Goal: Download file/media

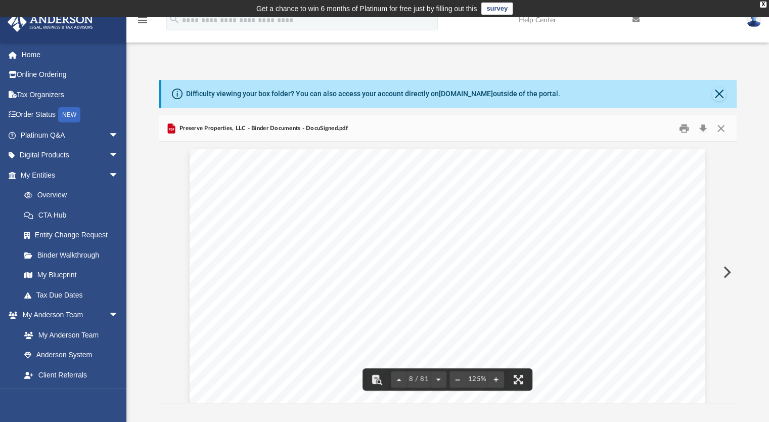
scroll to position [4803, 0]
click at [724, 131] on button "Close" at bounding box center [721, 128] width 18 height 16
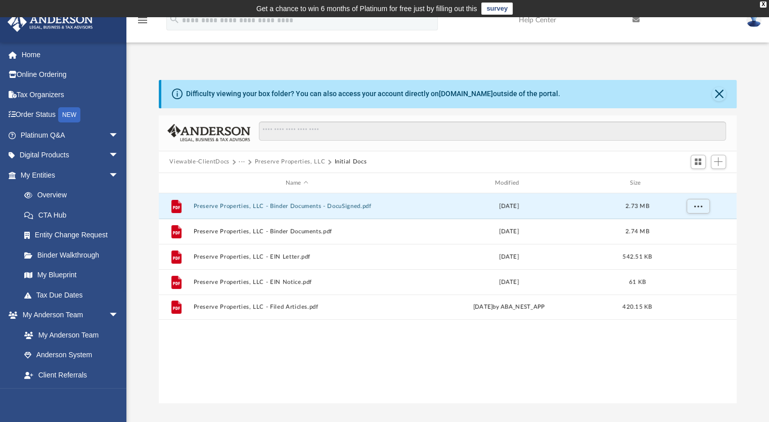
drag, startPoint x: 266, startPoint y: 384, endPoint x: 272, endPoint y: 340, distance: 44.9
click at [266, 384] on div "File Preserve Properties, LLC - Binder Documents - DocuSigned.pdf Wed Nov 1 202…" at bounding box center [448, 297] width 578 height 209
click at [265, 162] on button "Preserve Properties, LLC" at bounding box center [289, 161] width 71 height 9
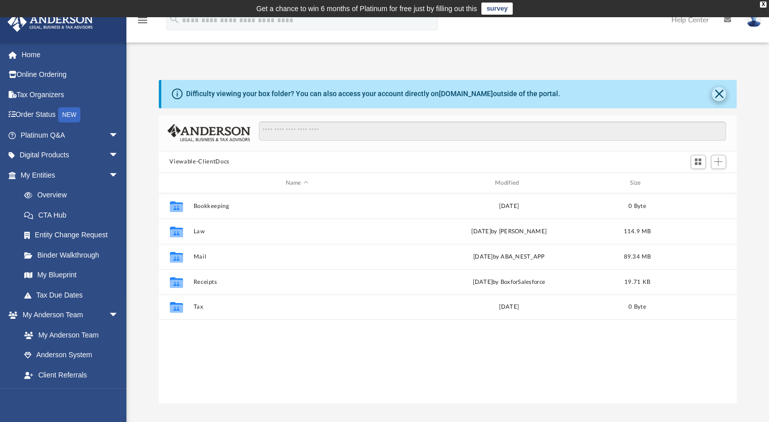
scroll to position [222, 570]
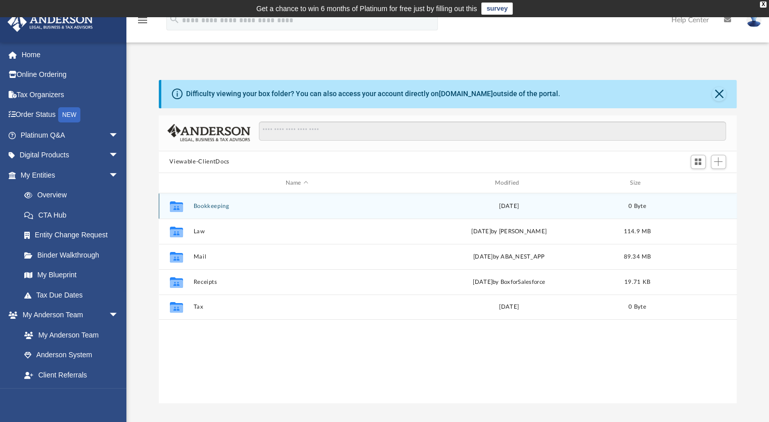
click at [212, 208] on button "Bookkeeping" at bounding box center [296, 206] width 207 height 7
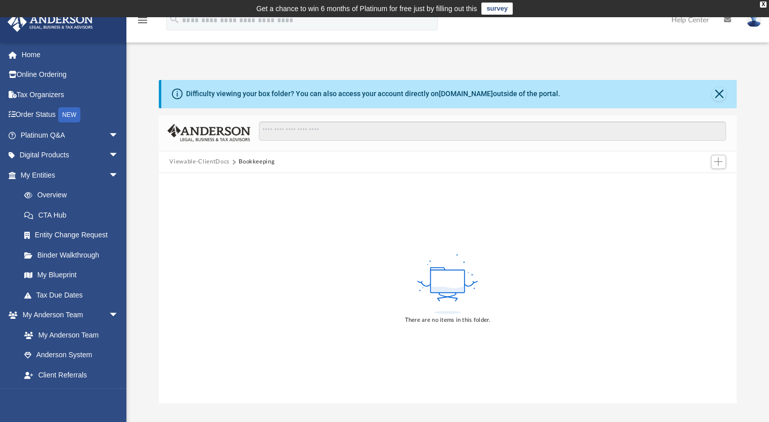
click at [220, 161] on button "Viewable-ClientDocs" at bounding box center [199, 161] width 60 height 9
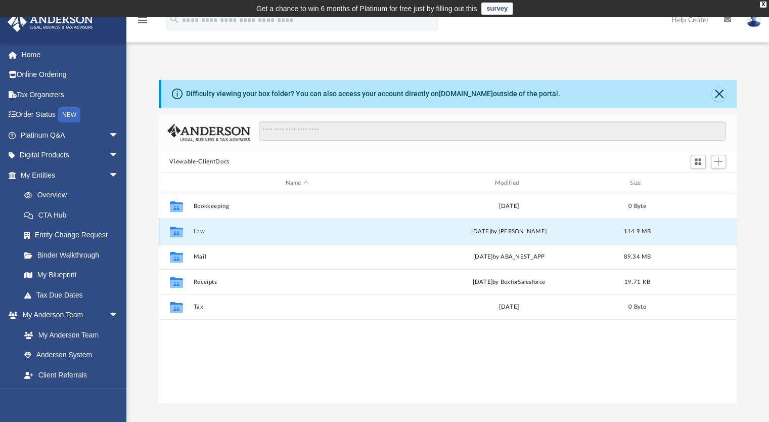
click at [202, 233] on button "Law" at bounding box center [296, 231] width 207 height 7
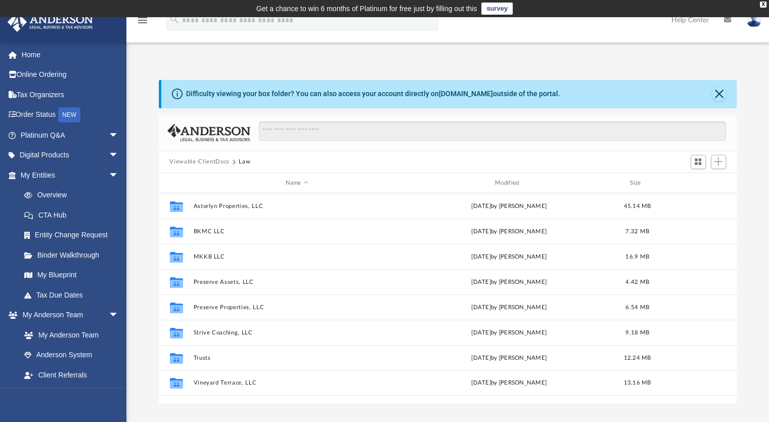
click at [248, 419] on div "App [EMAIL_ADDRESS][DOMAIN_NAME] Sign Out [EMAIL_ADDRESS][DOMAIN_NAME] Home Onl…" at bounding box center [384, 225] width 769 height 416
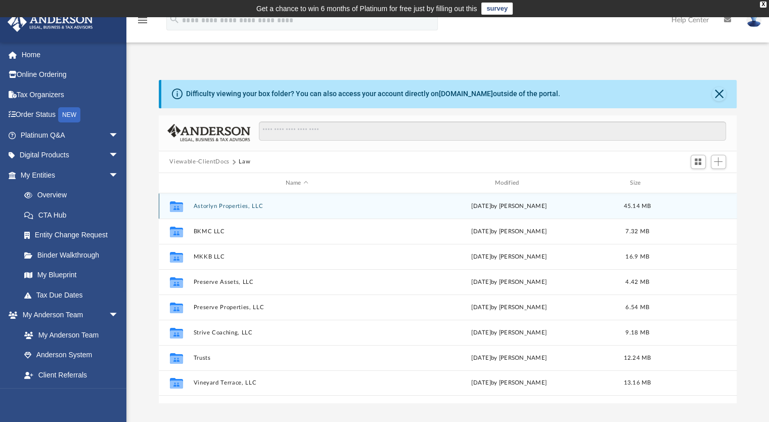
click at [249, 207] on button "Astorlyn Properties, LLC" at bounding box center [296, 206] width 207 height 7
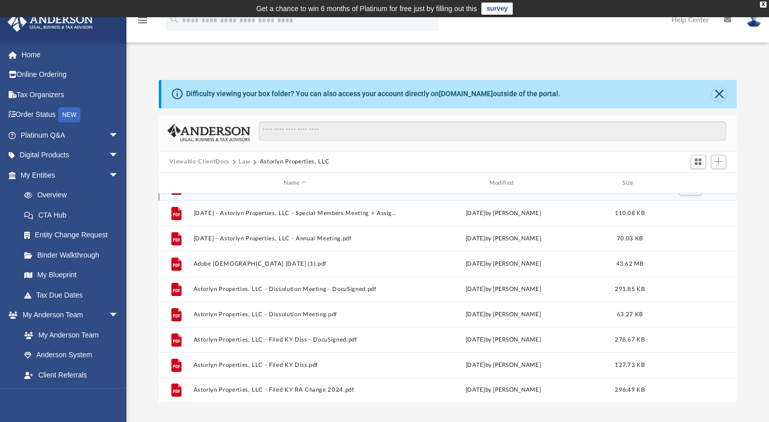
scroll to position [0, 0]
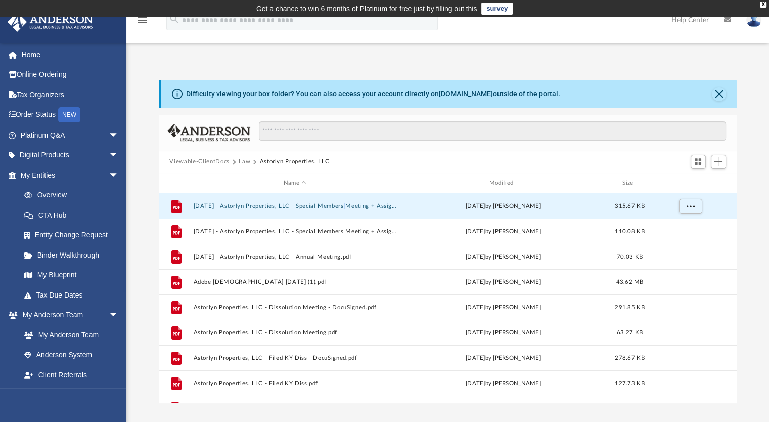
drag, startPoint x: 375, startPoint y: 205, endPoint x: 345, endPoint y: 203, distance: 29.9
click at [345, 203] on div "File 2023.12.18 - Astorlyn Properties, LLC - Special Members Meeting + Assignme…" at bounding box center [448, 205] width 578 height 25
click at [371, 207] on button "2023.12.18 - Astorlyn Properties, LLC - Special Members Meeting + Assignment of…" at bounding box center [295, 206] width 204 height 7
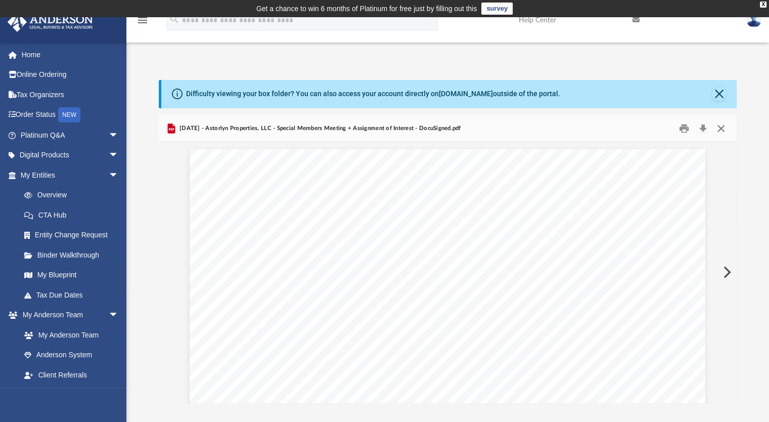
click at [723, 127] on button "Close" at bounding box center [721, 128] width 18 height 16
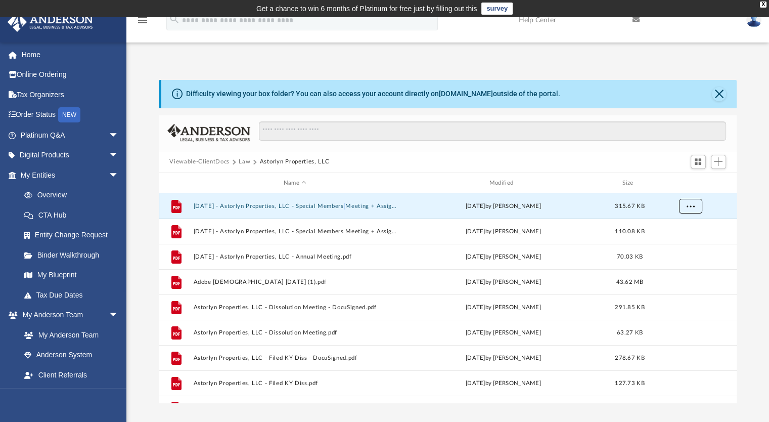
click at [691, 207] on span "More options" at bounding box center [690, 206] width 8 height 6
click at [689, 239] on li "Download" at bounding box center [680, 242] width 29 height 11
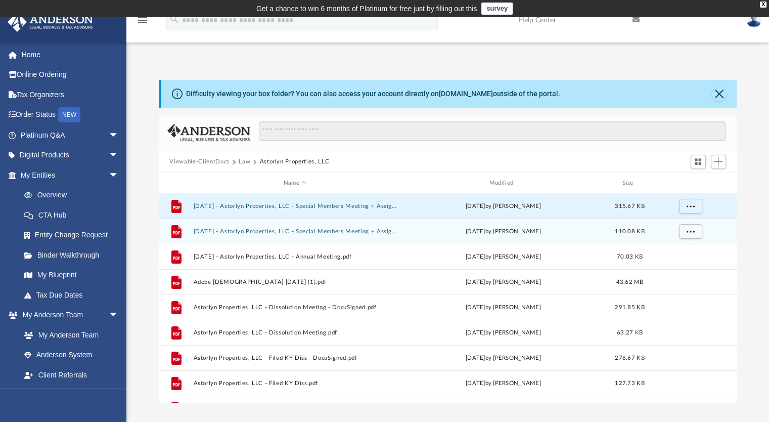
click at [435, 240] on div "File 2023.12.18 - Astorlyn Properties, LLC - Special Members Meeting + Assignme…" at bounding box center [448, 230] width 578 height 25
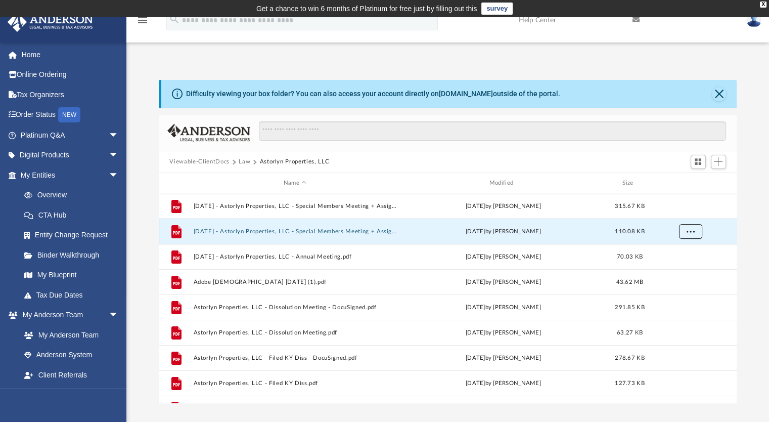
click at [695, 232] on button "More options" at bounding box center [689, 231] width 23 height 15
click at [684, 268] on li "Download" at bounding box center [680, 267] width 29 height 11
drag, startPoint x: 759, startPoint y: 256, endPoint x: 742, endPoint y: 257, distance: 16.7
click at [759, 256] on div "Difficulty viewing your box folder? You can also access your account directly o…" at bounding box center [447, 241] width 643 height 323
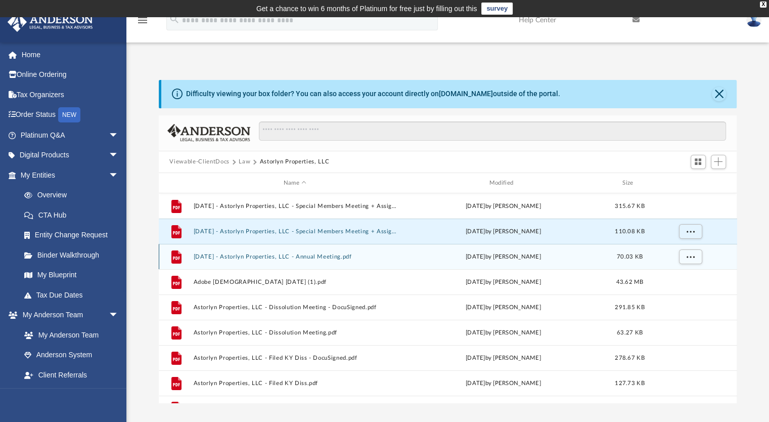
click at [591, 253] on div "Wed Jun 18 2025 by Ania Davis" at bounding box center [503, 256] width 204 height 9
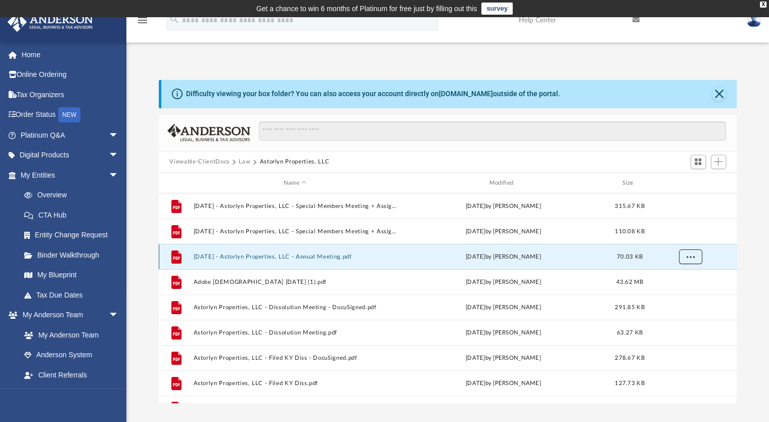
click at [690, 257] on span "More options" at bounding box center [690, 257] width 8 height 6
click at [672, 294] on li "Download" at bounding box center [680, 293] width 29 height 11
drag, startPoint x: 151, startPoint y: 135, endPoint x: 147, endPoint y: 139, distance: 5.7
click at [151, 135] on div "Difficulty viewing your box folder? You can also access your account directly o…" at bounding box center [447, 241] width 643 height 323
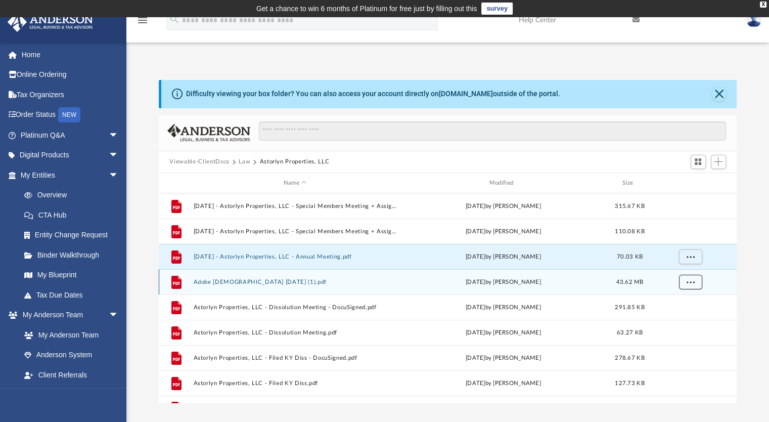
click at [694, 283] on button "More options" at bounding box center [689, 282] width 23 height 15
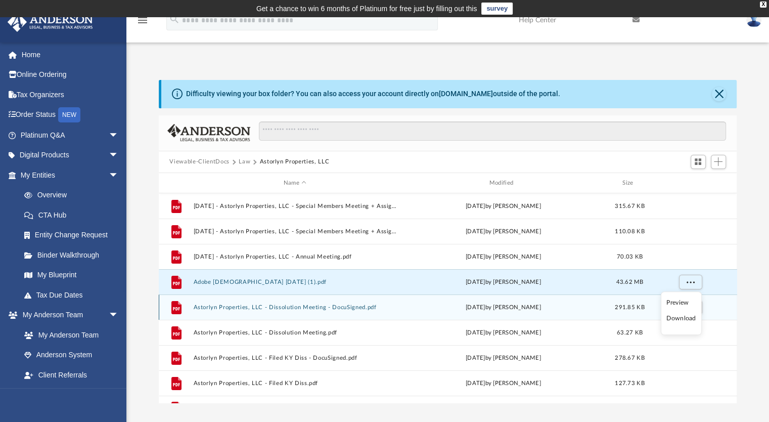
click at [687, 317] on li "Download" at bounding box center [680, 318] width 29 height 11
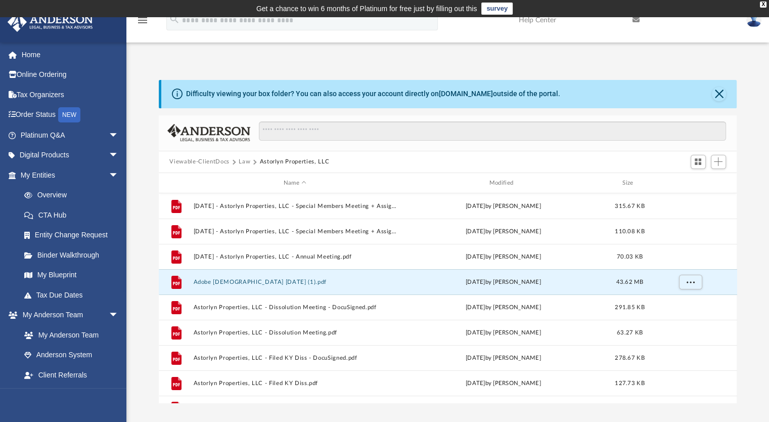
click at [147, 272] on div "Difficulty viewing your box folder? You can also access your account directly o…" at bounding box center [447, 241] width 643 height 323
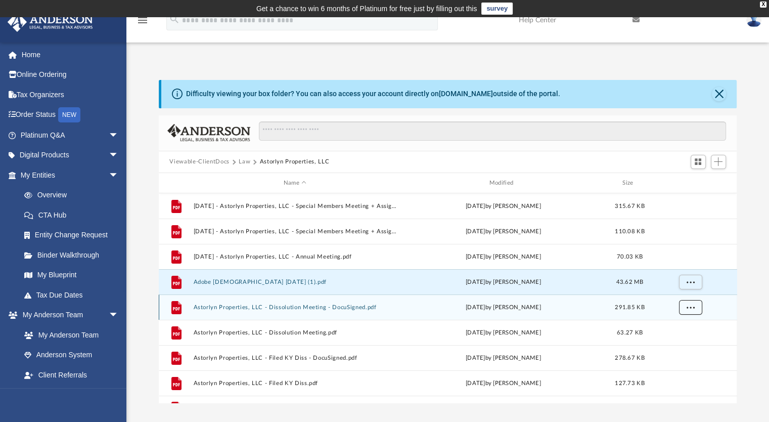
click at [689, 310] on button "More options" at bounding box center [689, 307] width 23 height 15
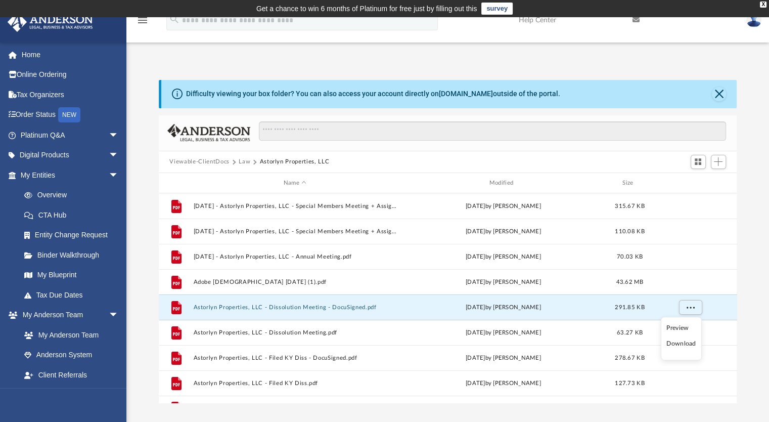
click at [673, 345] on li "Download" at bounding box center [680, 343] width 29 height 11
click at [145, 184] on div "Difficulty viewing your box folder? You can also access your account directly o…" at bounding box center [447, 241] width 643 height 323
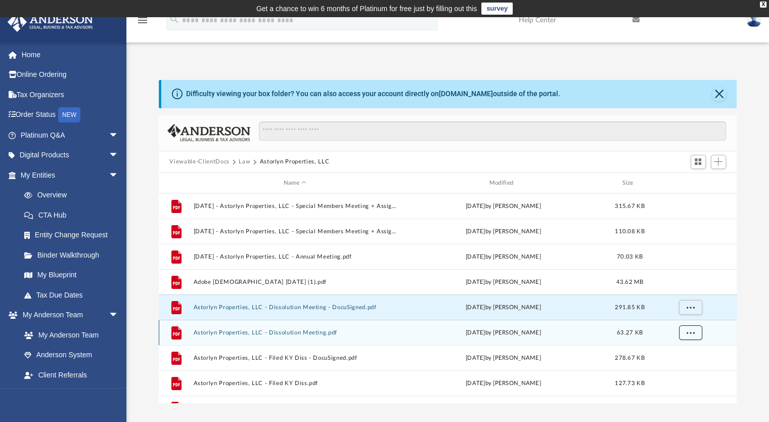
click at [691, 331] on span "More options" at bounding box center [690, 333] width 8 height 6
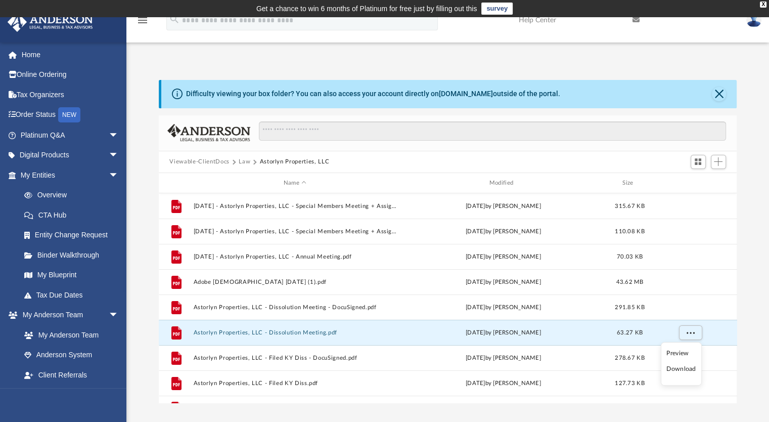
click at [684, 366] on li "Download" at bounding box center [680, 369] width 29 height 11
click at [144, 288] on div "Difficulty viewing your box folder? You can also access your account directly o…" at bounding box center [447, 241] width 643 height 323
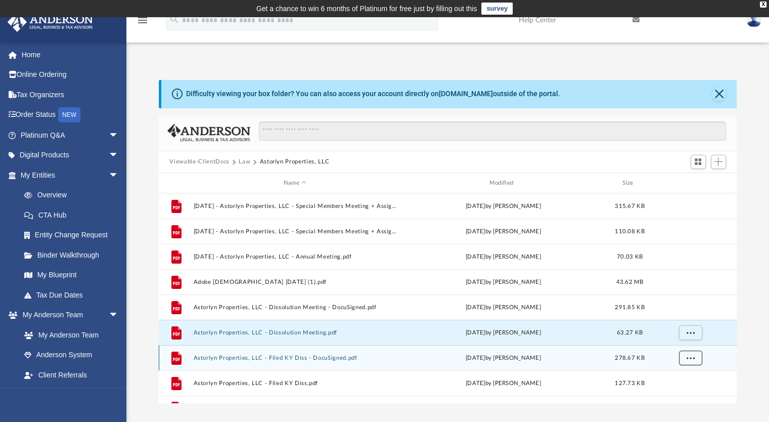
click at [691, 357] on span "More options" at bounding box center [690, 358] width 8 height 6
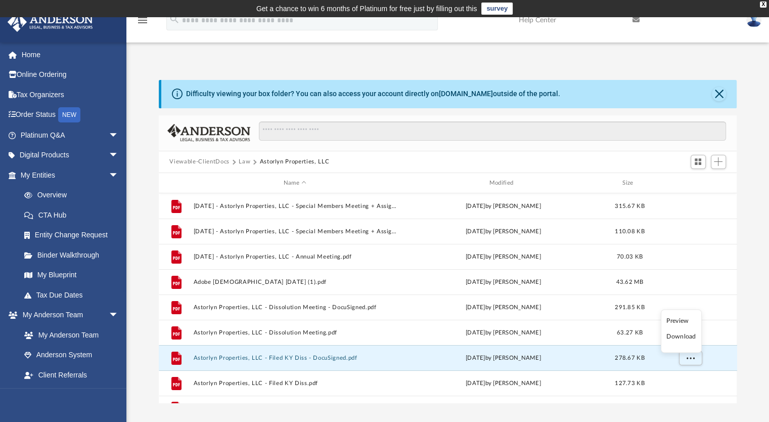
click at [686, 337] on li "Download" at bounding box center [680, 336] width 29 height 11
click at [147, 218] on div "Difficulty viewing your box folder? You can also access your account directly o…" at bounding box center [447, 241] width 643 height 323
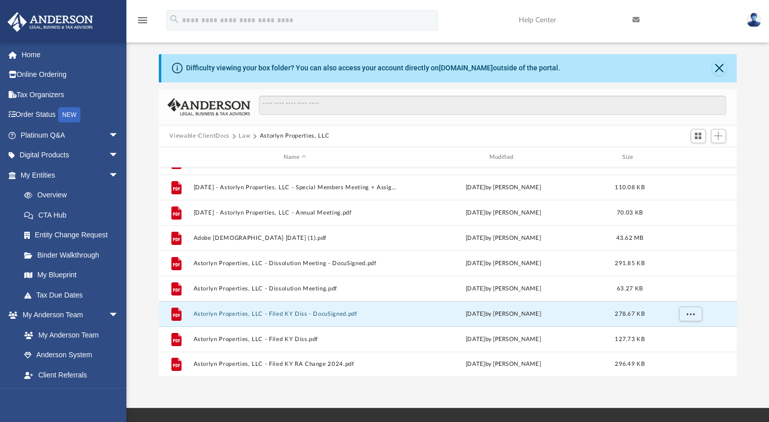
scroll to position [51, 0]
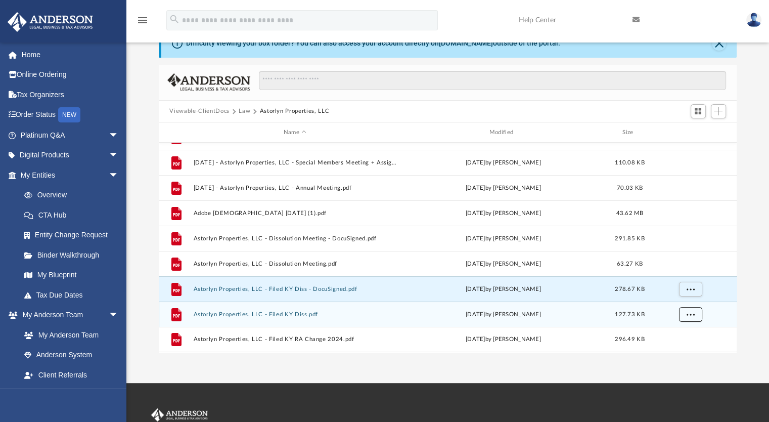
click at [692, 313] on span "More options" at bounding box center [690, 314] width 8 height 6
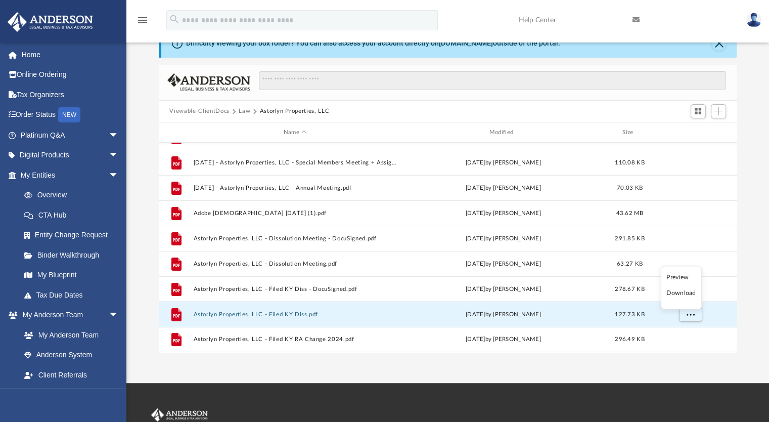
click at [682, 293] on li "Download" at bounding box center [680, 293] width 29 height 11
click at [147, 200] on div "Difficulty viewing your box folder? You can also access your account directly o…" at bounding box center [447, 190] width 643 height 323
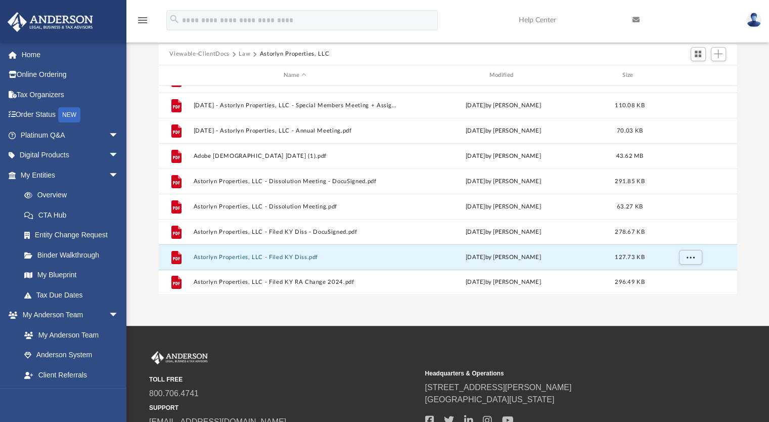
scroll to position [152, 0]
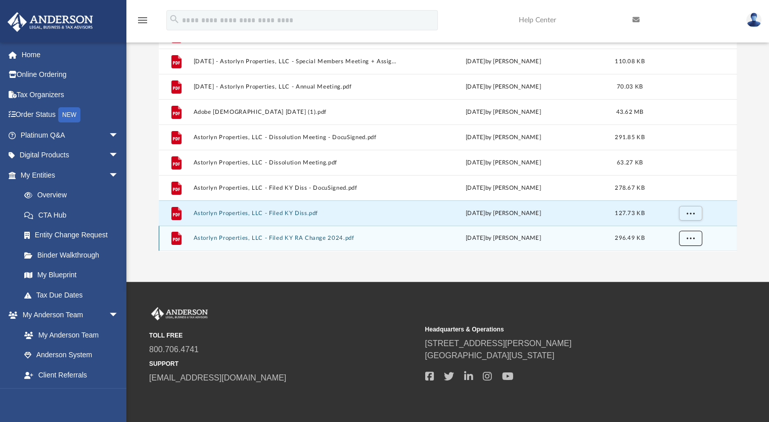
click at [689, 237] on span "More options" at bounding box center [690, 238] width 8 height 6
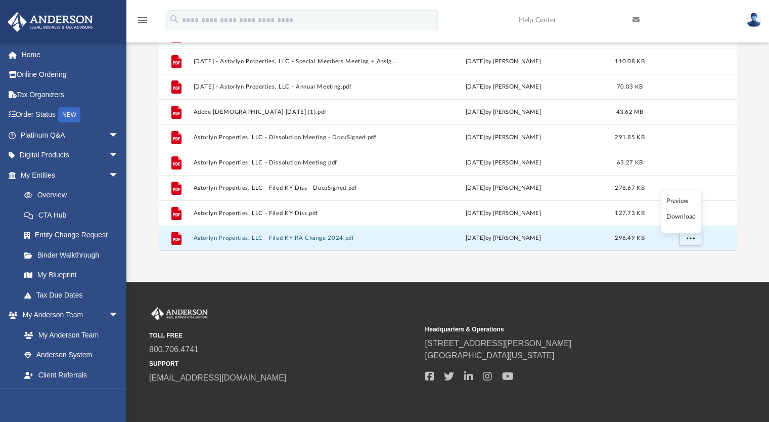
click at [685, 219] on li "Download" at bounding box center [680, 216] width 29 height 11
click at [137, 247] on div "Difficulty viewing your box folder? You can also access your account directly o…" at bounding box center [447, 89] width 643 height 323
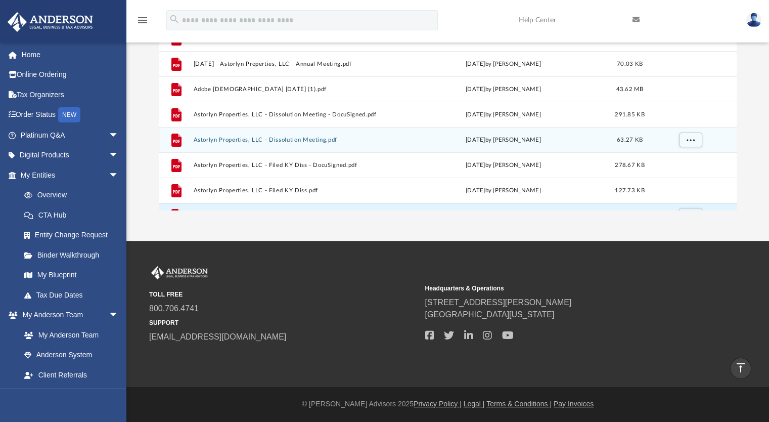
scroll to position [0, 0]
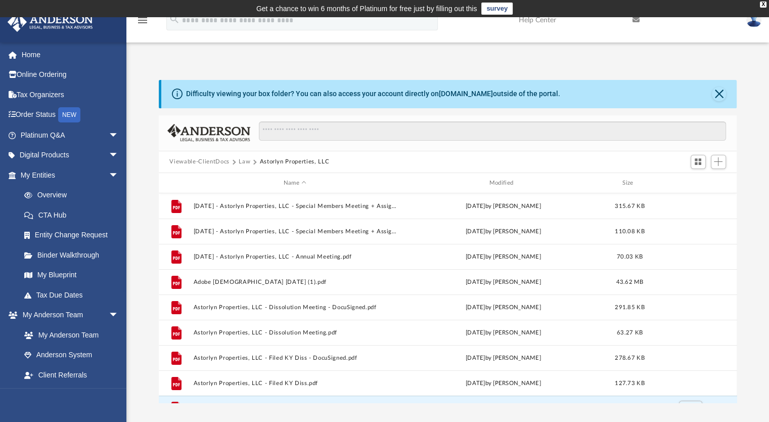
click at [243, 160] on button "Law" at bounding box center [245, 161] width 12 height 9
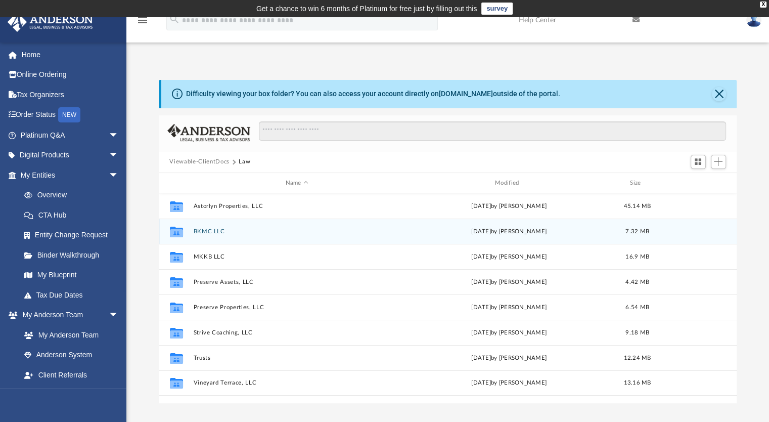
click at [203, 229] on button "BKMC LLC" at bounding box center [296, 231] width 207 height 7
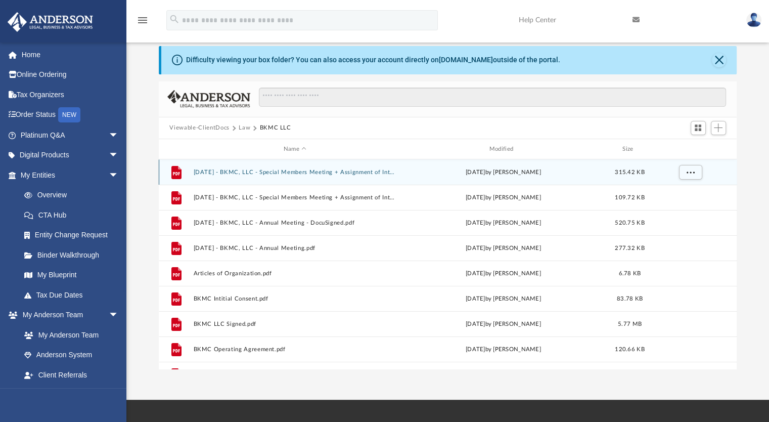
scroll to position [51, 0]
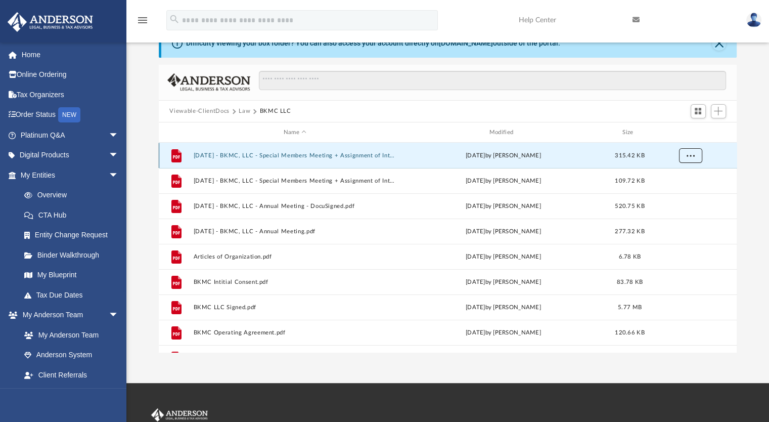
click at [688, 156] on span "More options" at bounding box center [690, 156] width 8 height 6
click at [678, 190] on li "Download" at bounding box center [680, 192] width 29 height 11
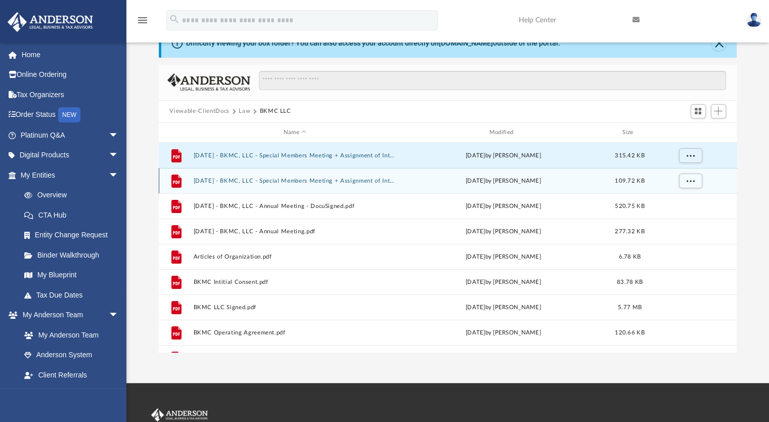
click at [183, 181] on icon "File" at bounding box center [176, 181] width 16 height 16
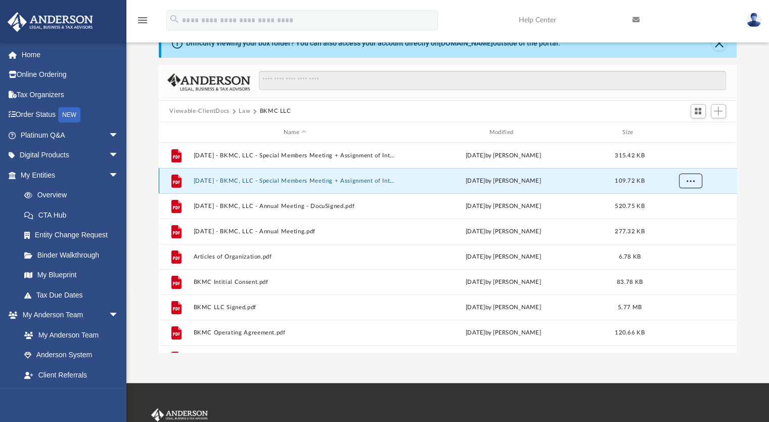
click at [694, 186] on button "More options" at bounding box center [689, 180] width 23 height 15
click at [684, 219] on li "Download" at bounding box center [680, 217] width 29 height 11
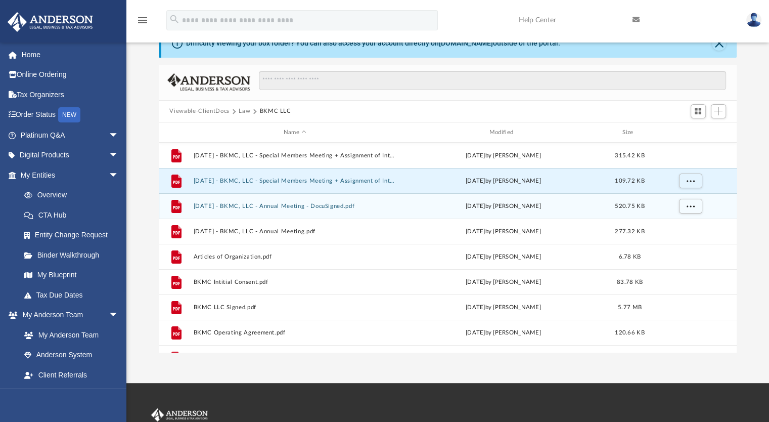
click at [212, 212] on div "File 2024.08.09 - BKMC, LLC - Annual Meeting - DocuSigned.pdf Tue Aug 20 2024 b…" at bounding box center [448, 205] width 578 height 25
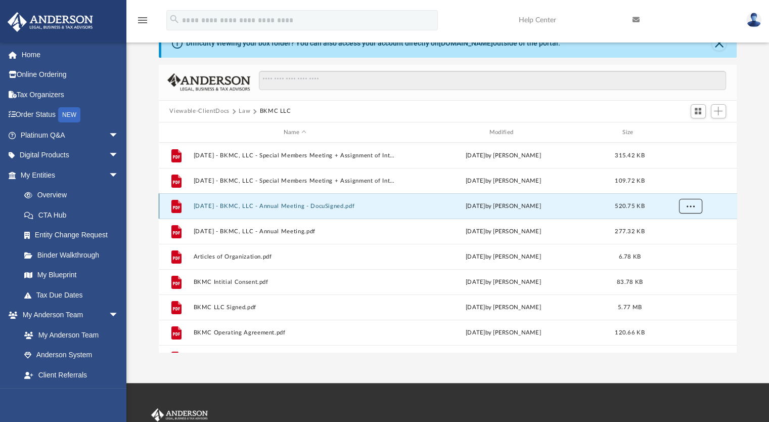
click at [695, 204] on button "More options" at bounding box center [689, 206] width 23 height 15
click at [680, 241] on li "Download" at bounding box center [680, 242] width 29 height 11
click at [145, 228] on div "Difficulty viewing your box folder? You can also access your account directly o…" at bounding box center [447, 190] width 643 height 323
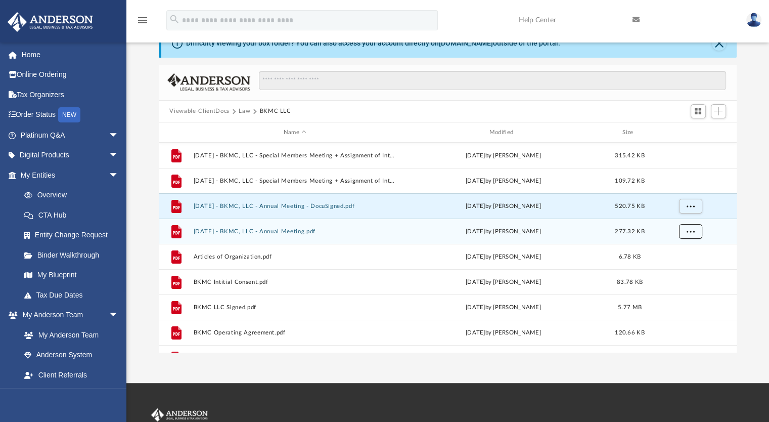
click at [685, 236] on button "More options" at bounding box center [689, 231] width 23 height 15
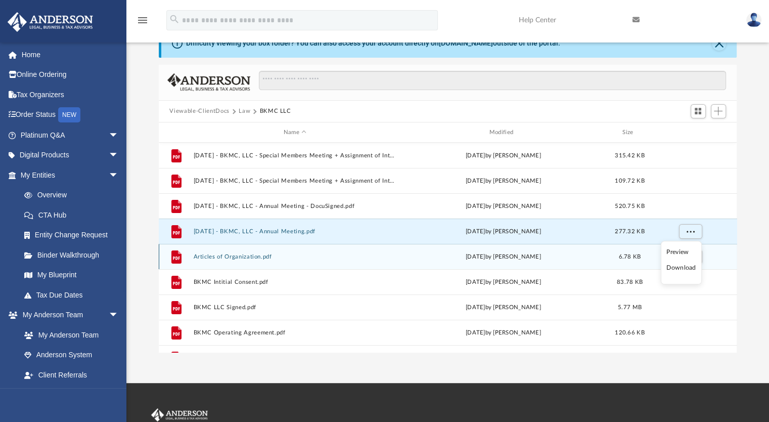
click at [680, 266] on li "Download" at bounding box center [680, 267] width 29 height 11
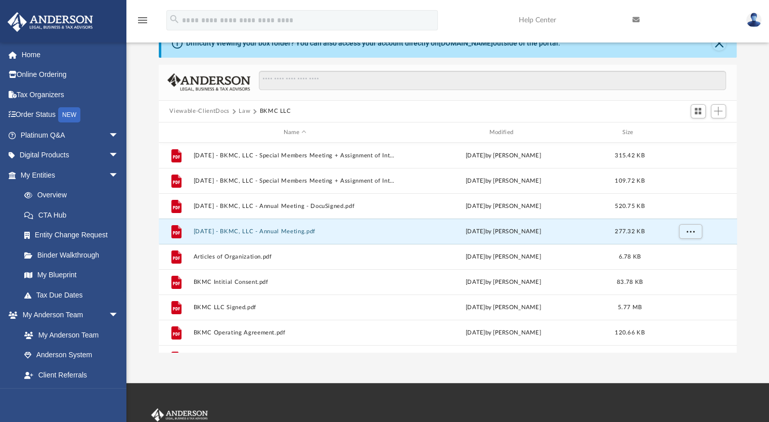
click at [145, 122] on div "Difficulty viewing your box folder? You can also access your account directly o…" at bounding box center [447, 190] width 643 height 323
click at [756, 215] on div "Difficulty viewing your box folder? You can also access your account directly o…" at bounding box center [447, 190] width 643 height 323
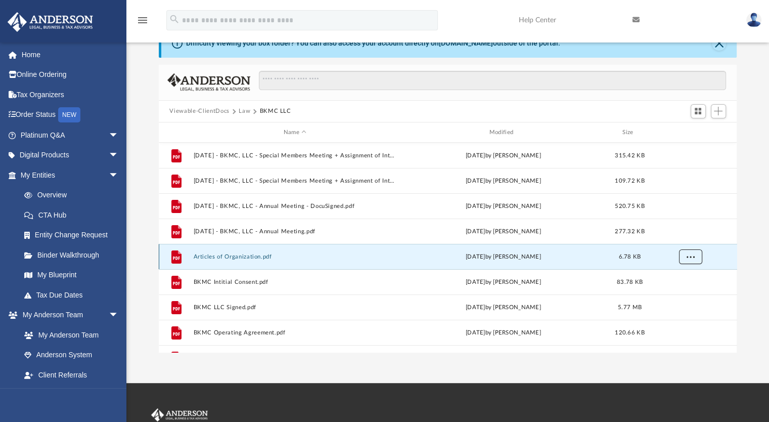
click at [687, 257] on span "More options" at bounding box center [690, 257] width 8 height 6
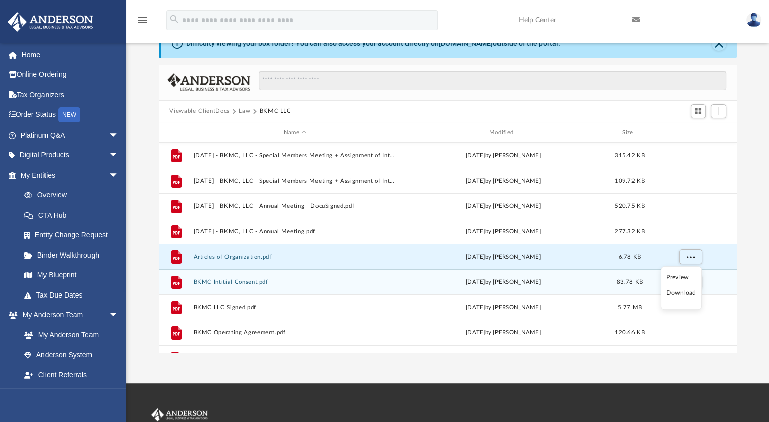
click at [684, 293] on li "Download" at bounding box center [680, 293] width 29 height 11
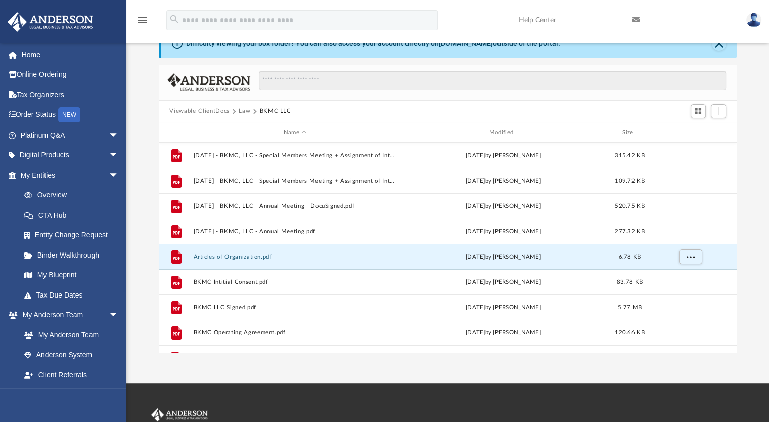
click at [135, 252] on div "Difficulty viewing your box folder? You can also access your account directly o…" at bounding box center [447, 190] width 643 height 323
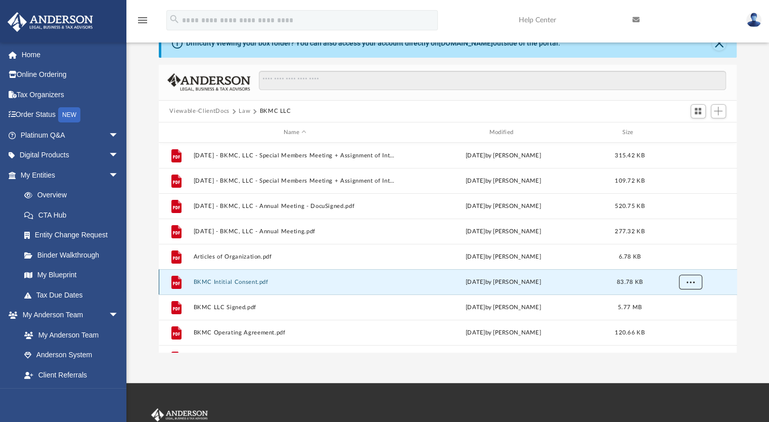
click at [694, 284] on button "More options" at bounding box center [689, 282] width 23 height 15
click at [677, 316] on li "Download" at bounding box center [680, 318] width 29 height 11
click at [151, 278] on div "Difficulty viewing your box folder? You can also access your account directly o…" at bounding box center [447, 190] width 643 height 323
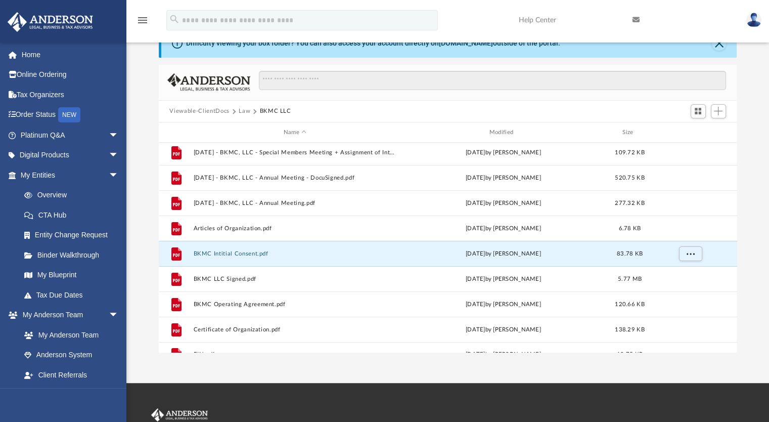
scroll to position [43, 0]
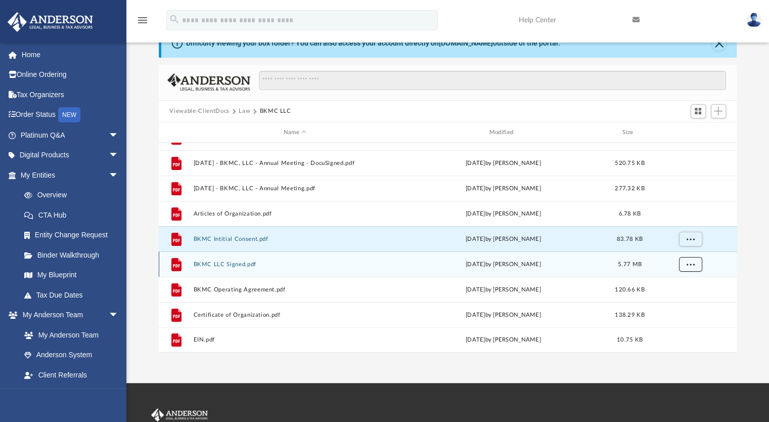
click at [689, 268] on button "More options" at bounding box center [689, 264] width 23 height 15
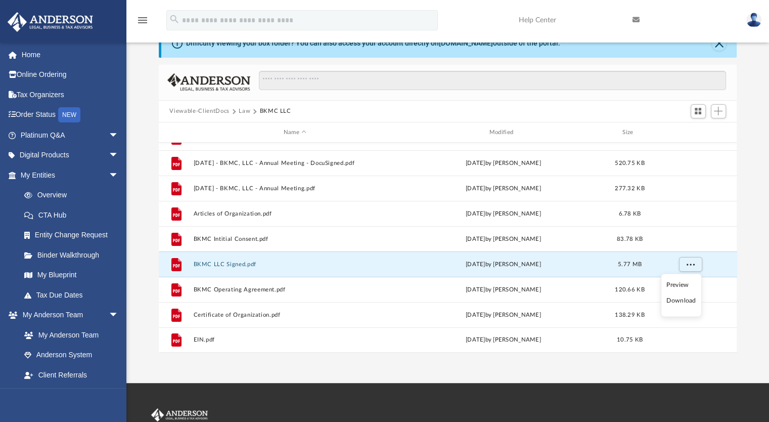
click at [678, 300] on li "Download" at bounding box center [680, 300] width 29 height 11
click at [148, 272] on div "Difficulty viewing your box folder? You can also access your account directly o…" at bounding box center [447, 190] width 643 height 323
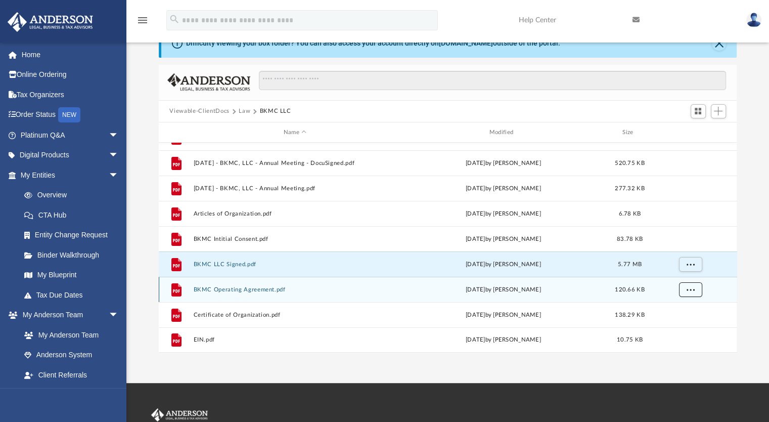
click at [692, 290] on span "More options" at bounding box center [690, 290] width 8 height 6
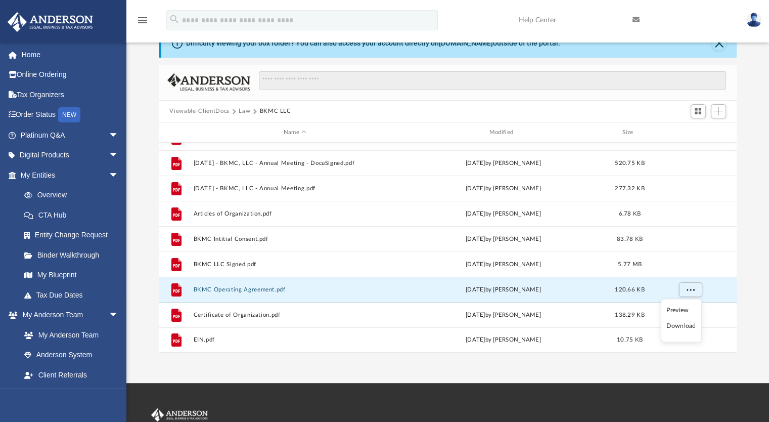
click at [678, 323] on li "Download" at bounding box center [680, 326] width 29 height 11
click at [145, 265] on div "Difficulty viewing your box folder? You can also access your account directly o…" at bounding box center [447, 190] width 643 height 323
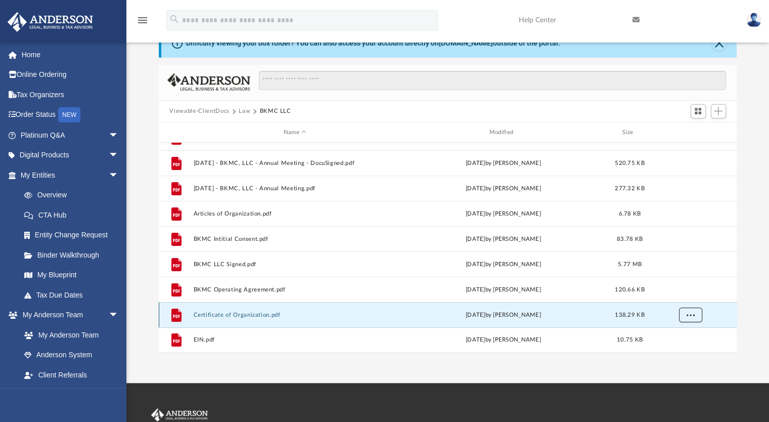
click at [689, 316] on span "More options" at bounding box center [690, 315] width 8 height 6
click at [679, 293] on li "Download" at bounding box center [680, 293] width 29 height 11
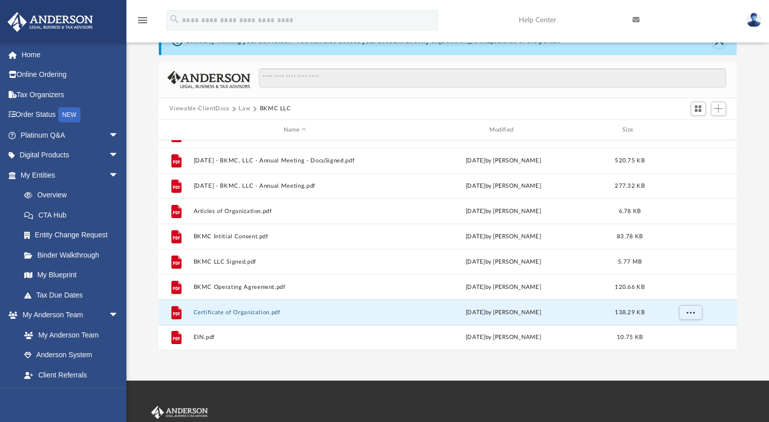
click at [149, 284] on div "Difficulty viewing your box folder? You can also access your account directly o…" at bounding box center [447, 188] width 643 height 323
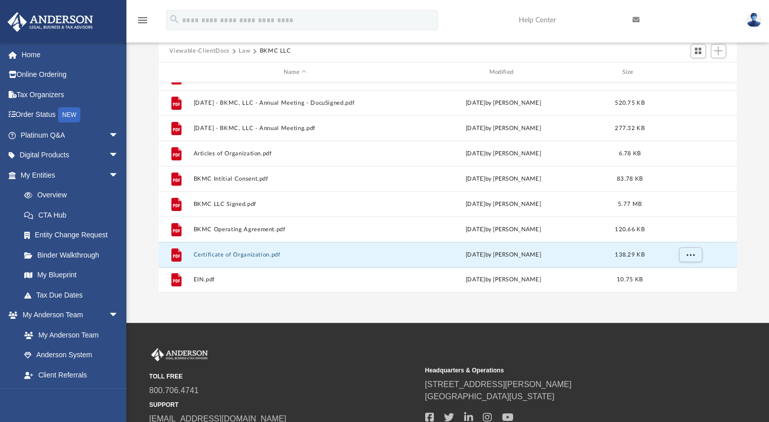
scroll to position [154, 0]
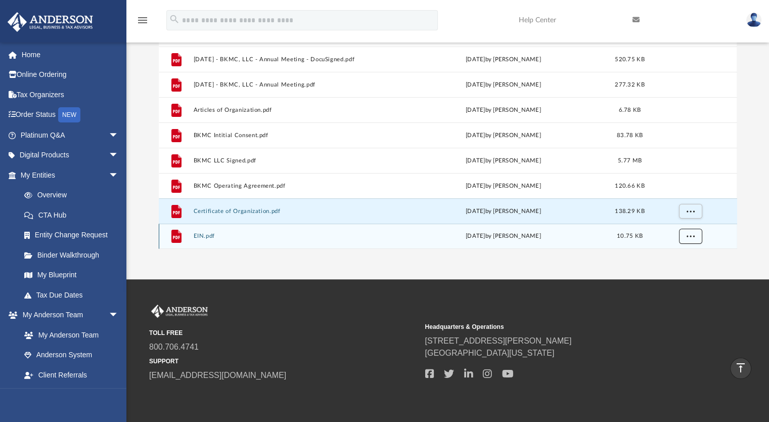
click at [688, 235] on span "More options" at bounding box center [690, 236] width 8 height 6
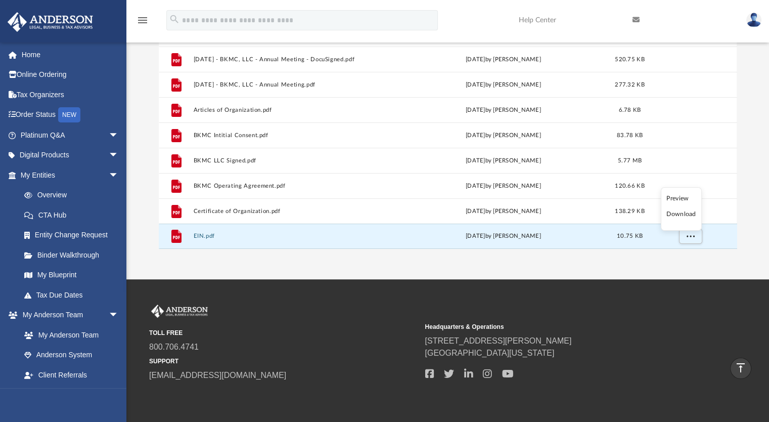
click at [678, 212] on li "Download" at bounding box center [680, 214] width 29 height 11
click at [154, 179] on div "Difficulty viewing your box folder? You can also access your account directly o…" at bounding box center [447, 87] width 643 height 323
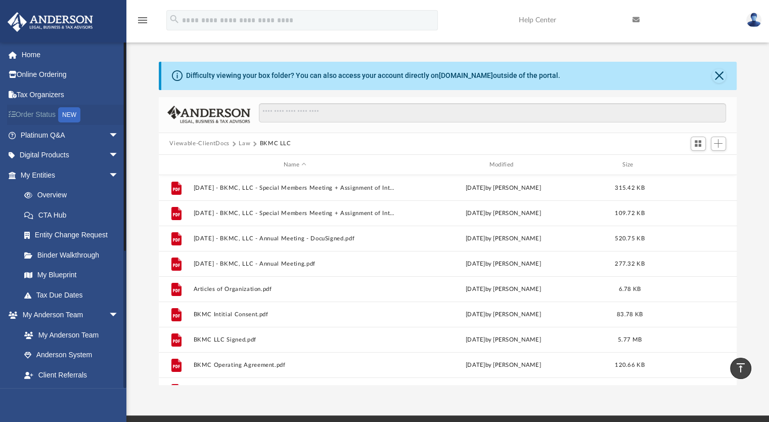
scroll to position [0, 0]
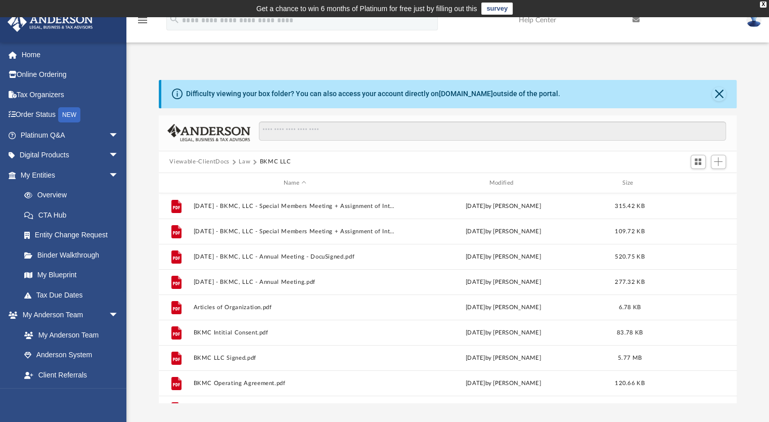
click at [241, 160] on button "Law" at bounding box center [245, 161] width 12 height 9
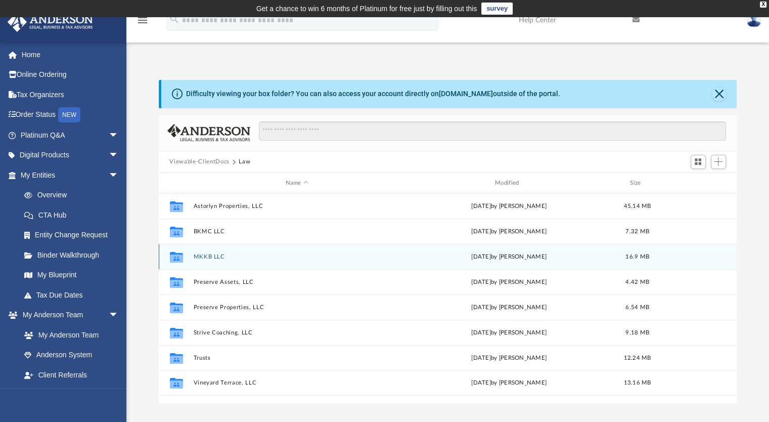
click at [200, 256] on button "MKKB LLC" at bounding box center [296, 256] width 207 height 7
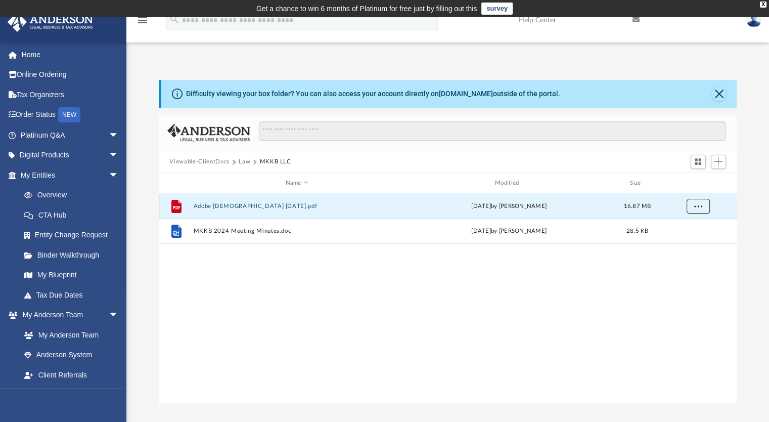
click at [703, 210] on button "More options" at bounding box center [697, 206] width 23 height 15
click at [697, 242] on li "Download" at bounding box center [688, 242] width 29 height 11
drag, startPoint x: 216, startPoint y: 301, endPoint x: 223, endPoint y: 286, distance: 17.0
click at [214, 301] on div "File Adobe Scan Nov 23, 2023.pdf Thu Nov 23 2023 by Mitchell Burton 16.87 MB Fi…" at bounding box center [448, 297] width 578 height 209
click at [372, 316] on div "File Adobe Scan Nov 23, 2023.pdf Thu Nov 23 2023 by Mitchell Burton 16.87 MB Fi…" at bounding box center [448, 297] width 578 height 209
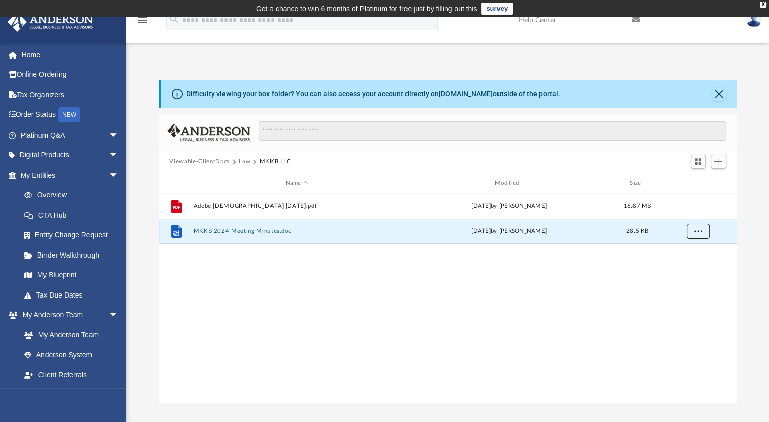
click at [699, 226] on button "More options" at bounding box center [697, 231] width 23 height 15
click at [685, 268] on li "Download" at bounding box center [688, 267] width 29 height 11
click at [201, 313] on div "File Adobe Scan Nov 23, 2023.pdf Thu Nov 23 2023 by Mitchell Burton 16.87 MB Fi…" at bounding box center [448, 297] width 578 height 209
click at [244, 160] on button "Law" at bounding box center [245, 161] width 12 height 9
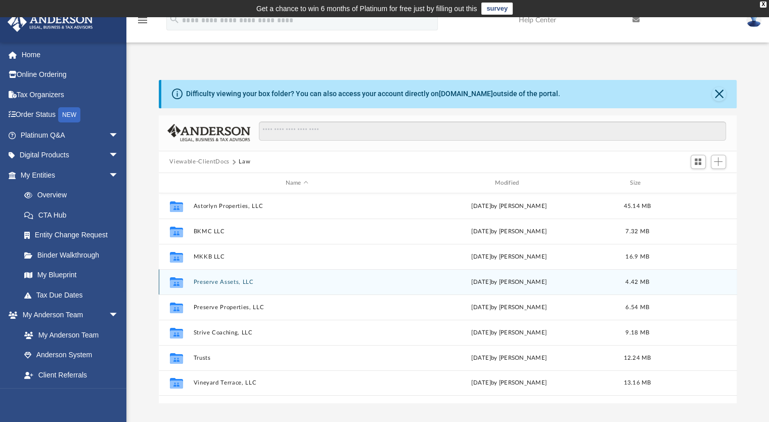
click at [227, 282] on button "Preserve Assets, LLC" at bounding box center [296, 282] width 207 height 7
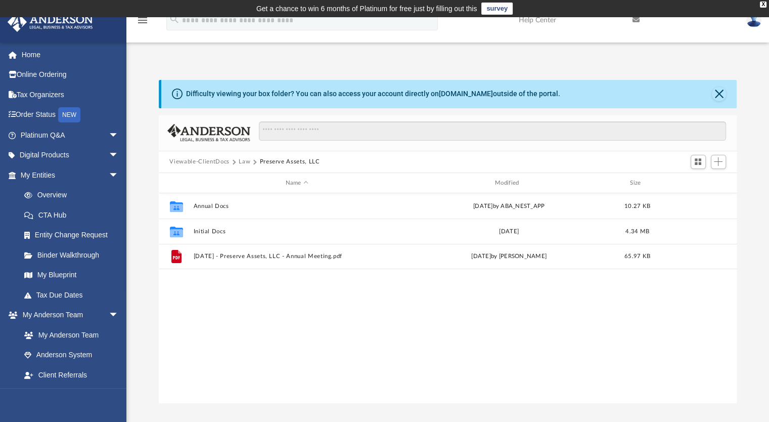
drag, startPoint x: 203, startPoint y: 326, endPoint x: 207, endPoint y: 318, distance: 8.8
click at [203, 325] on div "Collaborated Folder Annual Docs Mon Aug 26 2024 by ABA_NEST_APP 10.27 KB Collab…" at bounding box center [448, 297] width 578 height 209
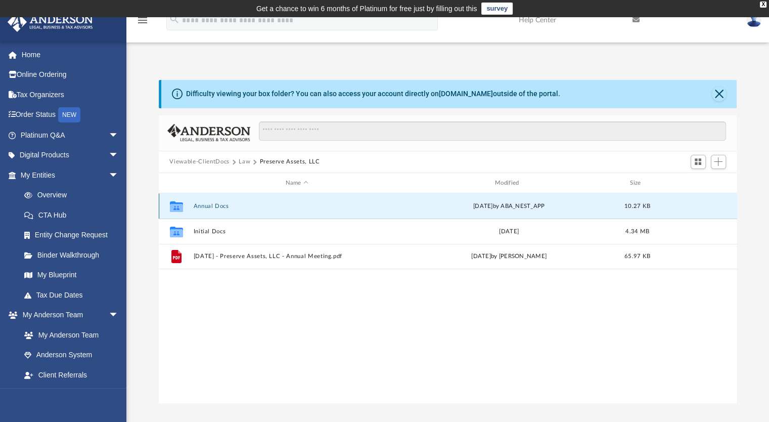
click at [209, 203] on button "Annual Docs" at bounding box center [296, 206] width 207 height 7
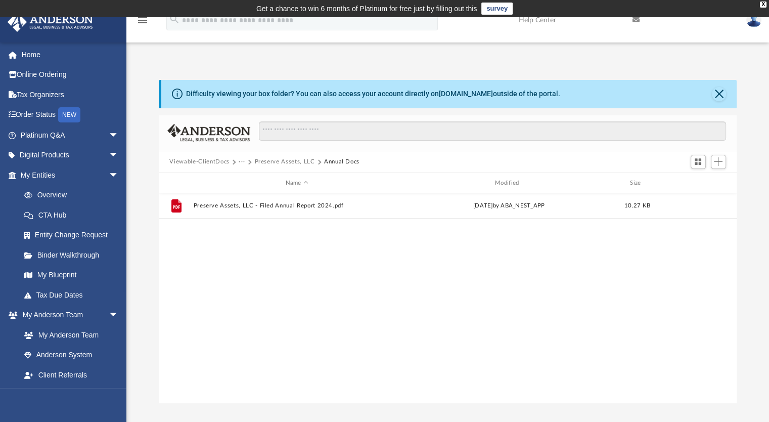
drag, startPoint x: 174, startPoint y: 282, endPoint x: 180, endPoint y: 271, distance: 12.1
click at [173, 282] on div "File Preserve Assets, LLC - Filed Annual Report 2024.pdf Mon Aug 26 2024 by ABA…" at bounding box center [448, 297] width 578 height 209
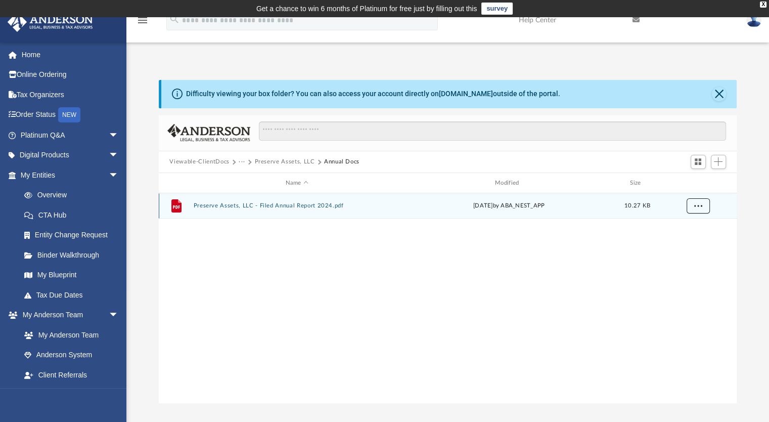
click at [703, 206] on button "More options" at bounding box center [697, 206] width 23 height 15
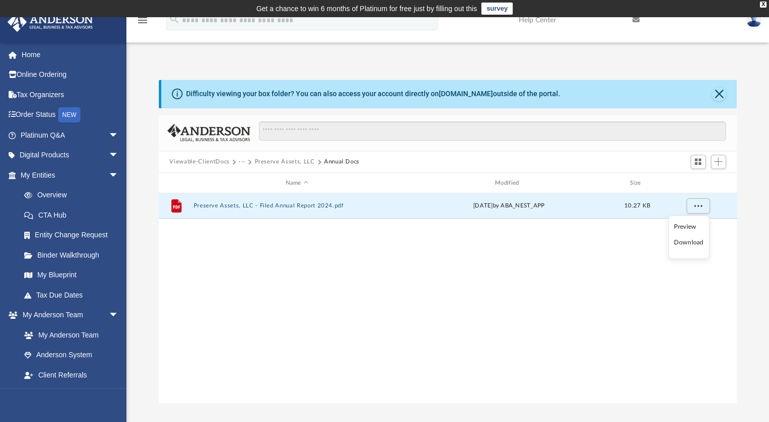
click at [691, 244] on li "Download" at bounding box center [688, 242] width 29 height 11
drag, startPoint x: 204, startPoint y: 252, endPoint x: 250, endPoint y: 185, distance: 81.8
click at [206, 247] on div "File Preserve Assets, LLC - Filed Annual Report 2024.pdf Mon Aug 26 2024 by ABA…" at bounding box center [448, 297] width 578 height 209
click at [287, 162] on button "Preserve Assets, LLC" at bounding box center [284, 161] width 60 height 9
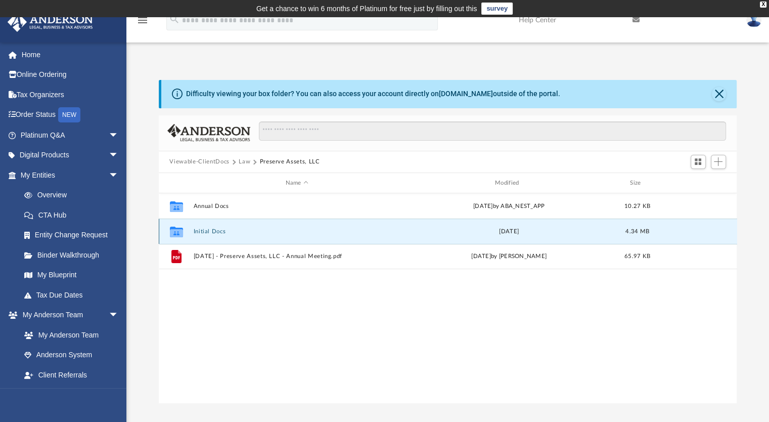
click at [212, 229] on button "Initial Docs" at bounding box center [296, 231] width 207 height 7
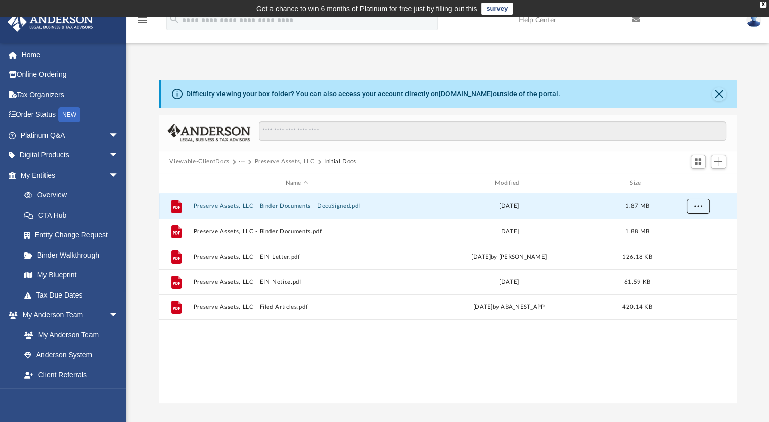
click at [696, 204] on span "More options" at bounding box center [698, 206] width 8 height 6
click at [683, 245] on li "Download" at bounding box center [688, 242] width 29 height 11
click at [199, 368] on div "File Preserve Assets, LLC - Binder Documents - DocuSigned.pdf Wed Nov 1 2023 1.…" at bounding box center [448, 297] width 578 height 209
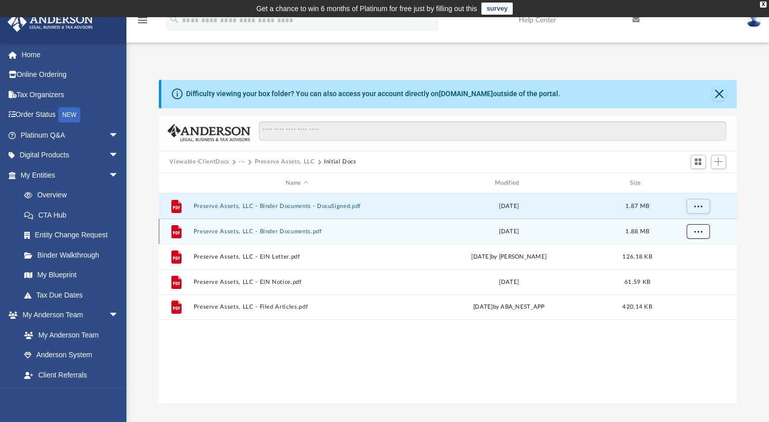
click at [696, 230] on span "More options" at bounding box center [698, 232] width 8 height 6
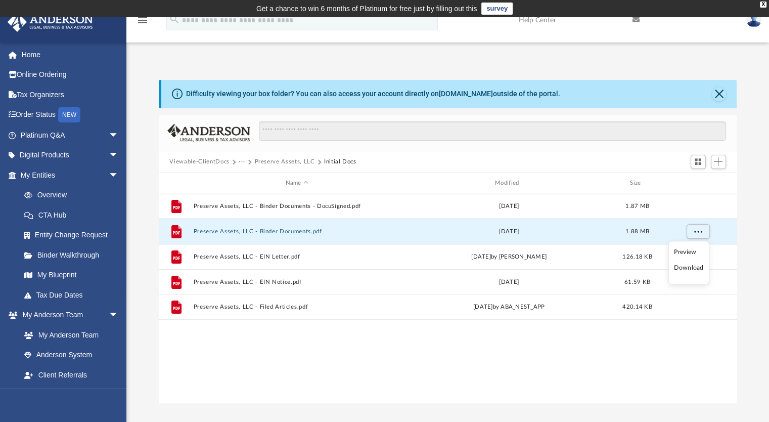
click at [692, 267] on li "Download" at bounding box center [688, 267] width 29 height 11
click at [202, 338] on div "File Preserve Assets, LLC - Binder Documents - DocuSigned.pdf Wed Nov 1 2023 1.…" at bounding box center [448, 297] width 578 height 209
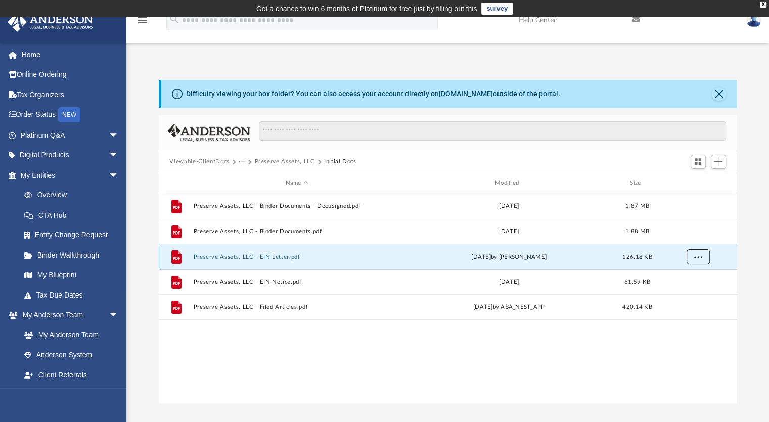
click at [696, 262] on button "More options" at bounding box center [697, 256] width 23 height 15
click at [686, 294] on li "Download" at bounding box center [688, 293] width 29 height 11
click at [211, 358] on div "File Preserve Assets, LLC - Binder Documents - DocuSigned.pdf Wed Nov 1 2023 1.…" at bounding box center [448, 297] width 578 height 209
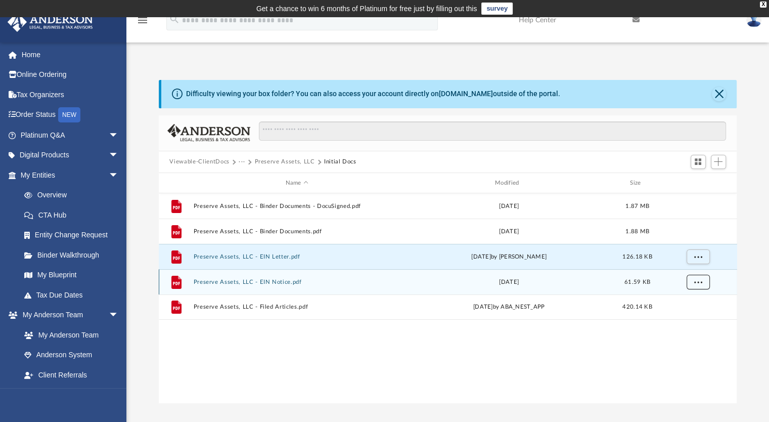
click at [702, 284] on button "More options" at bounding box center [697, 282] width 23 height 15
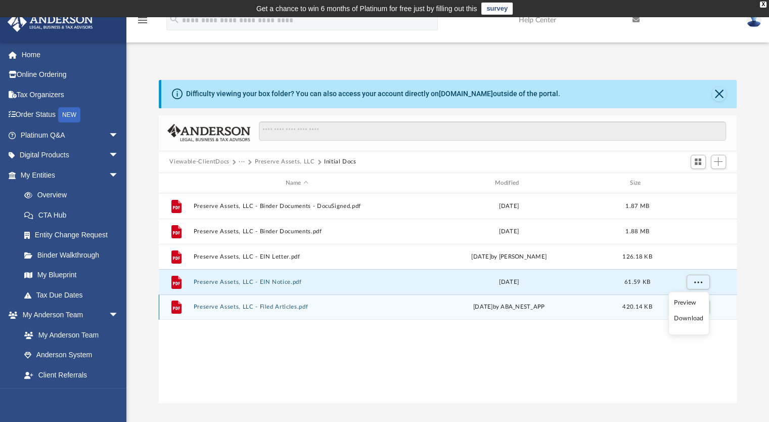
click at [686, 318] on li "Download" at bounding box center [688, 318] width 29 height 11
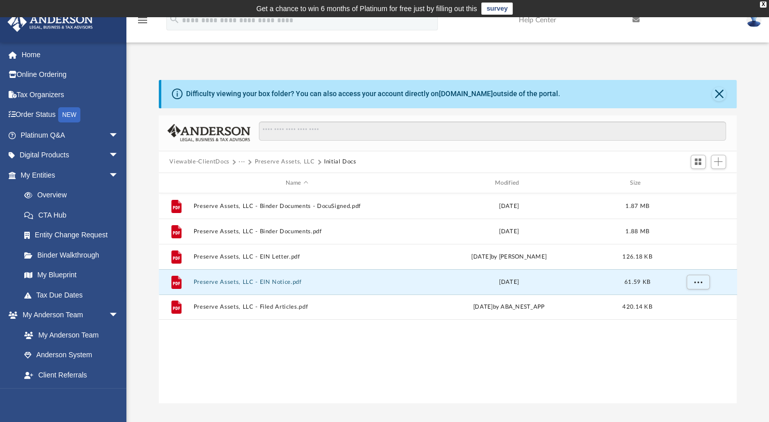
drag, startPoint x: 220, startPoint y: 355, endPoint x: 209, endPoint y: 359, distance: 12.3
click at [220, 355] on div "File Preserve Assets, LLC - Binder Documents - DocuSigned.pdf Wed Nov 1 2023 1.…" at bounding box center [448, 297] width 578 height 209
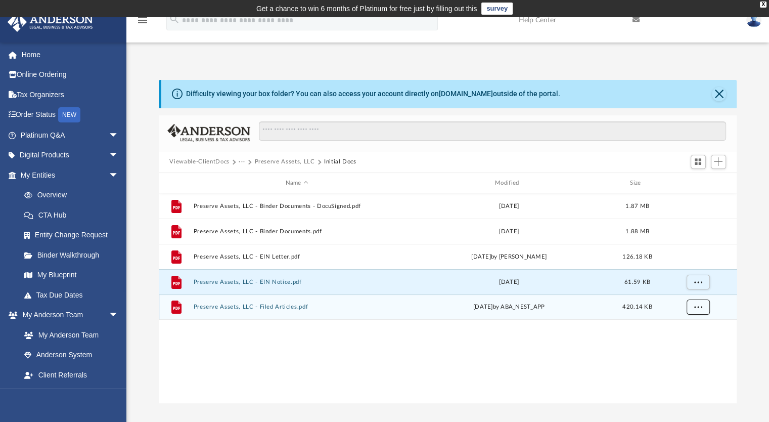
click at [692, 309] on button "More options" at bounding box center [697, 307] width 23 height 15
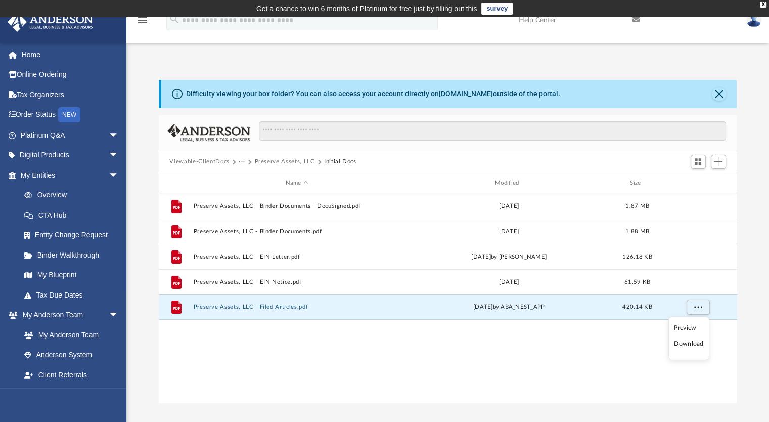
click at [692, 344] on li "Download" at bounding box center [688, 343] width 29 height 11
click at [447, 374] on div "File Preserve Assets, LLC - Binder Documents - DocuSigned.pdf Wed Nov 1 2023 1.…" at bounding box center [448, 297] width 578 height 209
click at [303, 160] on button "Preserve Assets, LLC" at bounding box center [284, 161] width 60 height 9
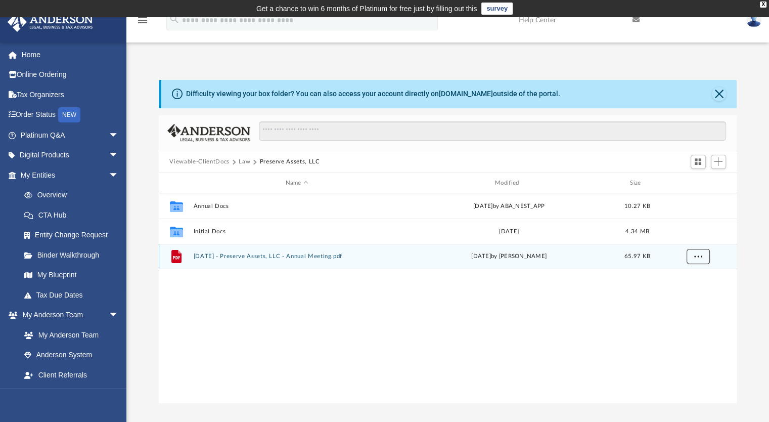
click at [702, 261] on button "More options" at bounding box center [697, 256] width 23 height 15
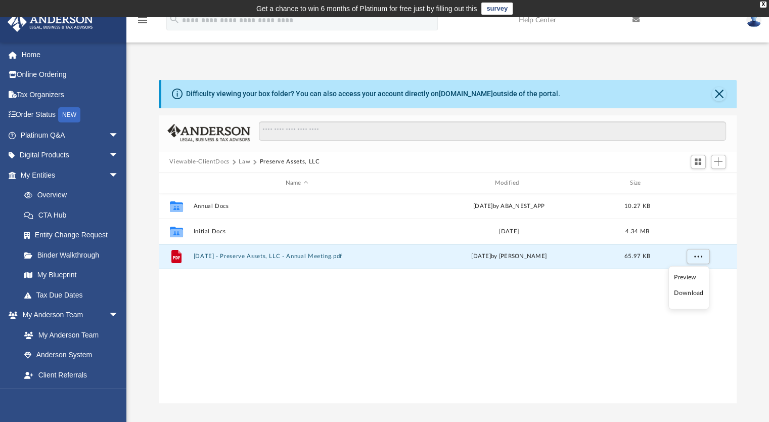
click at [686, 293] on li "Download" at bounding box center [688, 293] width 29 height 11
click at [243, 348] on div "Collaborated Folder Annual Docs Mon Aug 26 2024 by ABA_NEST_APP 10.27 KB Collab…" at bounding box center [448, 297] width 578 height 209
click at [246, 161] on button "Law" at bounding box center [245, 161] width 12 height 9
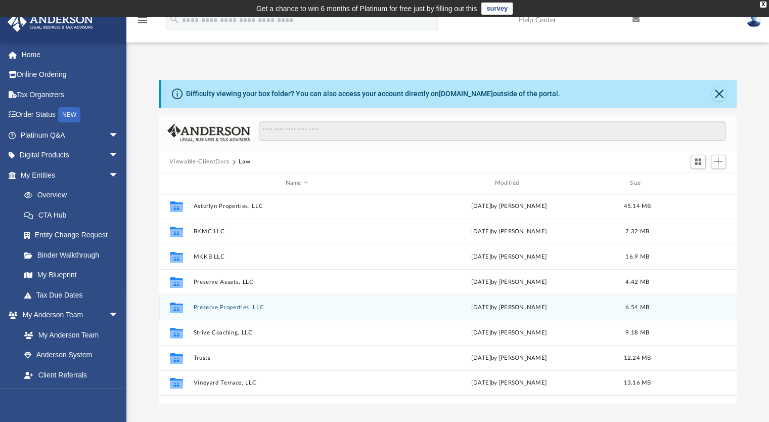
click at [246, 306] on button "Preserve Properties, LLC" at bounding box center [296, 307] width 207 height 7
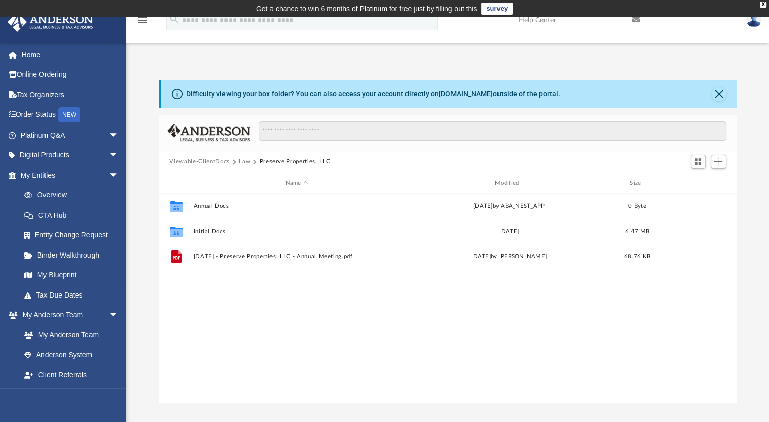
click at [203, 331] on div "Collaborated Folder Annual Docs Mon Aug 26 2024 by ABA_NEST_APP 0 Byte Collabor…" at bounding box center [448, 297] width 578 height 209
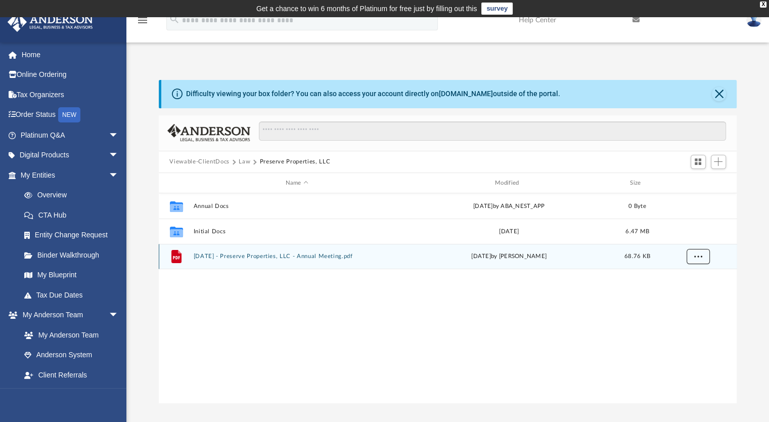
click at [697, 255] on span "More options" at bounding box center [698, 256] width 8 height 6
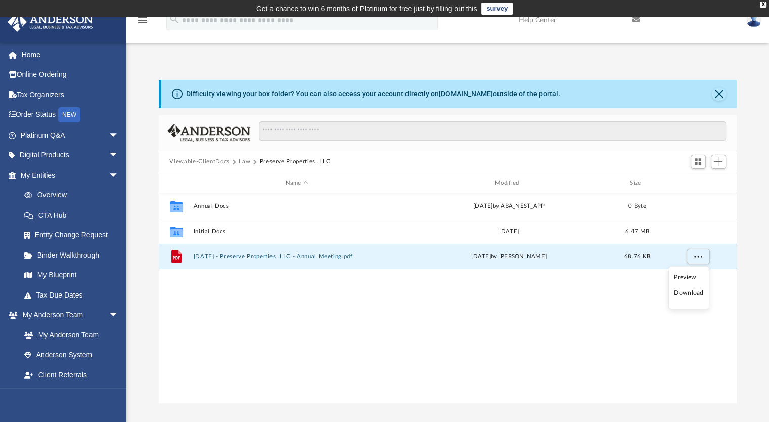
click at [690, 293] on li "Download" at bounding box center [688, 293] width 29 height 11
click at [216, 353] on div "Collaborated Folder Annual Docs Mon Aug 26 2024 by ABA_NEST_APP 0 Byte Collabor…" at bounding box center [448, 297] width 578 height 209
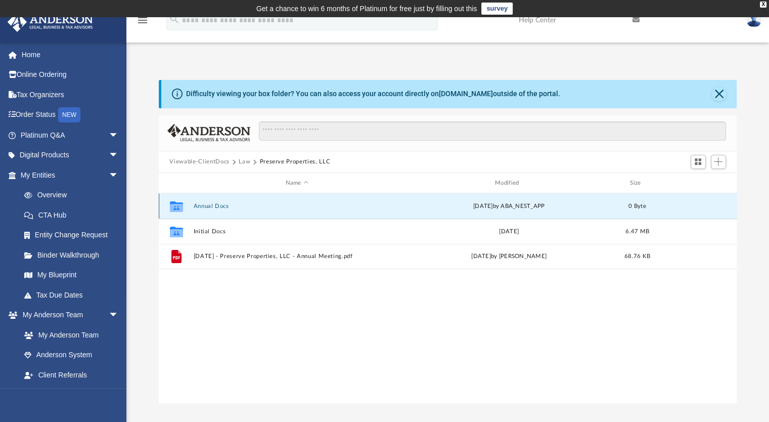
click at [216, 206] on button "Annual Docs" at bounding box center [296, 206] width 207 height 7
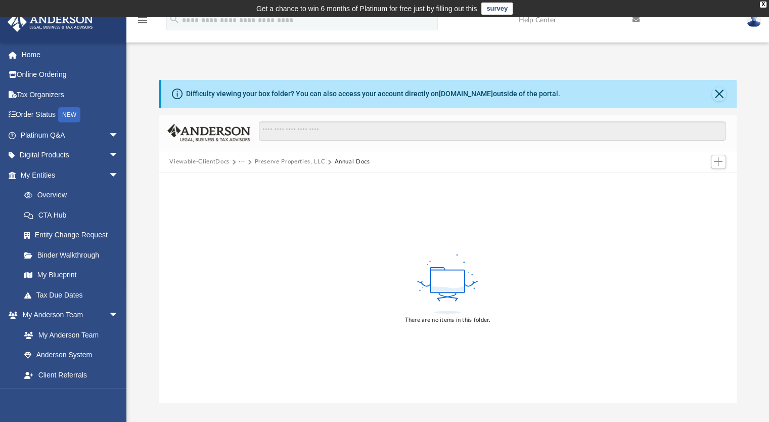
click at [290, 163] on button "Preserve Properties, LLC" at bounding box center [289, 161] width 71 height 9
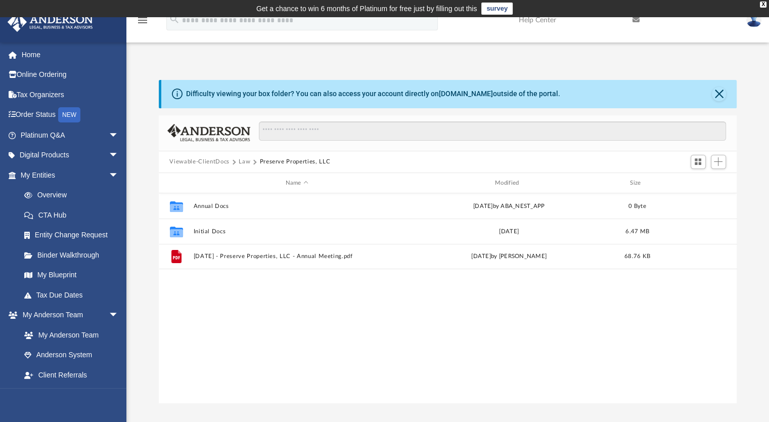
scroll to position [222, 570]
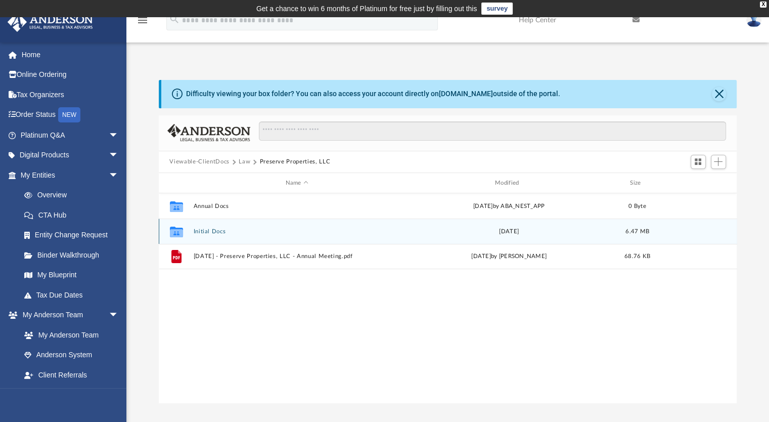
click at [209, 235] on button "Initial Docs" at bounding box center [296, 231] width 207 height 7
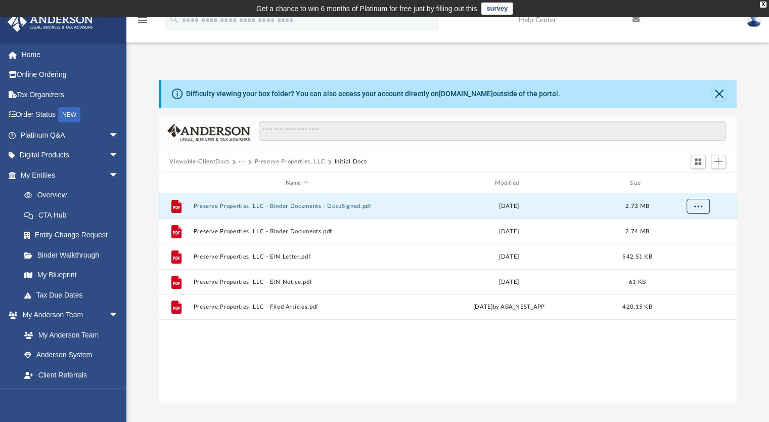
click at [695, 204] on span "More options" at bounding box center [698, 206] width 8 height 6
click at [694, 241] on li "Download" at bounding box center [688, 242] width 29 height 11
click at [241, 356] on div "File Preserve Properties, LLC - Binder Documents - DocuSigned.pdf Wed Nov 1 202…" at bounding box center [448, 297] width 578 height 209
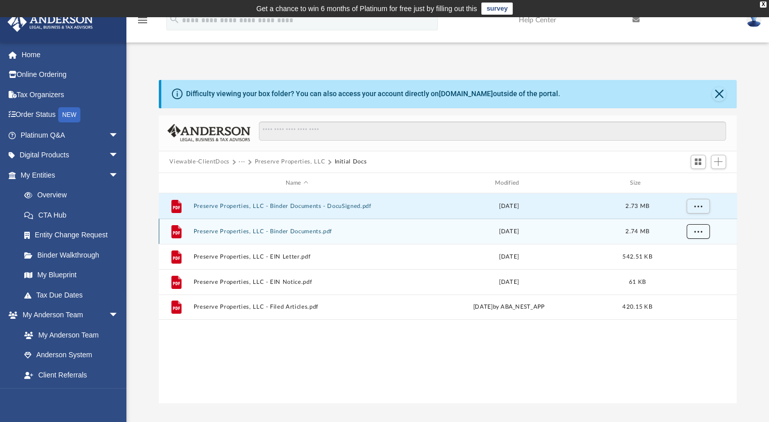
click at [696, 230] on span "More options" at bounding box center [698, 232] width 8 height 6
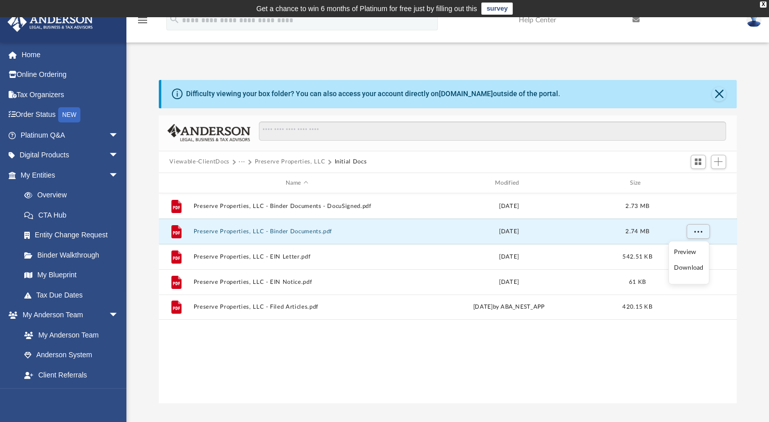
click at [686, 267] on li "Download" at bounding box center [688, 267] width 29 height 11
click at [202, 358] on div "File Preserve Properties, LLC - Binder Documents - DocuSigned.pdf Wed Nov 1 202…" at bounding box center [448, 297] width 578 height 209
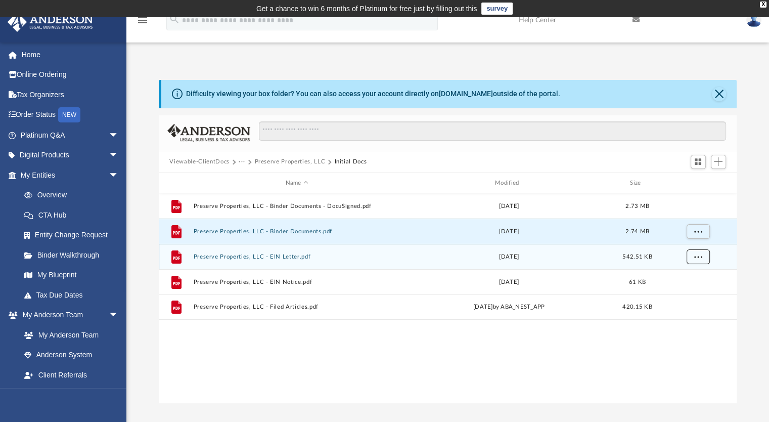
click at [704, 257] on button "More options" at bounding box center [697, 256] width 23 height 15
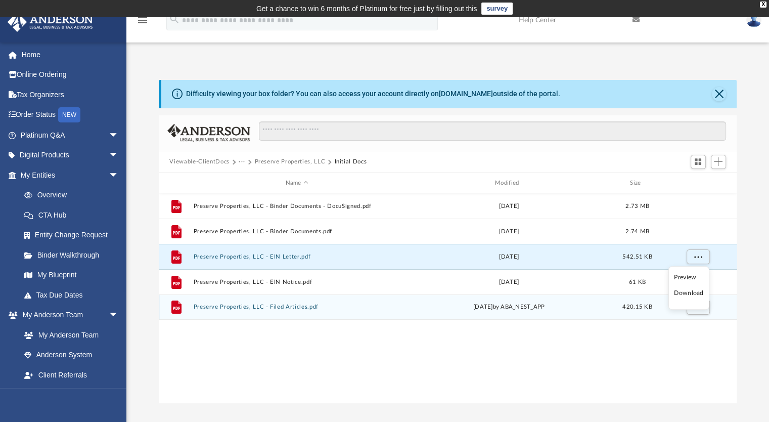
drag, startPoint x: 686, startPoint y: 295, endPoint x: 681, endPoint y: 298, distance: 6.2
click at [686, 295] on li "Download" at bounding box center [688, 293] width 29 height 11
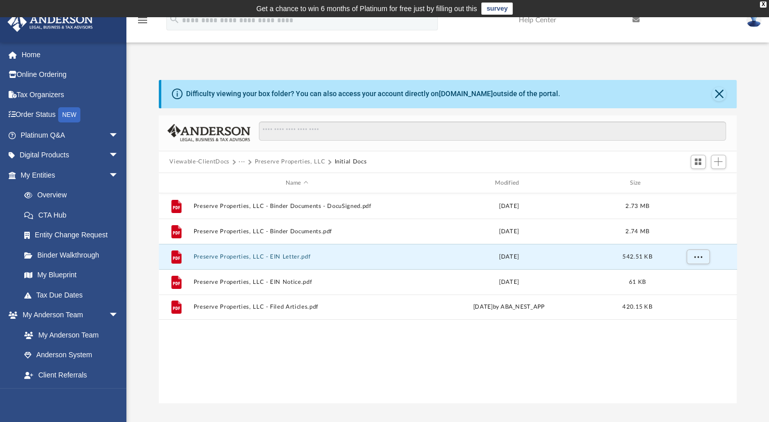
drag, startPoint x: 208, startPoint y: 369, endPoint x: 221, endPoint y: 369, distance: 13.2
click at [208, 369] on div "File Preserve Properties, LLC - Binder Documents - DocuSigned.pdf Wed Nov 1 202…" at bounding box center [448, 297] width 578 height 209
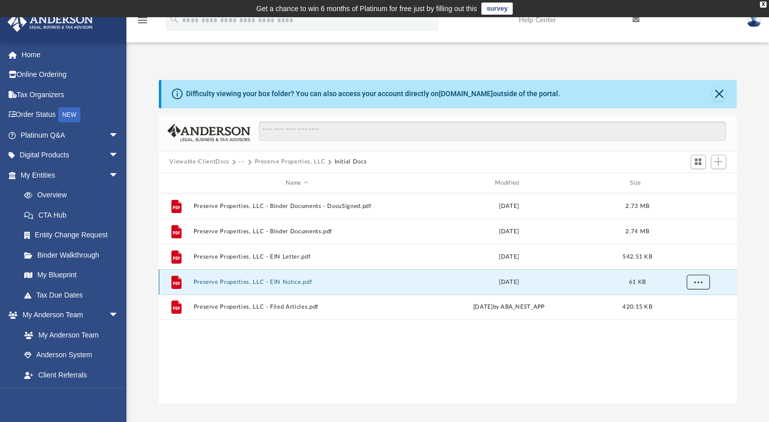
click at [695, 282] on span "More options" at bounding box center [698, 282] width 8 height 6
click at [686, 319] on li "Download" at bounding box center [688, 318] width 29 height 11
drag, startPoint x: 223, startPoint y: 366, endPoint x: 231, endPoint y: 358, distance: 11.1
click at [222, 365] on div "File Preserve Properties, LLC - Binder Documents - DocuSigned.pdf Wed Nov 1 202…" at bounding box center [448, 297] width 578 height 209
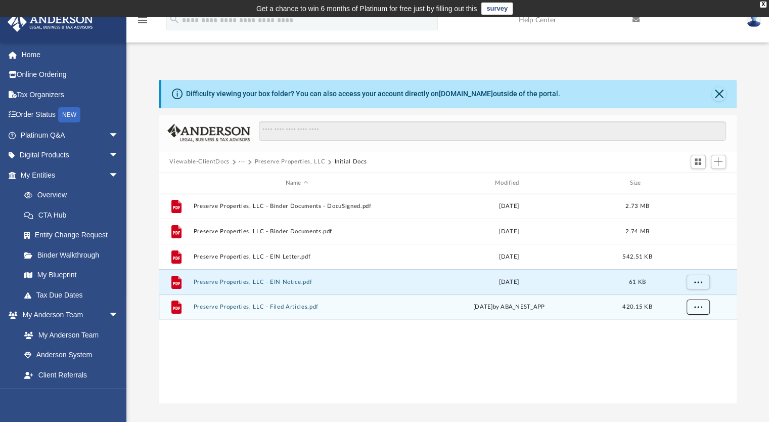
click at [695, 304] on span "More options" at bounding box center [698, 307] width 8 height 6
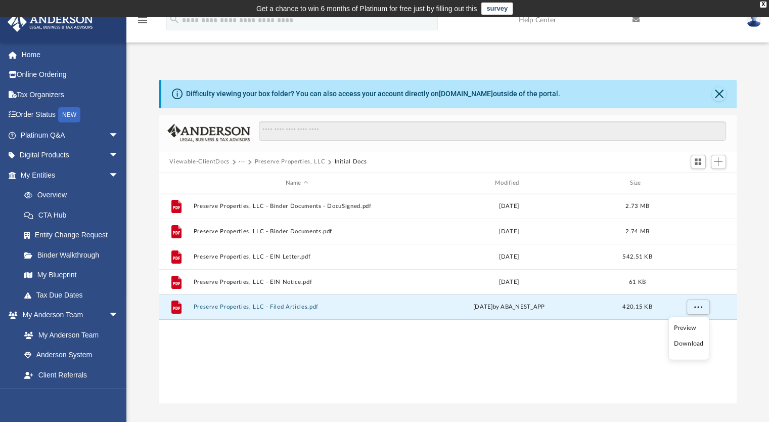
click at [682, 345] on li "Download" at bounding box center [688, 343] width 29 height 11
click at [249, 354] on div "File Preserve Properties, LLC - Binder Documents - DocuSigned.pdf Wed Nov 1 202…" at bounding box center [448, 297] width 578 height 209
click at [295, 158] on button "Preserve Properties, LLC" at bounding box center [289, 161] width 71 height 9
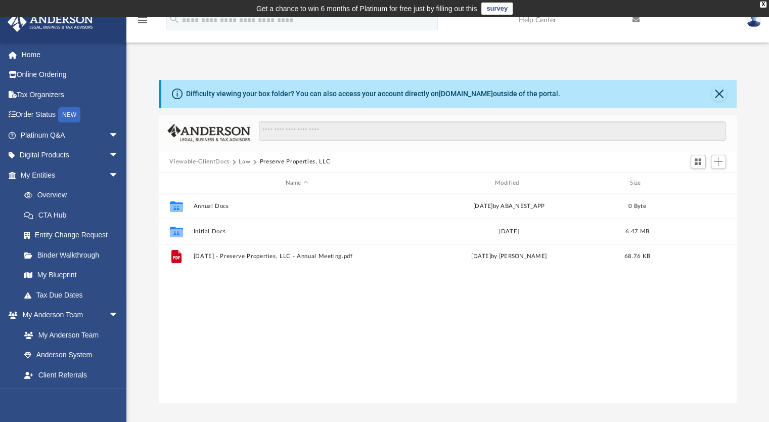
click at [216, 304] on div "Collaborated Folder Annual Docs Mon Aug 26 2024 by ABA_NEST_APP 0 Byte Collabor…" at bounding box center [448, 297] width 578 height 209
click at [241, 160] on button "Law" at bounding box center [245, 161] width 12 height 9
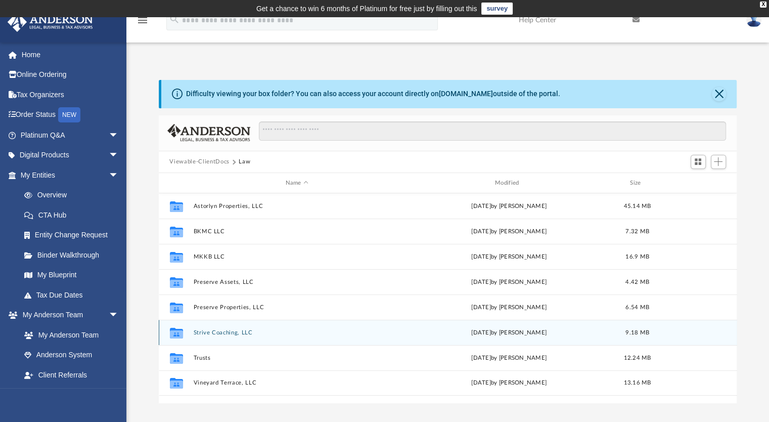
click at [232, 332] on button "Strive Coaching, LLC" at bounding box center [296, 332] width 207 height 7
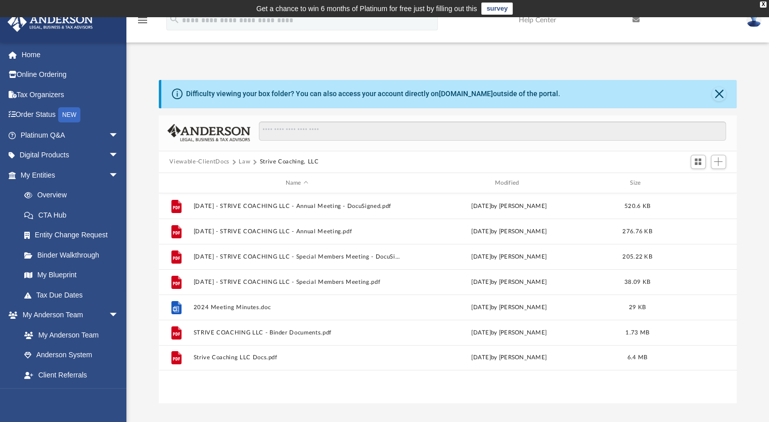
drag, startPoint x: 208, startPoint y: 391, endPoint x: 226, endPoint y: 384, distance: 19.4
click at [212, 388] on div "File 2023.12.29 - STRIVE COACHING LLC - Annual Meeting - DocuSigned.pdf Mon Feb…" at bounding box center [448, 297] width 578 height 209
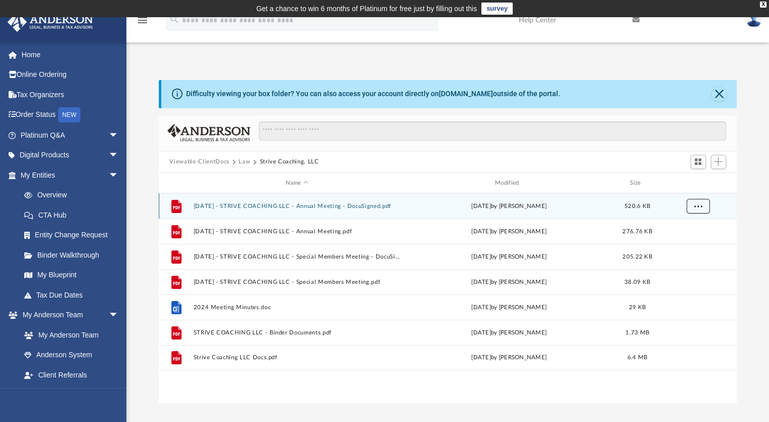
click at [702, 207] on button "More options" at bounding box center [697, 206] width 23 height 15
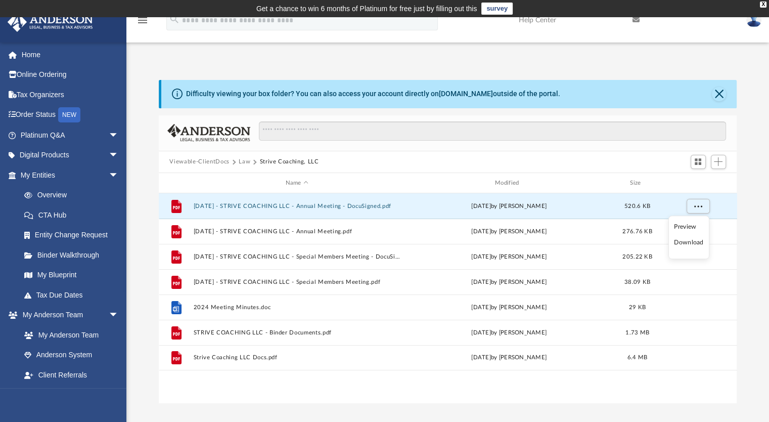
click at [693, 243] on li "Download" at bounding box center [688, 242] width 29 height 11
click at [203, 183] on div "Name" at bounding box center [297, 182] width 208 height 9
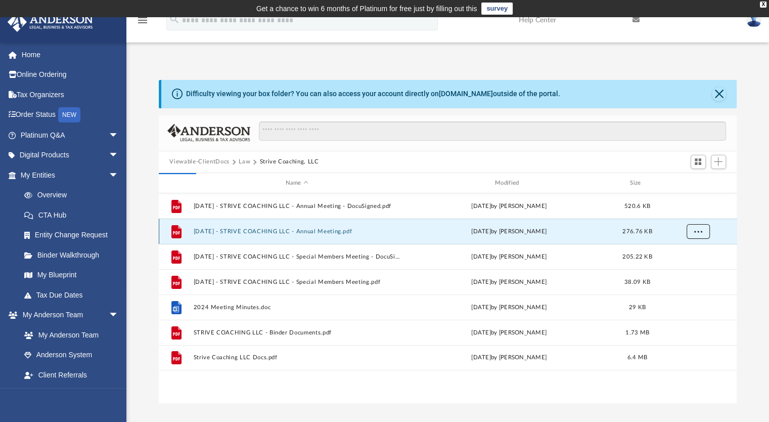
click at [697, 235] on button "More options" at bounding box center [697, 231] width 23 height 15
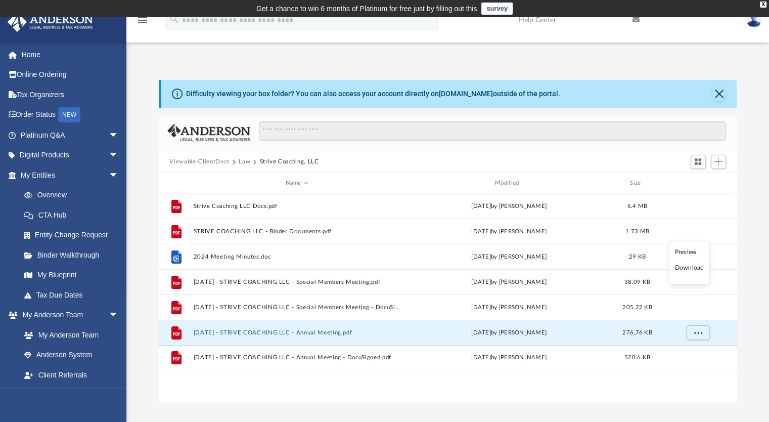
click at [682, 269] on li "Download" at bounding box center [688, 267] width 29 height 11
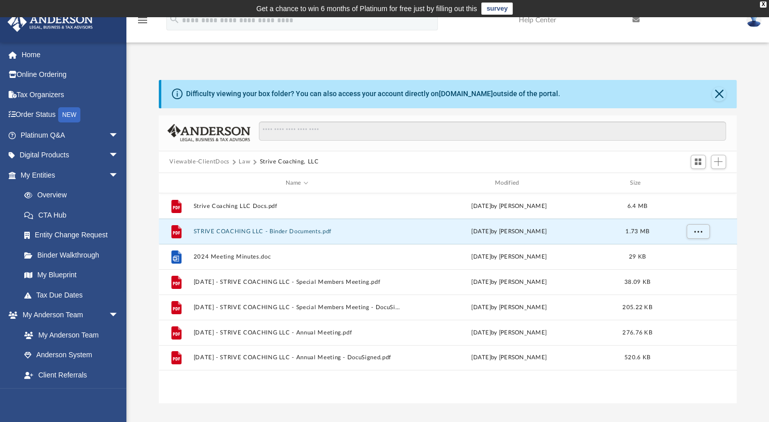
click at [147, 166] on div "Difficulty viewing your box folder? You can also access your account directly o…" at bounding box center [447, 241] width 643 height 323
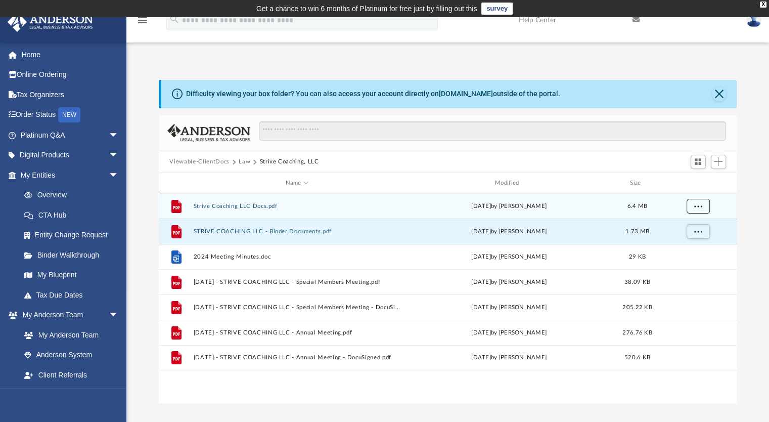
click at [704, 207] on button "More options" at bounding box center [697, 206] width 23 height 15
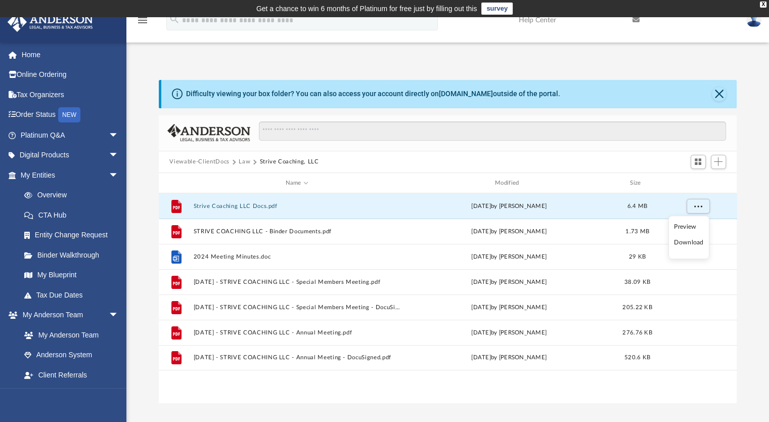
click at [682, 241] on li "Download" at bounding box center [688, 242] width 29 height 11
click at [147, 221] on div "Difficulty viewing your box folder? You can also access your account directly o…" at bounding box center [447, 241] width 643 height 323
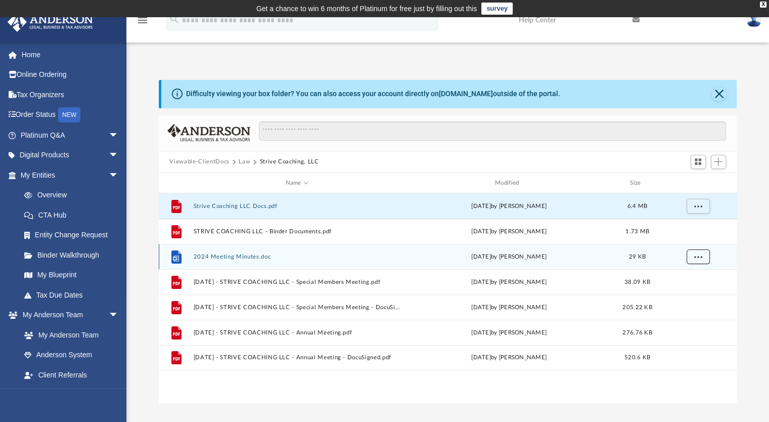
click at [696, 259] on span "More options" at bounding box center [698, 257] width 8 height 6
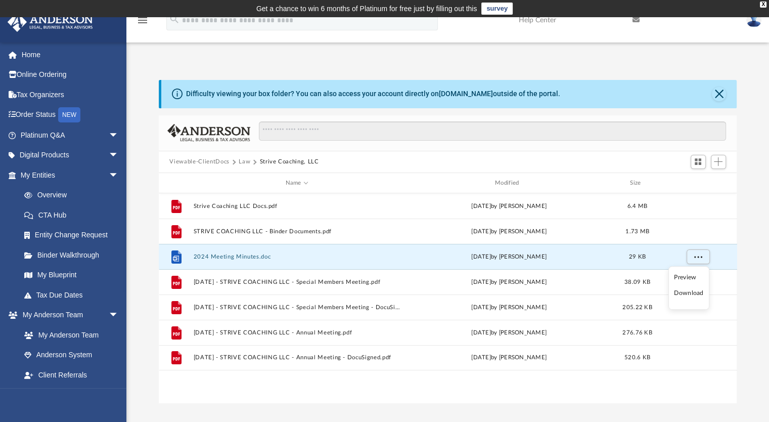
click at [688, 294] on li "Download" at bounding box center [688, 293] width 29 height 11
click at [147, 171] on div "Difficulty viewing your box folder? You can also access your account directly o…" at bounding box center [447, 241] width 643 height 323
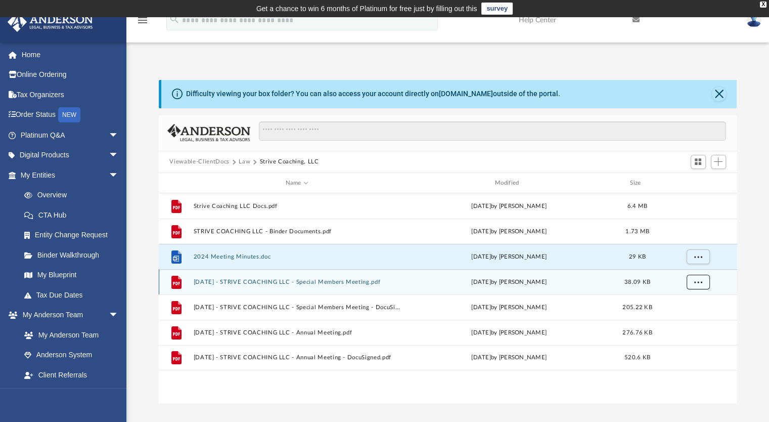
click at [705, 287] on button "More options" at bounding box center [697, 282] width 23 height 15
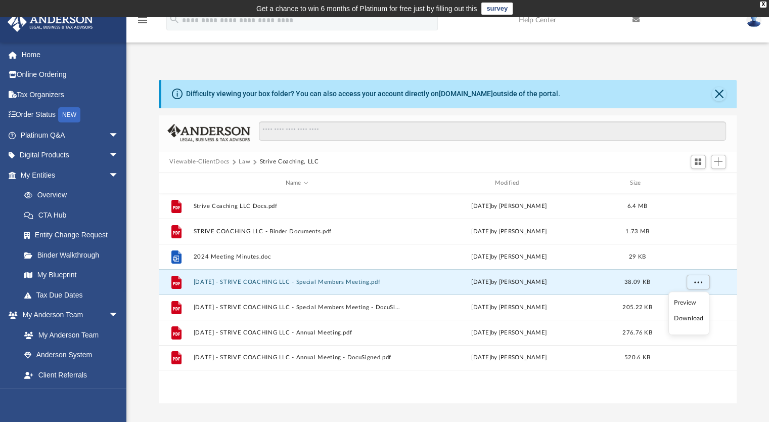
click at [694, 319] on li "Download" at bounding box center [688, 318] width 29 height 11
drag, startPoint x: 147, startPoint y: 163, endPoint x: 143, endPoint y: 197, distance: 34.1
click at [146, 164] on div "Difficulty viewing your box folder? You can also access your account directly o…" at bounding box center [447, 241] width 643 height 323
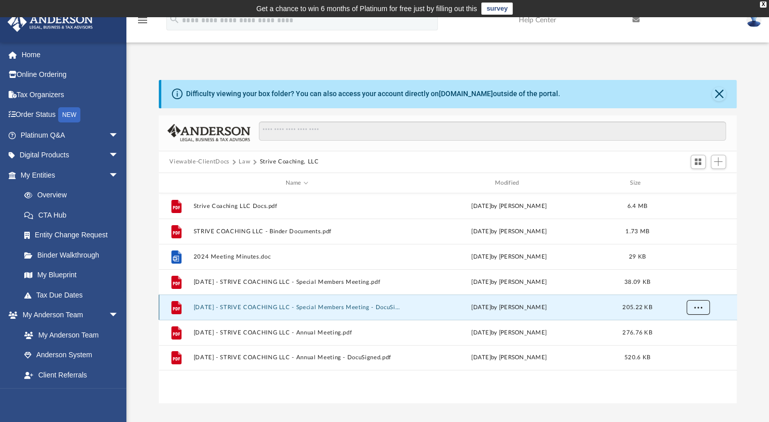
click at [700, 312] on button "More options" at bounding box center [697, 307] width 23 height 15
click at [692, 342] on li "Download" at bounding box center [688, 343] width 29 height 11
click at [140, 255] on div "Difficulty viewing your box folder? You can also access your account directly o…" at bounding box center [447, 241] width 643 height 323
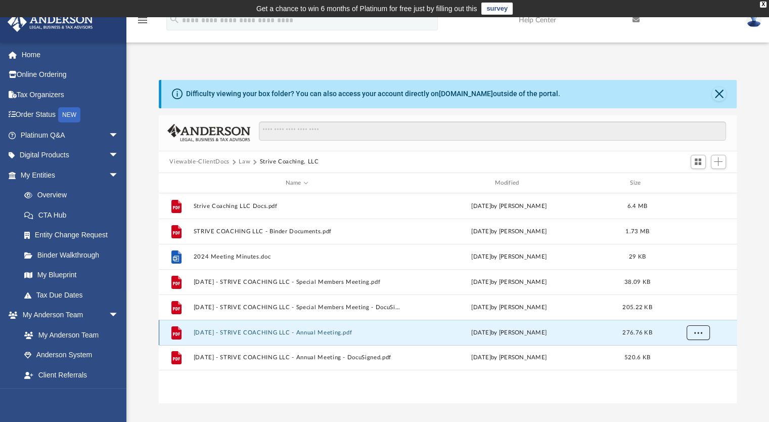
click at [705, 336] on button "More options" at bounding box center [697, 332] width 23 height 15
click at [683, 367] on li "Download" at bounding box center [688, 369] width 29 height 11
drag, startPoint x: 149, startPoint y: 313, endPoint x: 146, endPoint y: 319, distance: 5.9
click at [148, 313] on div "Difficulty viewing your box folder? You can also access your account directly o…" at bounding box center [447, 241] width 643 height 323
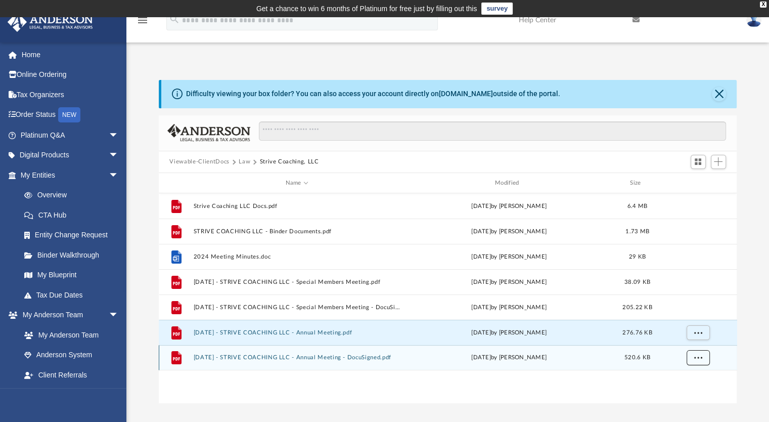
click at [701, 356] on span "More options" at bounding box center [698, 357] width 8 height 6
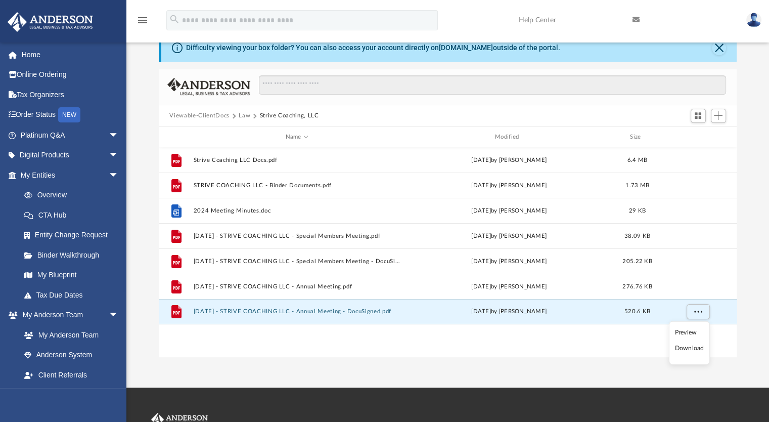
scroll to position [101, 0]
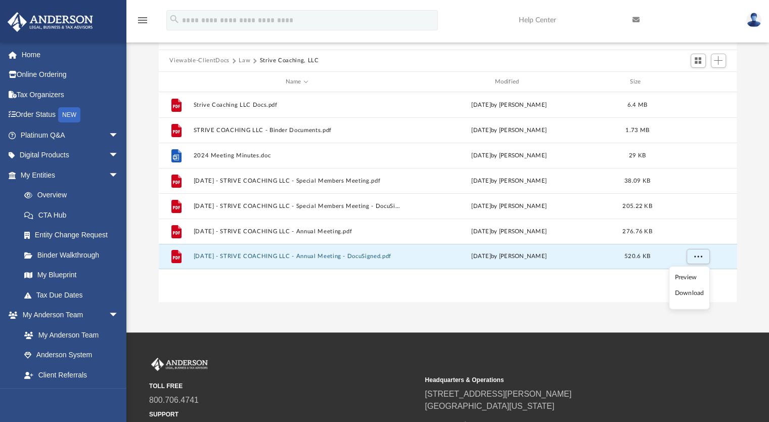
click at [692, 295] on li "Download" at bounding box center [688, 293] width 29 height 11
drag, startPoint x: 14, startPoint y: 330, endPoint x: 8, endPoint y: 320, distance: 11.8
drag, startPoint x: 8, startPoint y: 320, endPoint x: 152, endPoint y: 327, distance: 144.3
click at [152, 327] on div "App [EMAIL_ADDRESS][DOMAIN_NAME] Sign Out [EMAIL_ADDRESS][DOMAIN_NAME] Home Onl…" at bounding box center [384, 124] width 769 height 416
drag, startPoint x: 140, startPoint y: 316, endPoint x: 346, endPoint y: 330, distance: 206.7
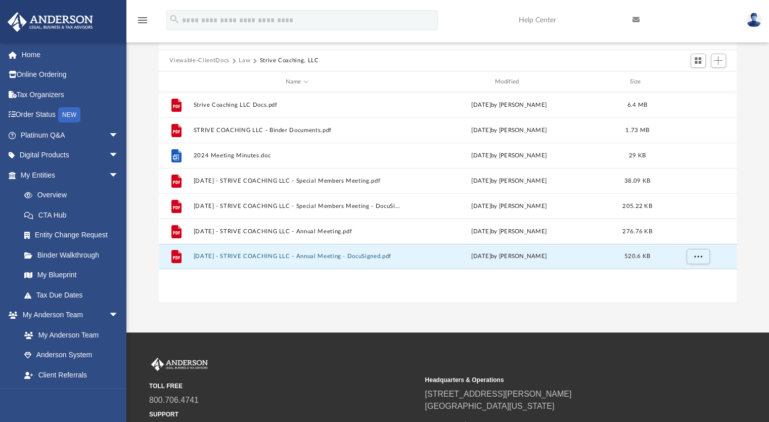
click at [346, 330] on div "App [EMAIL_ADDRESS][DOMAIN_NAME] Sign Out [EMAIL_ADDRESS][DOMAIN_NAME] Home Onl…" at bounding box center [384, 124] width 769 height 416
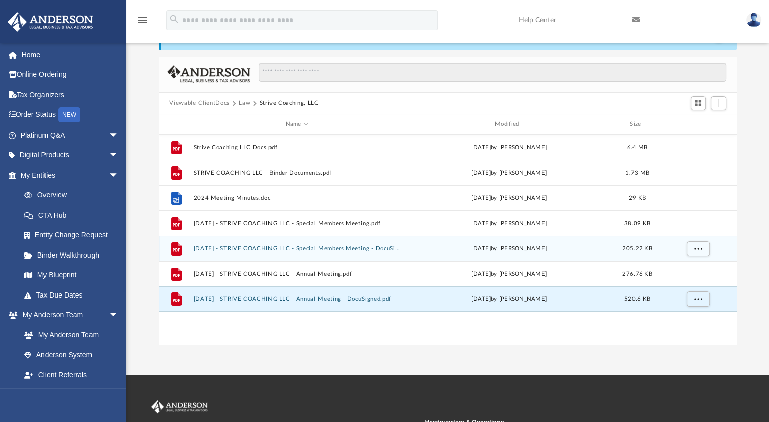
scroll to position [0, 0]
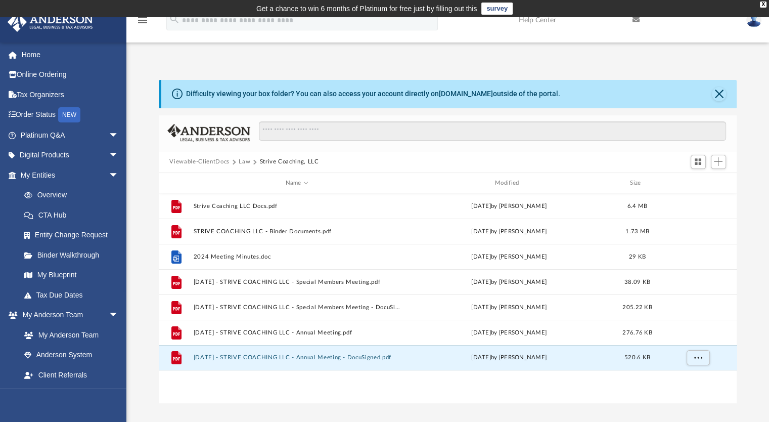
click at [242, 162] on button "Law" at bounding box center [245, 161] width 12 height 9
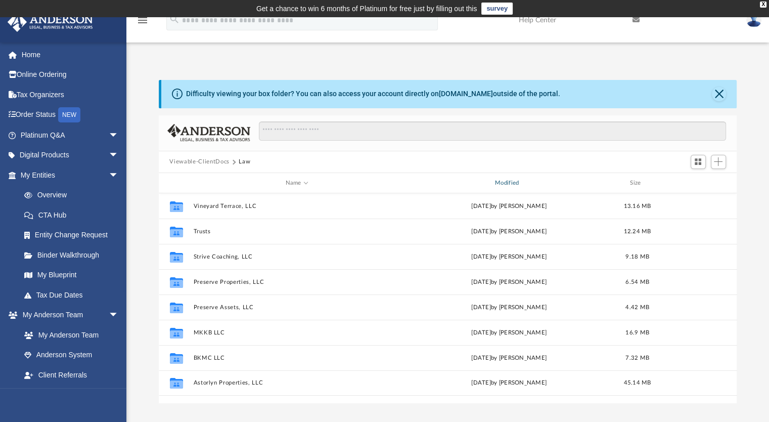
click at [503, 186] on div "Modified" at bounding box center [509, 182] width 208 height 9
click at [299, 183] on div "Name" at bounding box center [297, 182] width 208 height 9
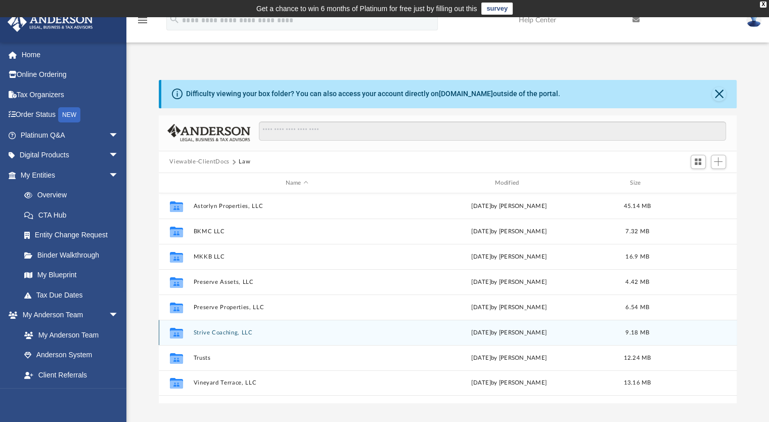
click at [210, 338] on div "Collaborated Folder Strive Coaching, LLC Mon Apr 14 2025 by Merilin Altamirano …" at bounding box center [448, 332] width 578 height 25
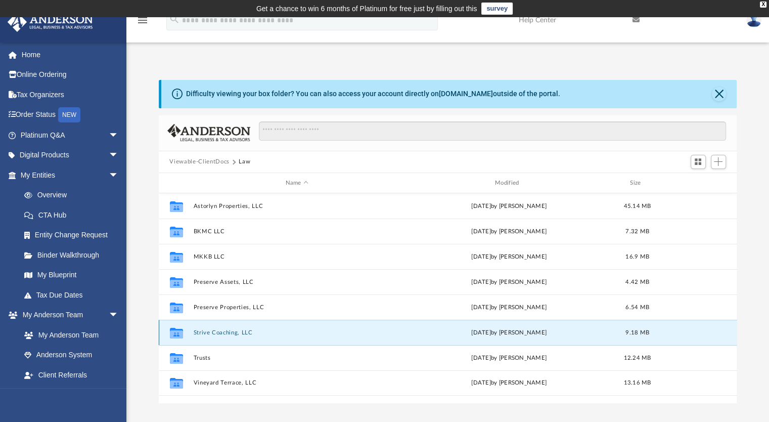
click at [215, 333] on button "Strive Coaching, LLC" at bounding box center [296, 332] width 207 height 7
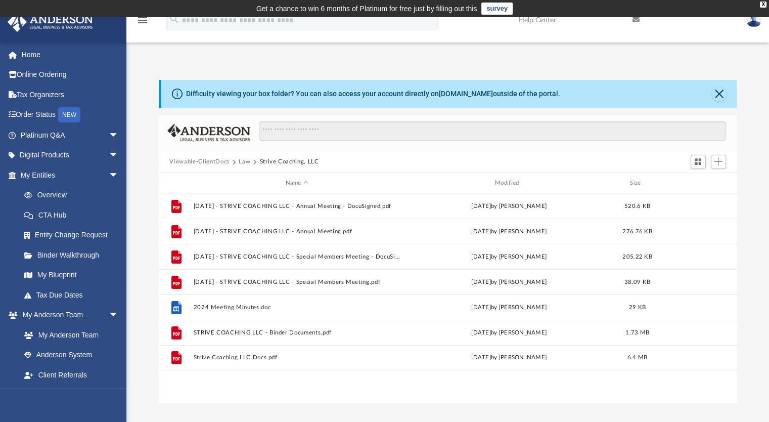
click at [246, 163] on button "Law" at bounding box center [245, 161] width 12 height 9
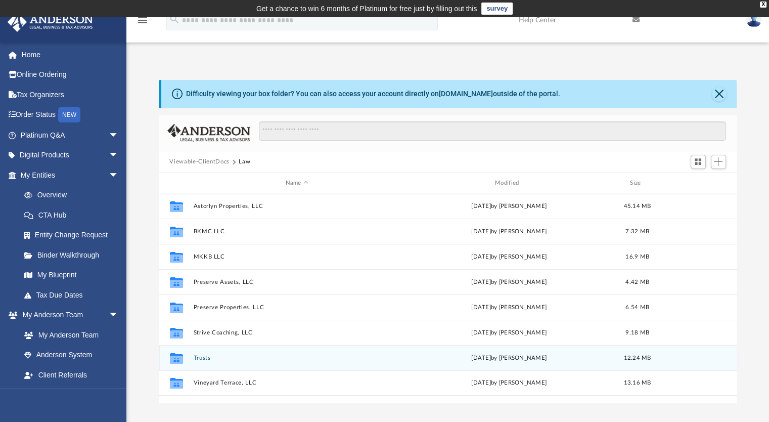
click at [208, 358] on button "Trusts" at bounding box center [296, 357] width 207 height 7
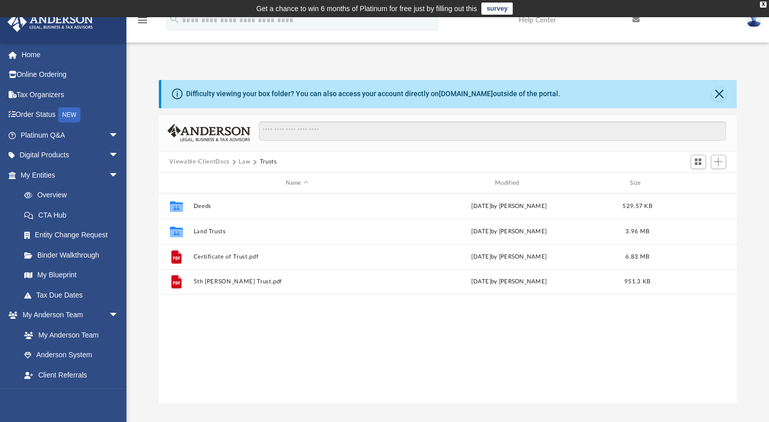
drag, startPoint x: 142, startPoint y: 180, endPoint x: 176, endPoint y: 186, distance: 34.8
click at [142, 180] on div "Difficulty viewing your box folder? You can also access your account directly o…" at bounding box center [447, 241] width 643 height 323
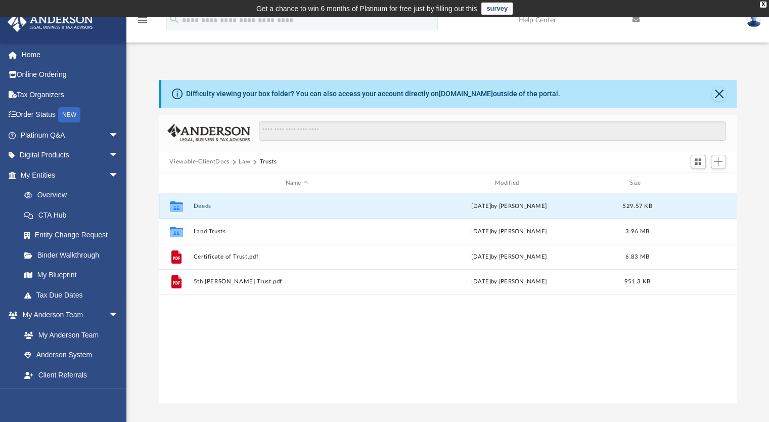
click at [218, 208] on button "Deeds" at bounding box center [296, 206] width 207 height 7
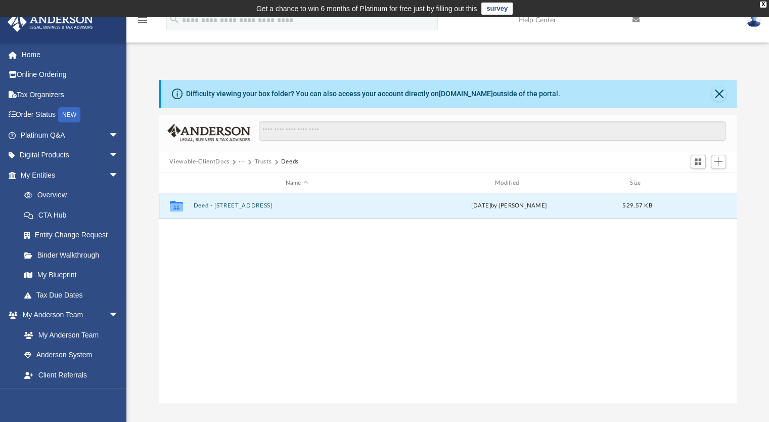
drag, startPoint x: 312, startPoint y: 206, endPoint x: 188, endPoint y: 218, distance: 125.0
click at [188, 217] on div "Collaborated Folder Deed - 4745 North County Road 575 East Thu Feb 15 2024 by C…" at bounding box center [448, 205] width 578 height 25
click at [272, 207] on button "Deed - 4745 North County Road 575 East" at bounding box center [296, 206] width 207 height 7
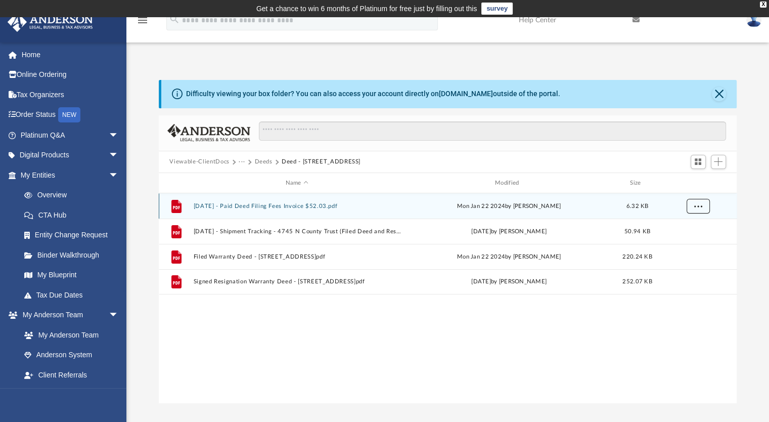
click at [698, 210] on button "More options" at bounding box center [697, 206] width 23 height 15
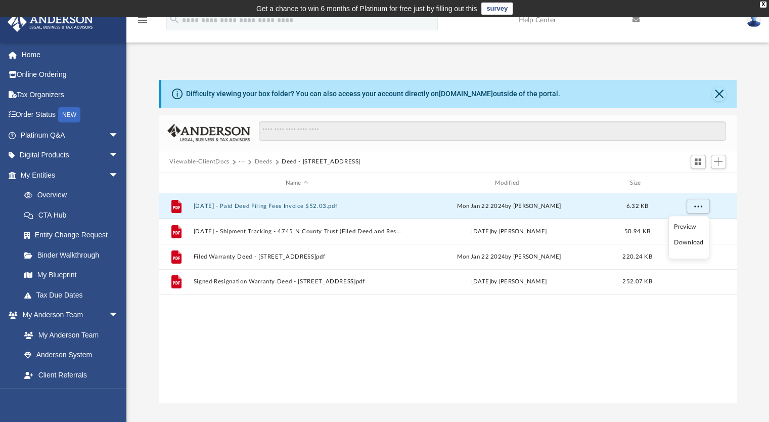
click at [690, 243] on li "Download" at bounding box center [688, 242] width 29 height 11
click at [287, 346] on div "File 2024.01.22 - Paid Deed Filing Fees Invoice $52.03.pdf Mon Jan 22 2024 by C…" at bounding box center [448, 297] width 578 height 209
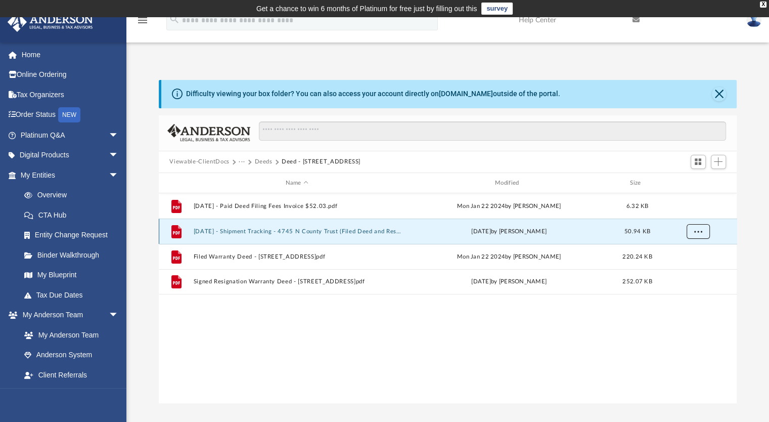
click at [696, 229] on span "More options" at bounding box center [698, 232] width 8 height 6
click at [692, 267] on li "Download" at bounding box center [688, 267] width 29 height 11
click at [287, 338] on div "File 2024.01.22 - Paid Deed Filing Fees Invoice $52.03.pdf Mon Jan 22 2024 by C…" at bounding box center [448, 297] width 578 height 209
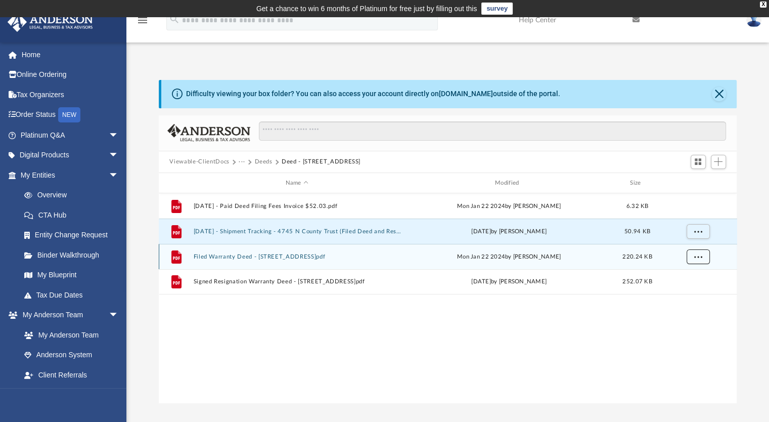
click at [700, 255] on span "More options" at bounding box center [698, 257] width 8 height 6
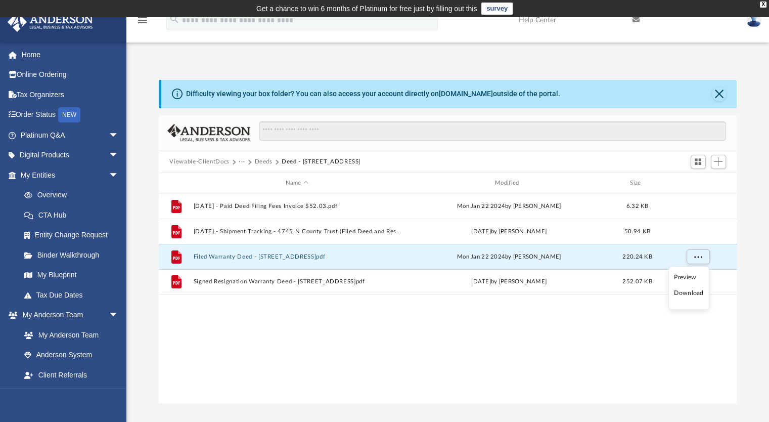
click at [688, 294] on li "Download" at bounding box center [688, 293] width 29 height 11
drag, startPoint x: 319, startPoint y: 343, endPoint x: 249, endPoint y: 323, distance: 73.3
click at [318, 344] on div "File 2024.01.22 - Paid Deed Filing Fees Invoice $52.03.pdf Mon Jan 22 2024 by C…" at bounding box center [448, 297] width 578 height 209
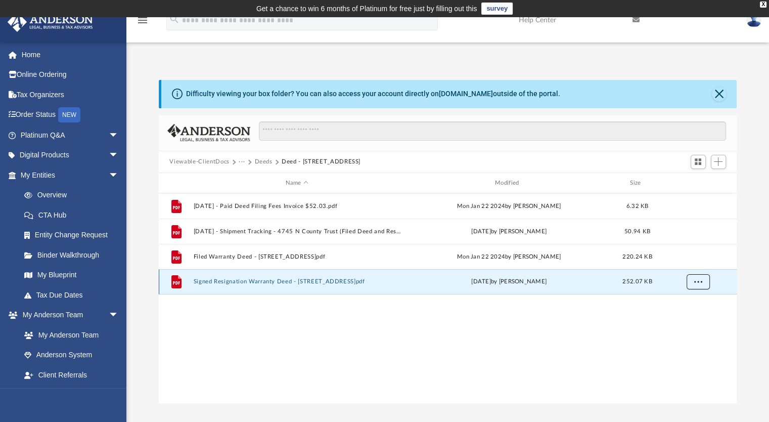
click at [701, 284] on span "More options" at bounding box center [698, 282] width 8 height 6
click at [686, 318] on li "Download" at bounding box center [688, 318] width 29 height 11
click at [242, 383] on div "File 2024.01.22 - Paid Deed Filing Fees Invoice $52.03.pdf Mon Jan 22 2024 by C…" at bounding box center [448, 297] width 578 height 209
click at [261, 160] on button "Deeds" at bounding box center [263, 161] width 18 height 9
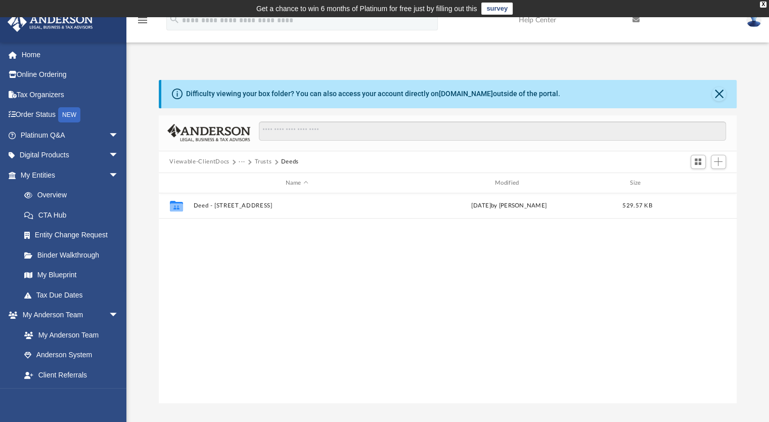
click at [262, 161] on button "Trusts" at bounding box center [262, 161] width 17 height 9
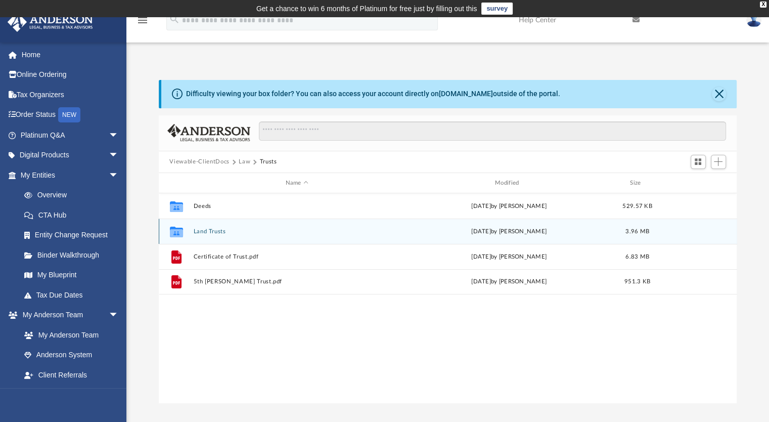
click at [216, 228] on button "Land Trusts" at bounding box center [296, 231] width 207 height 7
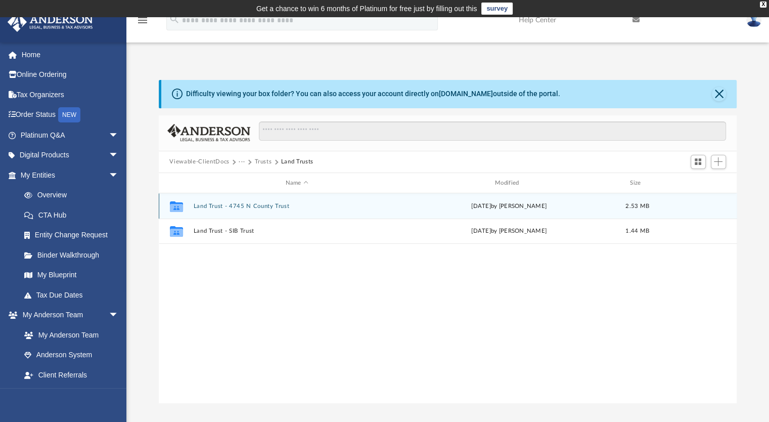
click at [249, 206] on button "Land Trust - 4745 N County Trust" at bounding box center [296, 206] width 207 height 7
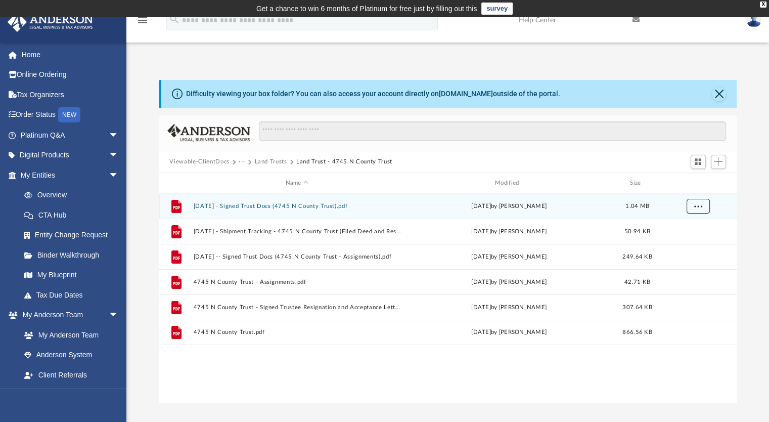
click at [701, 209] on button "More options" at bounding box center [697, 206] width 23 height 15
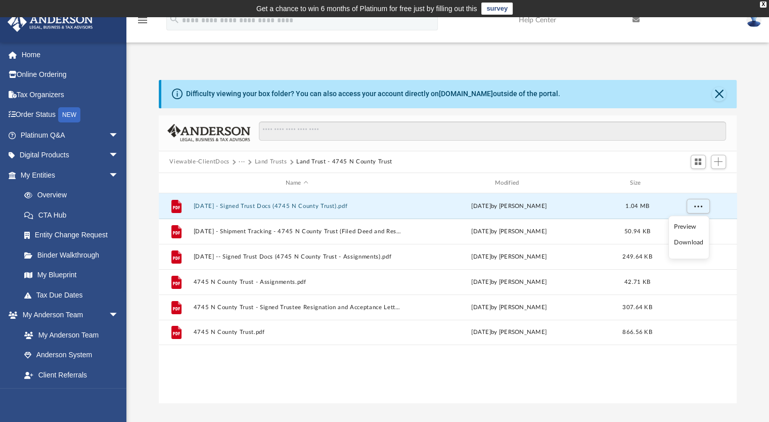
click at [691, 242] on li "Download" at bounding box center [688, 242] width 29 height 11
drag, startPoint x: 289, startPoint y: 369, endPoint x: 338, endPoint y: 274, distance: 106.5
click at [289, 366] on div "File 2023.12.19 - Signed Trust Docs (4745 N County Trust).pdf Tue Dec 19 2023 b…" at bounding box center [448, 297] width 578 height 209
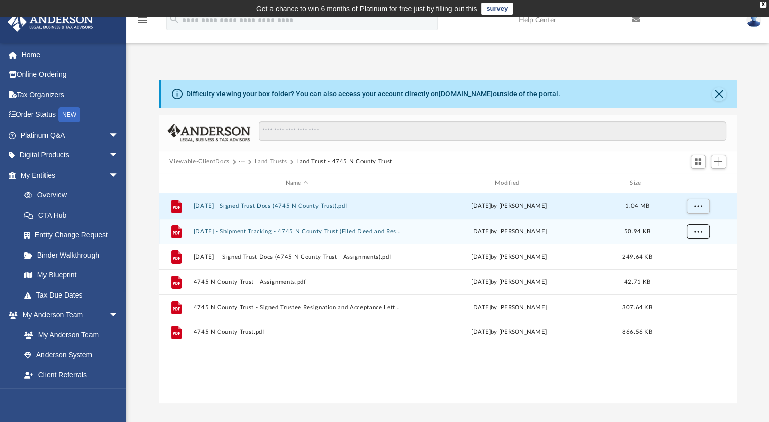
click at [699, 230] on span "More options" at bounding box center [698, 232] width 8 height 6
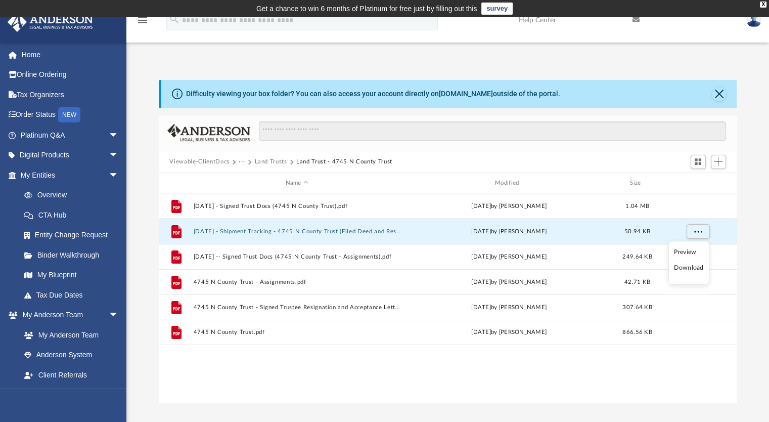
click at [686, 268] on li "Download" at bounding box center [688, 267] width 29 height 11
drag, startPoint x: 297, startPoint y: 374, endPoint x: 292, endPoint y: 397, distance: 23.8
click at [297, 374] on div "File 2023.12.19 - Signed Trust Docs (4745 N County Trust).pdf Tue Dec 19 2023 b…" at bounding box center [448, 297] width 578 height 209
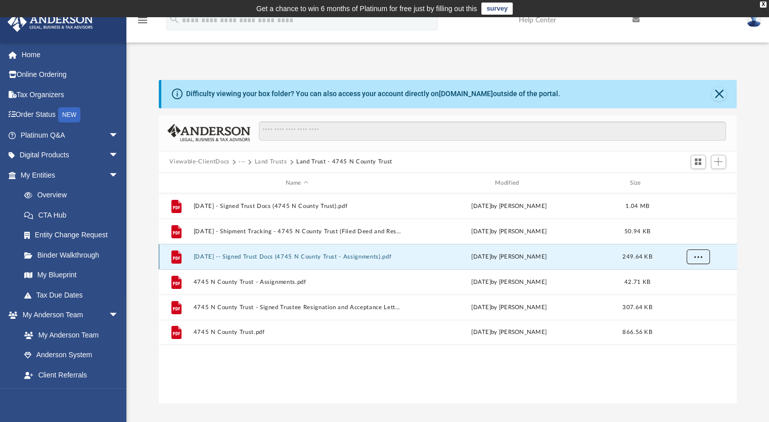
click at [696, 256] on span "More options" at bounding box center [698, 257] width 8 height 6
click at [689, 293] on li "Download" at bounding box center [688, 293] width 29 height 11
drag, startPoint x: 277, startPoint y: 374, endPoint x: 288, endPoint y: 367, distance: 13.6
click at [277, 374] on div "File 2023.12.19 - Signed Trust Docs (4745 N County Trust).pdf Tue Dec 19 2023 b…" at bounding box center [448, 297] width 578 height 209
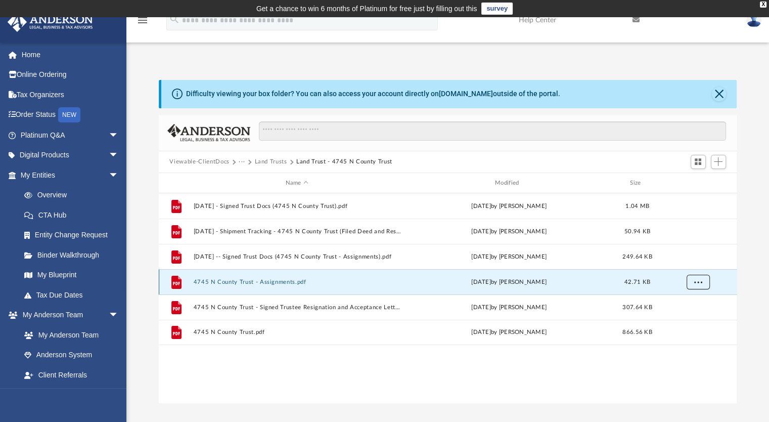
click at [700, 282] on span "More options" at bounding box center [698, 282] width 8 height 6
click at [692, 320] on li "Download" at bounding box center [688, 318] width 29 height 11
click at [303, 374] on div "File 2023.12.19 - Signed Trust Docs (4745 N County Trust).pdf Tue Dec 19 2023 b…" at bounding box center [448, 297] width 578 height 209
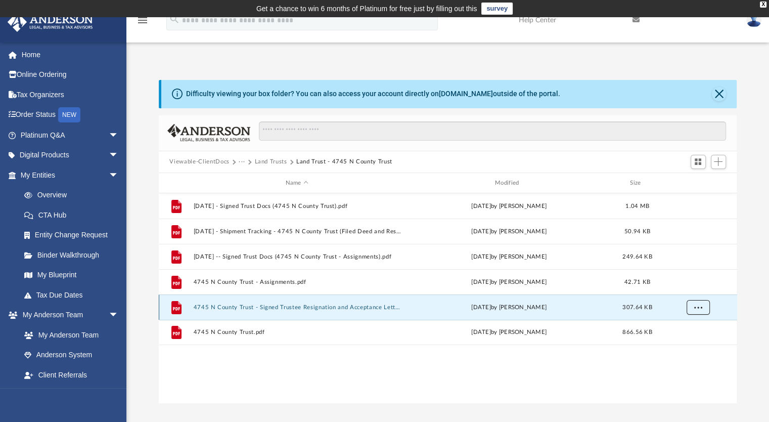
click at [694, 310] on button "More options" at bounding box center [697, 307] width 23 height 15
click at [686, 345] on li "Download" at bounding box center [688, 343] width 29 height 11
click at [310, 369] on div "File 2023.12.19 - Signed Trust Docs (4745 N County Trust).pdf Tue Dec 19 2023 b…" at bounding box center [448, 297] width 578 height 209
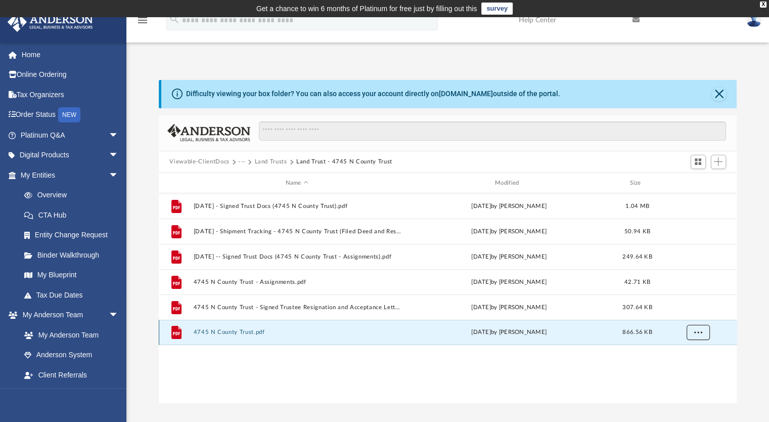
click at [695, 331] on span "More options" at bounding box center [698, 332] width 8 height 6
click at [691, 367] on li "Download" at bounding box center [688, 369] width 29 height 11
drag, startPoint x: 289, startPoint y: 376, endPoint x: 298, endPoint y: 390, distance: 16.1
click at [288, 376] on div "File 2023.12.19 - Signed Trust Docs (4745 N County Trust).pdf Tue Dec 19 2023 b…" at bounding box center [448, 297] width 578 height 209
click at [275, 160] on button "Land Trusts" at bounding box center [270, 161] width 32 height 9
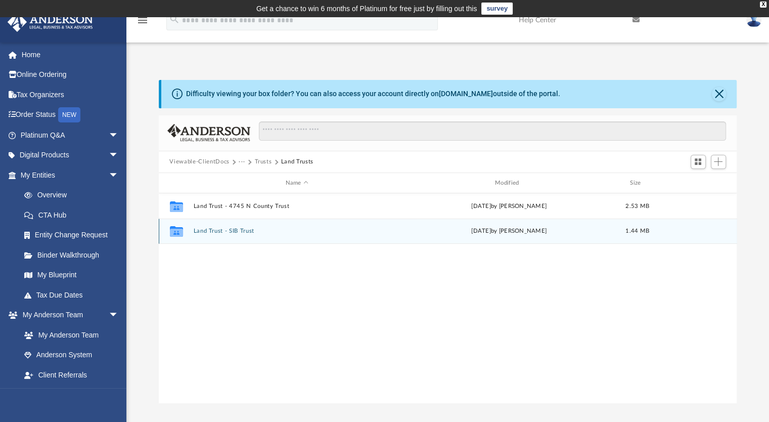
click at [226, 235] on div "Collaborated Folder Land Trust - SIB Trust Fri Apr 18 2025 by Aiden Larsen 1.44…" at bounding box center [448, 230] width 578 height 25
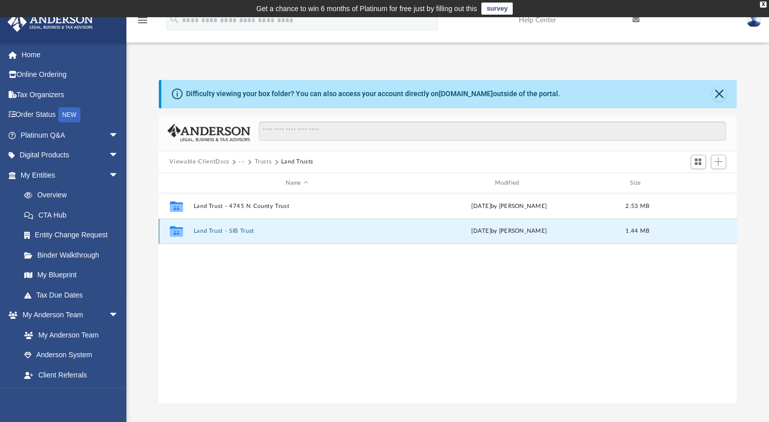
click at [229, 232] on button "Land Trust - SIB Trust" at bounding box center [296, 231] width 207 height 7
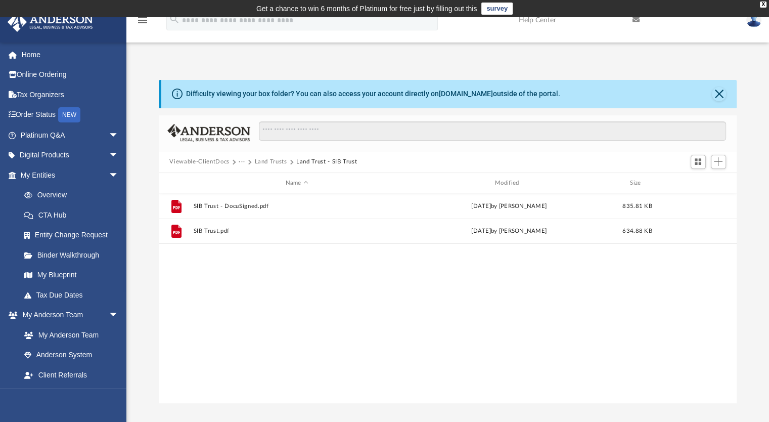
click at [255, 308] on div "File SIB Trust - DocuSigned.pdf Fri Apr 18 2025 by Aiden Larsen 835.81 KB File …" at bounding box center [448, 297] width 578 height 209
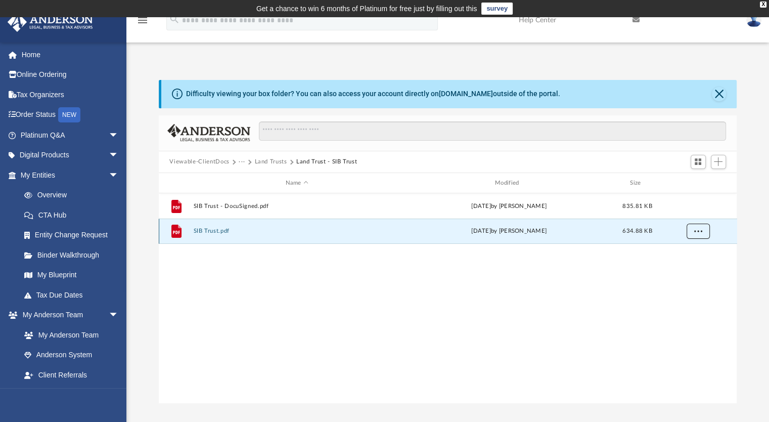
click at [700, 234] on button "More options" at bounding box center [697, 231] width 23 height 15
drag, startPoint x: 588, startPoint y: 253, endPoint x: 532, endPoint y: 249, distance: 56.8
click at [586, 254] on div "File SIB Trust - DocuSigned.pdf Fri Apr 18 2025 by Aiden Larsen 835.81 KB File …" at bounding box center [448, 297] width 578 height 209
click at [457, 288] on div "File SIB Trust - DocuSigned.pdf Fri Apr 18 2025 by Aiden Larsen 835.81 KB File …" at bounding box center [448, 297] width 578 height 209
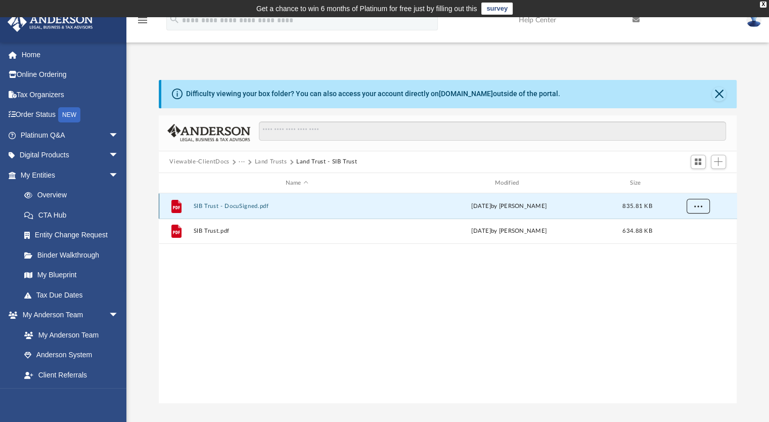
click at [698, 204] on span "More options" at bounding box center [698, 206] width 8 height 6
click at [688, 242] on li "Download" at bounding box center [688, 242] width 29 height 11
drag, startPoint x: 291, startPoint y: 290, endPoint x: 302, endPoint y: 279, distance: 15.7
click at [290, 289] on div "File SIB Trust - DocuSigned.pdf Fri Apr 18 2025 by Aiden Larsen 835.81 KB File …" at bounding box center [448, 297] width 578 height 209
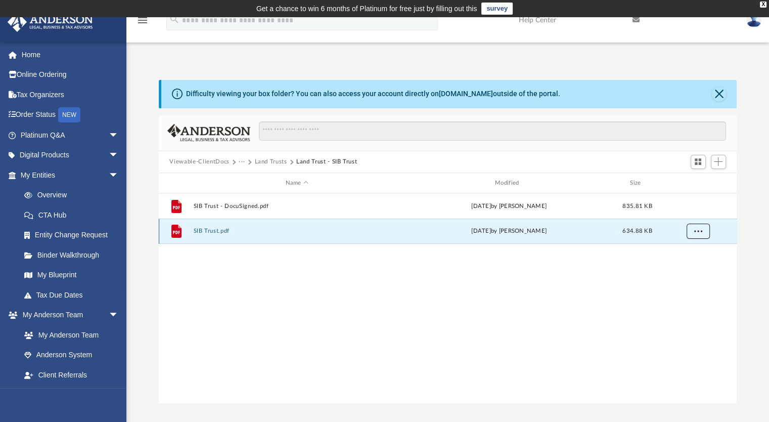
click at [699, 231] on span "More options" at bounding box center [698, 231] width 8 height 6
click at [686, 266] on li "Download" at bounding box center [688, 267] width 29 height 11
drag, startPoint x: 322, startPoint y: 284, endPoint x: 324, endPoint y: 278, distance: 5.8
click at [322, 282] on div "File SIB Trust - DocuSigned.pdf Fri Apr 18 2025 by Aiden Larsen 835.81 KB File …" at bounding box center [448, 297] width 578 height 209
click at [278, 160] on button "Land Trusts" at bounding box center [270, 161] width 32 height 9
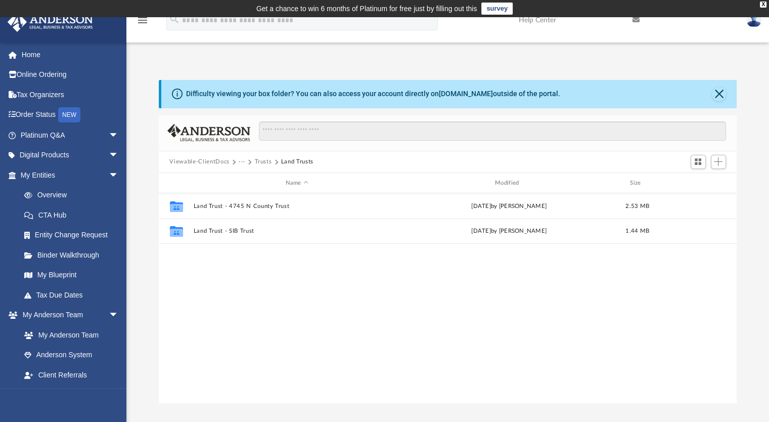
click at [272, 290] on div "Collaborated Folder Land Trust - 4745 N County Trust Mon May 13 2024 by Luciann…" at bounding box center [448, 297] width 578 height 209
click at [265, 158] on button "Trusts" at bounding box center [262, 161] width 17 height 9
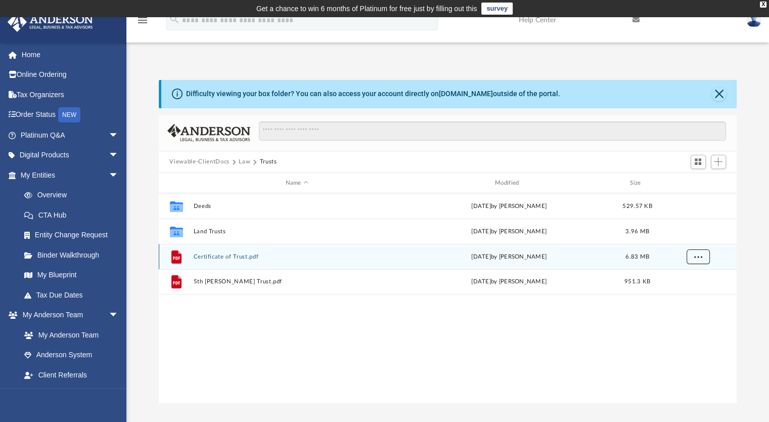
click at [689, 251] on button "More options" at bounding box center [697, 256] width 23 height 15
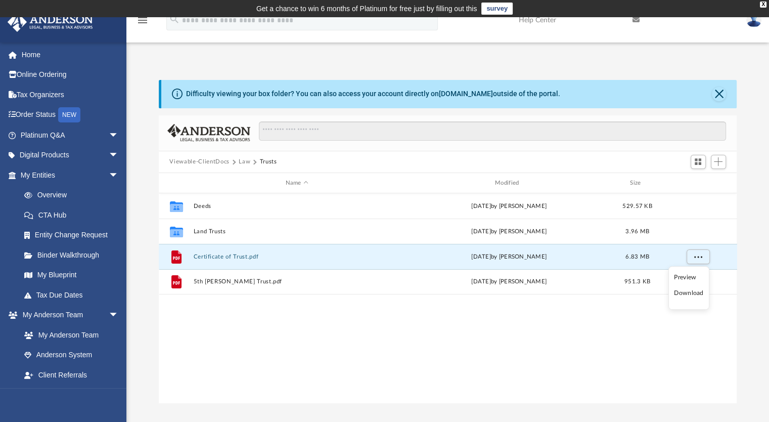
click at [690, 293] on li "Download" at bounding box center [688, 293] width 29 height 11
click at [319, 340] on div "Collaborated Folder Deeds Thu Feb 15 2024 by Cassie Yurk 529.57 KB Collaborated…" at bounding box center [448, 297] width 578 height 209
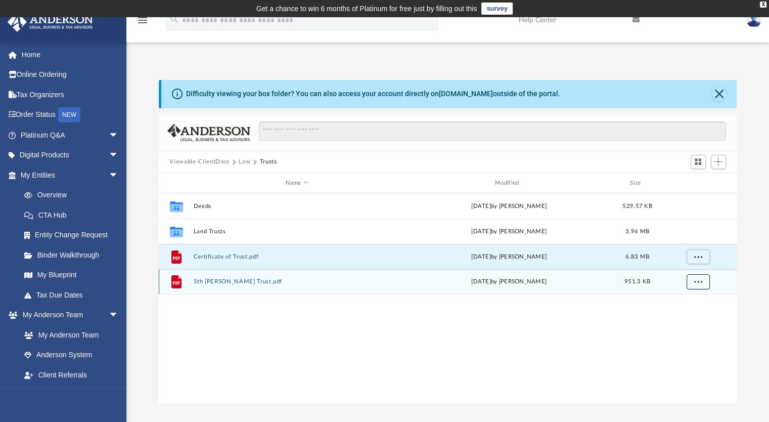
click at [698, 279] on span "More options" at bounding box center [698, 282] width 8 height 6
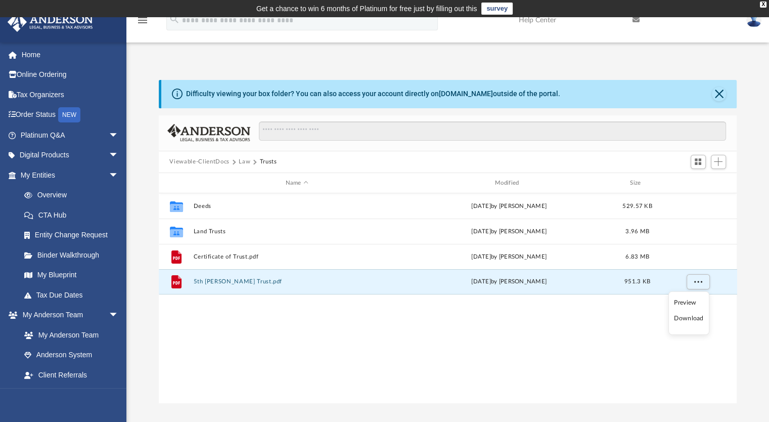
click at [688, 318] on li "Download" at bounding box center [688, 318] width 29 height 11
click at [315, 325] on div "Collaborated Folder Deeds Thu Feb 15 2024 by Cassie Yurk 529.57 KB Collaborated…" at bounding box center [448, 297] width 578 height 209
click at [241, 160] on button "Law" at bounding box center [245, 161] width 12 height 9
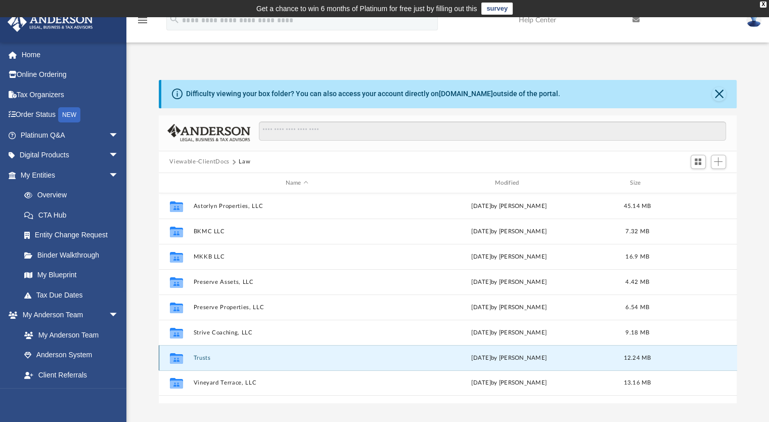
click at [207, 360] on button "Trusts" at bounding box center [296, 357] width 207 height 7
click at [206, 358] on div "Collaborated Folder Astorlyn Properties, LLC Mon Jul 7 2025 by Gerald Higgins 4…" at bounding box center [448, 297] width 578 height 209
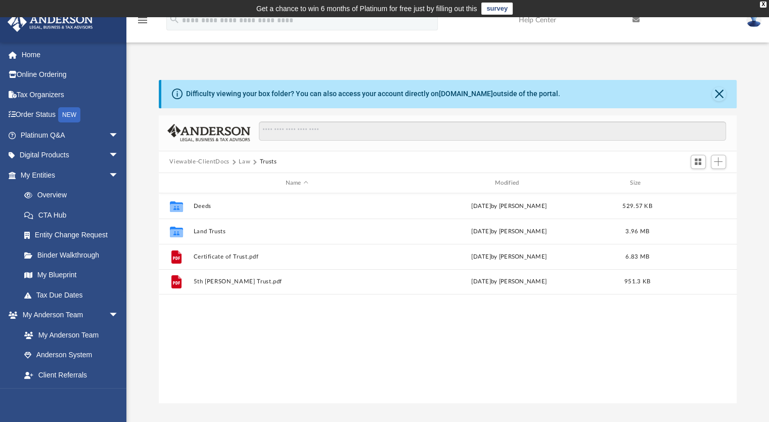
drag, startPoint x: 241, startPoint y: 160, endPoint x: 241, endPoint y: 172, distance: 11.6
click at [240, 160] on button "Law" at bounding box center [245, 161] width 12 height 9
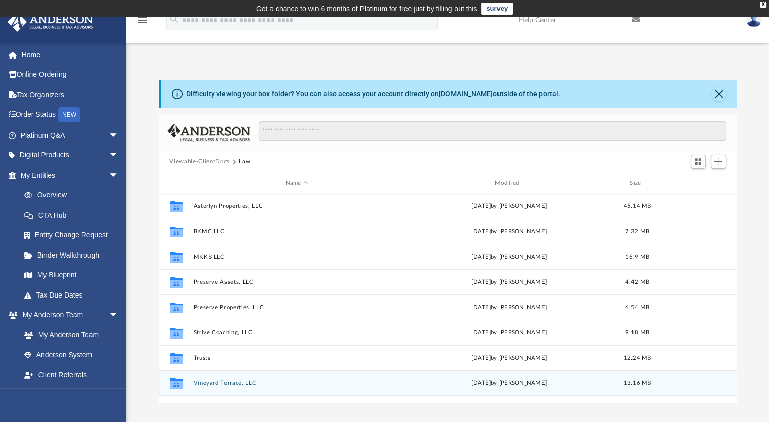
click at [224, 383] on button "Vineyard Terrace, LLC" at bounding box center [296, 383] width 207 height 7
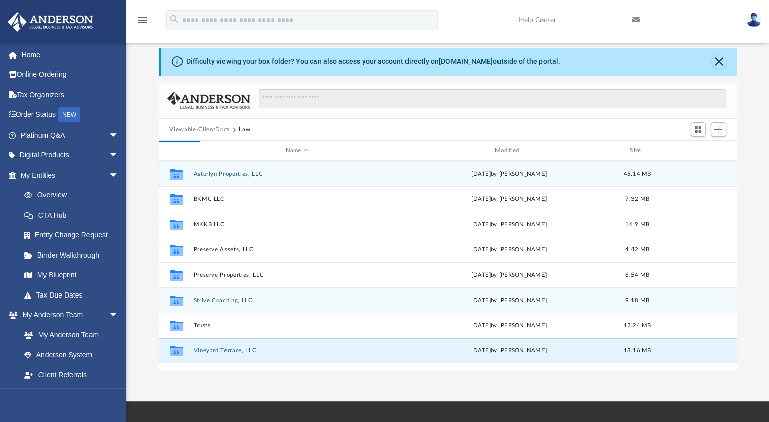
scroll to position [51, 0]
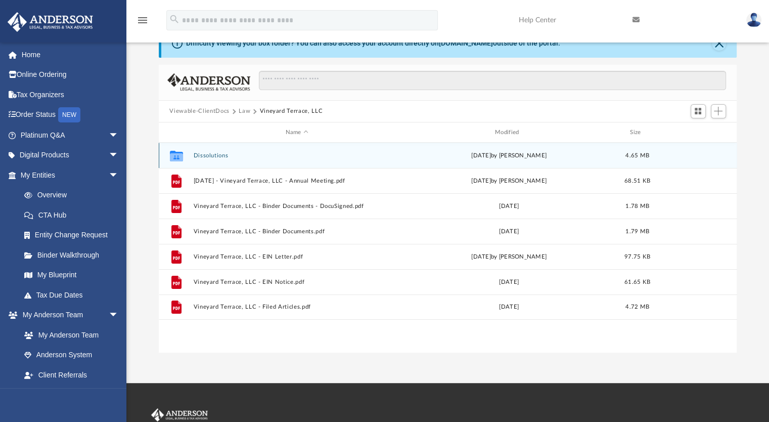
click at [209, 158] on button "Dissolutions" at bounding box center [296, 155] width 207 height 7
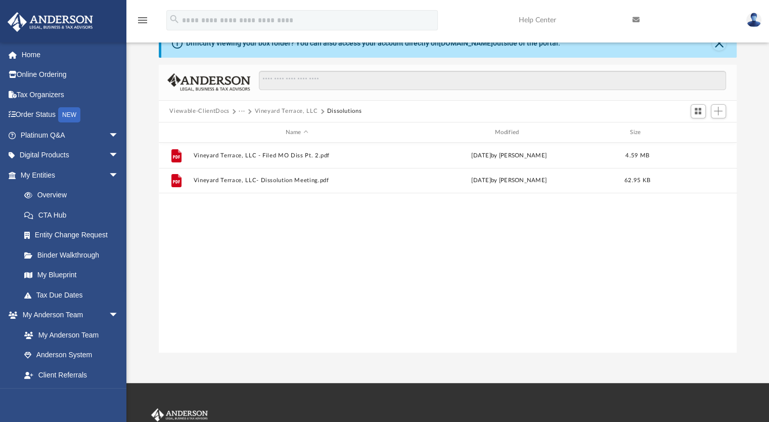
click at [261, 250] on div "File Vineyard Terrace, LLC - Filed MO Diss Pt. 2.pdf Wed Jul 16 2025 by Nikki L…" at bounding box center [448, 247] width 578 height 209
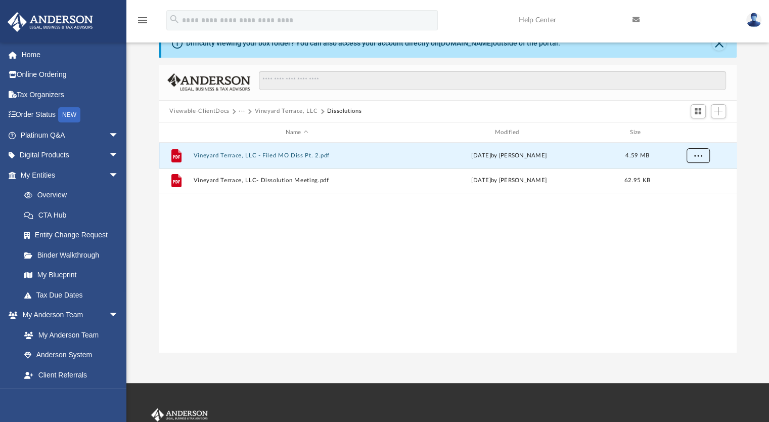
click at [703, 155] on button "More options" at bounding box center [697, 155] width 23 height 15
click at [688, 192] on li "Download" at bounding box center [688, 192] width 29 height 11
drag, startPoint x: 233, startPoint y: 306, endPoint x: 236, endPoint y: 301, distance: 5.5
click at [233, 306] on div "File Vineyard Terrace, LLC - Filed MO Diss Pt. 2.pdf Wed Jul 16 2025 by Nikki L…" at bounding box center [448, 247] width 578 height 209
click at [700, 158] on span "More options" at bounding box center [698, 156] width 8 height 6
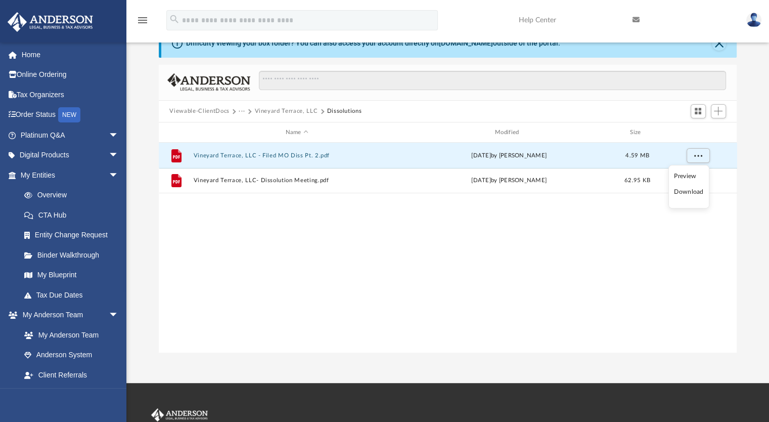
click at [695, 192] on li "Download" at bounding box center [688, 192] width 29 height 11
drag, startPoint x: 254, startPoint y: 254, endPoint x: 299, endPoint y: 229, distance: 51.6
click at [257, 253] on div "File Vineyard Terrace, LLC - Filed MO Diss Pt. 2.pdf Wed Jul 16 2025 by Nikki L…" at bounding box center [448, 247] width 578 height 209
click at [301, 276] on div "File Vineyard Terrace, LLC - Filed MO Diss Pt. 2.pdf Wed Jul 16 2025 by Nikki L…" at bounding box center [448, 247] width 578 height 209
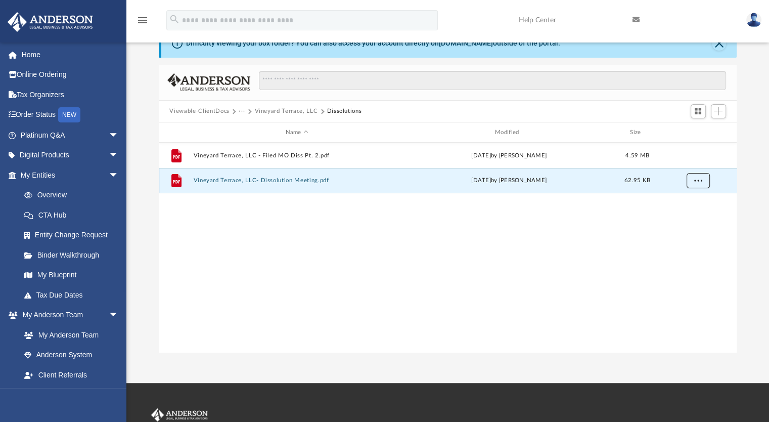
click at [703, 185] on button "More options" at bounding box center [697, 180] width 23 height 15
click at [695, 217] on li "Download" at bounding box center [688, 217] width 29 height 11
click at [301, 260] on div "File Vineyard Terrace, LLC - Filed MO Diss Pt. 2.pdf Wed Jul 16 2025 by Nikki L…" at bounding box center [448, 247] width 578 height 209
click at [579, 284] on div "File Vineyard Terrace, LLC - Filed MO Diss Pt. 2.pdf Wed Jul 16 2025 by Nikki L…" at bounding box center [448, 247] width 578 height 209
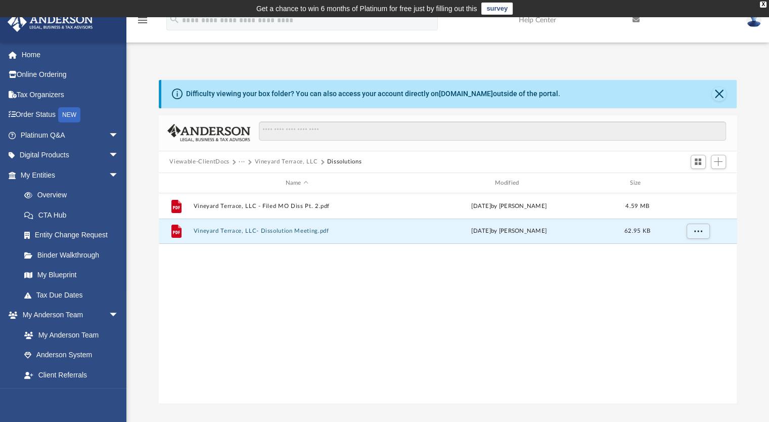
scroll to position [0, 0]
click at [301, 161] on button "Vineyard Terrace, LLC" at bounding box center [285, 161] width 63 height 9
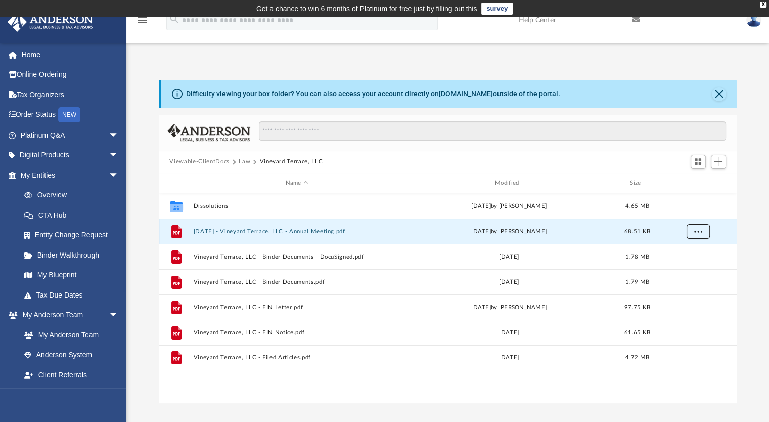
click at [696, 232] on span "More options" at bounding box center [698, 232] width 8 height 6
click at [694, 268] on li "Download" at bounding box center [688, 267] width 29 height 11
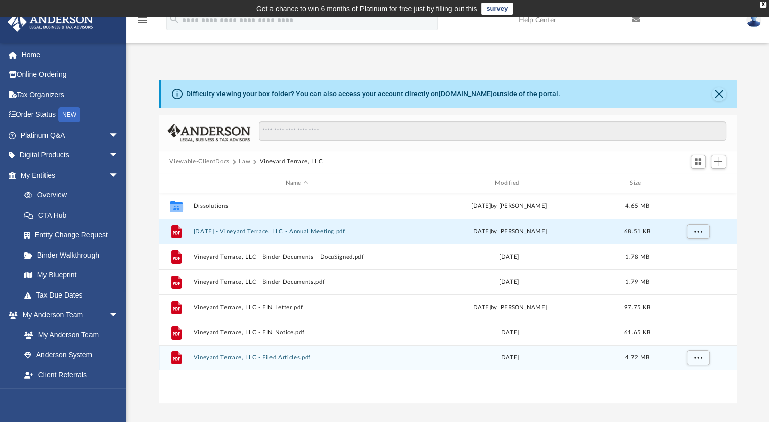
drag, startPoint x: 253, startPoint y: 387, endPoint x: 273, endPoint y: 362, distance: 31.6
click at [253, 387] on div "Collaborated Folder Dissolutions Wed Jul 16 2025 by Nikki Llagas 4.65 MB File 2…" at bounding box center [448, 297] width 578 height 209
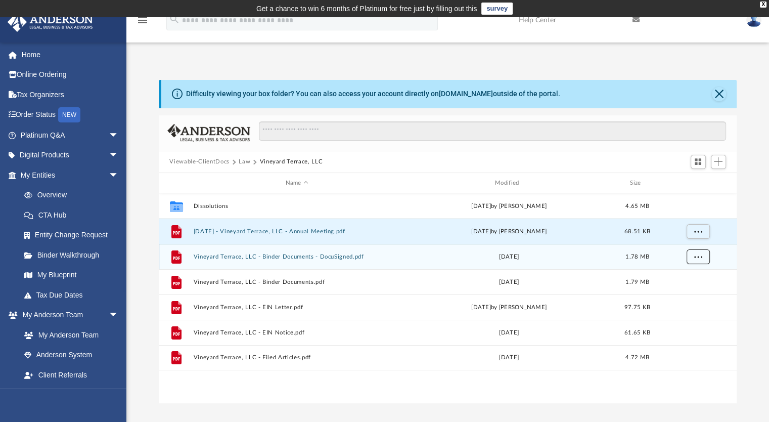
click at [700, 258] on span "More options" at bounding box center [698, 257] width 8 height 6
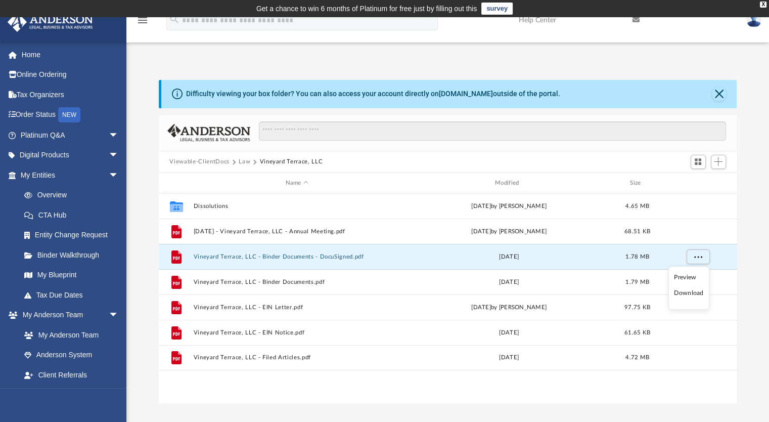
click at [687, 294] on li "Download" at bounding box center [688, 293] width 29 height 11
click at [278, 386] on div "Collaborated Folder Dissolutions Wed Jul 16 2025 by Nikki Llagas 4.65 MB File 2…" at bounding box center [448, 297] width 578 height 209
click at [257, 386] on div "Collaborated Folder Dissolutions Wed Jul 16 2025 by Nikki Llagas 4.65 MB File 2…" at bounding box center [448, 297] width 578 height 209
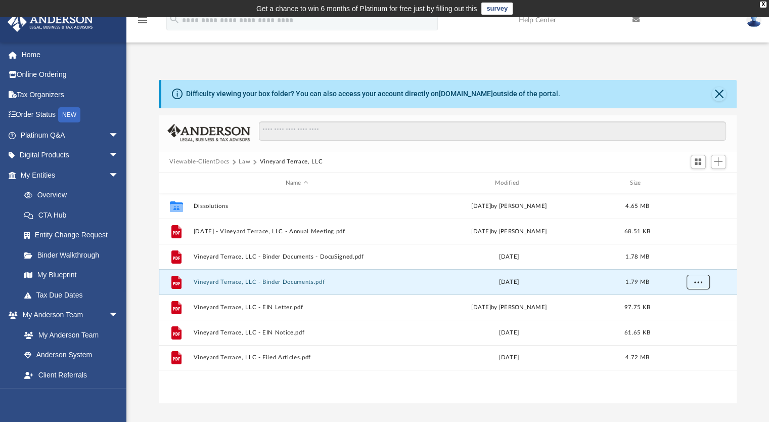
click at [700, 282] on span "More options" at bounding box center [698, 282] width 8 height 6
click at [692, 320] on li "Download" at bounding box center [688, 318] width 29 height 11
click at [295, 400] on div "Collaborated Folder Dissolutions Wed Jul 16 2025 by Nikki Llagas 4.65 MB File 2…" at bounding box center [448, 297] width 578 height 209
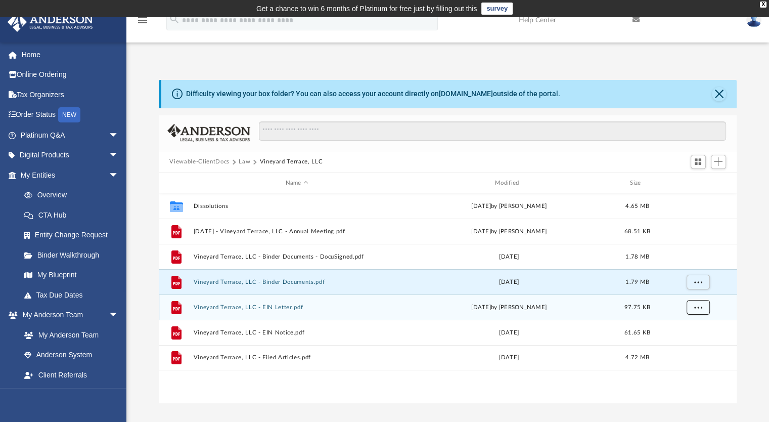
click at [698, 306] on span "More options" at bounding box center [698, 307] width 8 height 6
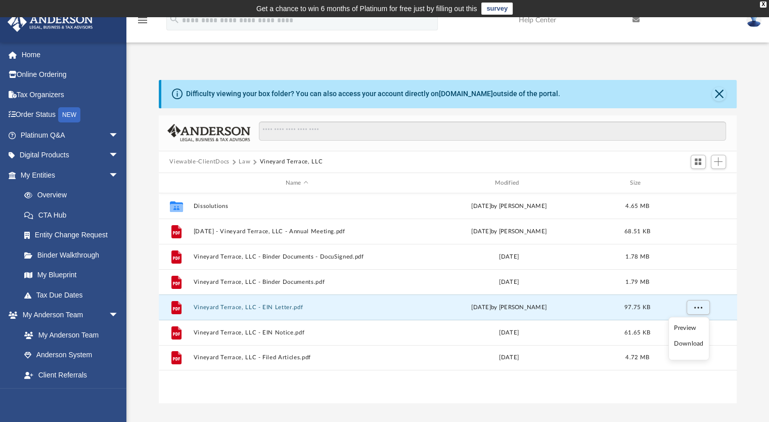
click at [690, 344] on li "Download" at bounding box center [688, 343] width 29 height 11
click at [274, 393] on div "Collaborated Folder Dissolutions Wed Jul 16 2025 by Nikki Llagas 4.65 MB File 2…" at bounding box center [448, 297] width 578 height 209
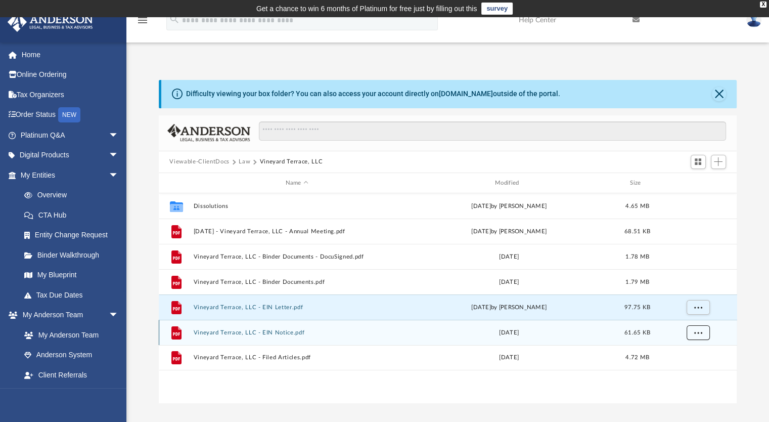
click at [702, 332] on button "More options" at bounding box center [697, 332] width 23 height 15
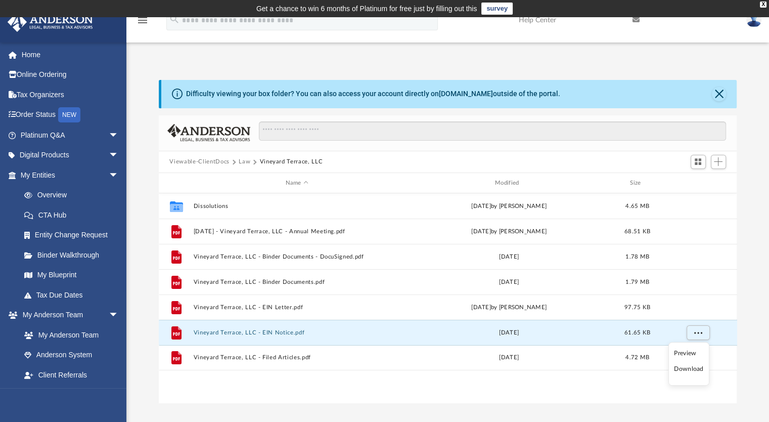
click at [692, 369] on iframe at bounding box center [711, 389] width 91 height 40
click at [725, 59] on div "Difficulty viewing your box folder? You can also access your account directly o…" at bounding box center [447, 231] width 643 height 344
click at [701, 334] on span "More options" at bounding box center [698, 333] width 8 height 6
click at [691, 367] on li "Download" at bounding box center [688, 369] width 29 height 11
click at [263, 384] on div "Collaborated Folder Dissolutions Wed Jul 16 2025 by Nikki Llagas 4.65 MB File 2…" at bounding box center [448, 297] width 578 height 209
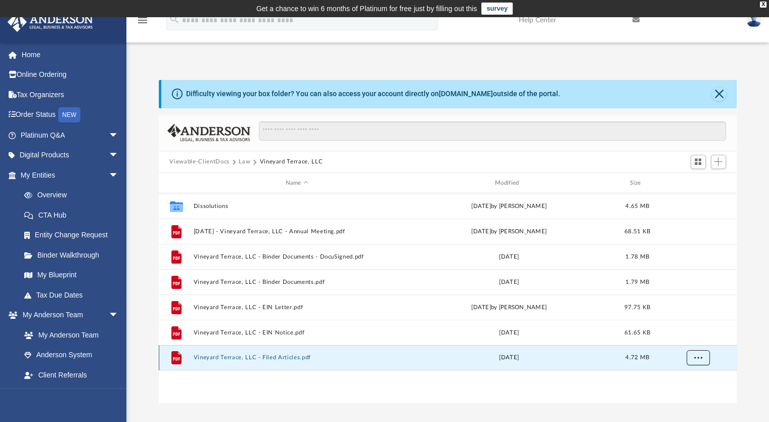
click at [701, 358] on span "More options" at bounding box center [698, 357] width 8 height 6
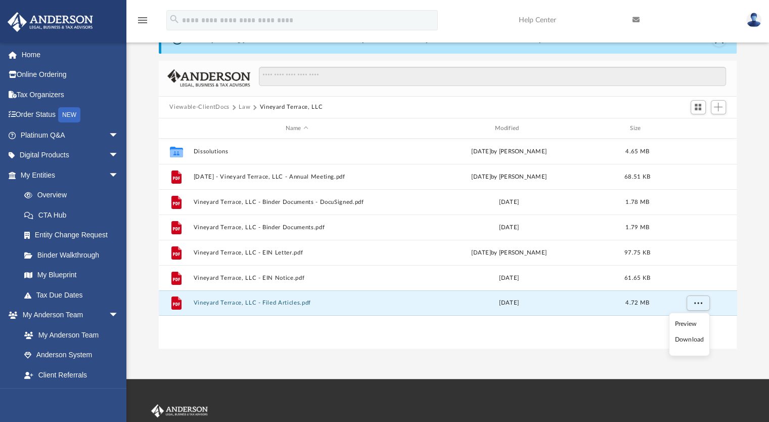
scroll to position [152, 0]
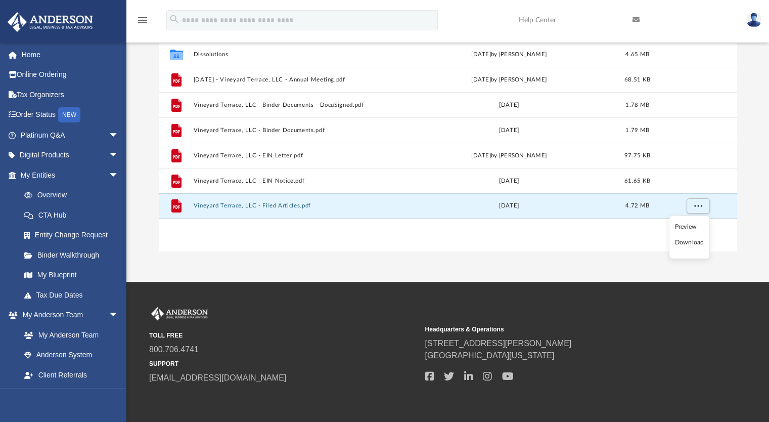
click at [686, 243] on li "Download" at bounding box center [688, 242] width 29 height 11
drag, startPoint x: 238, startPoint y: 235, endPoint x: 243, endPoint y: 241, distance: 8.2
click at [238, 235] on div "Collaborated Folder Dissolutions Wed Jul 16 2025 by Nikki Llagas 4.65 MB File 2…" at bounding box center [448, 145] width 578 height 209
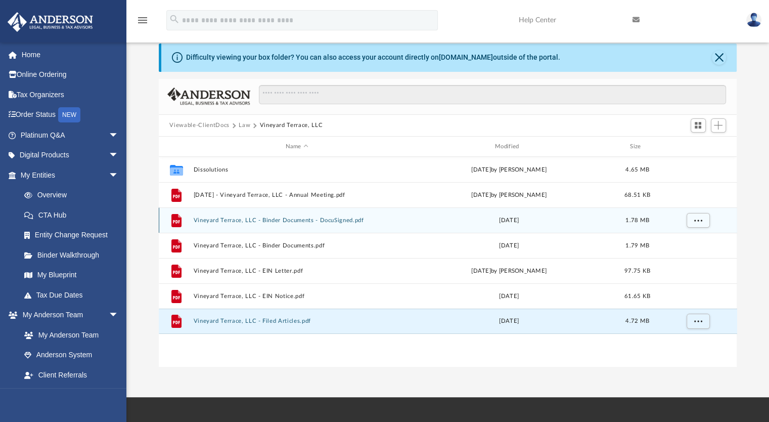
scroll to position [0, 0]
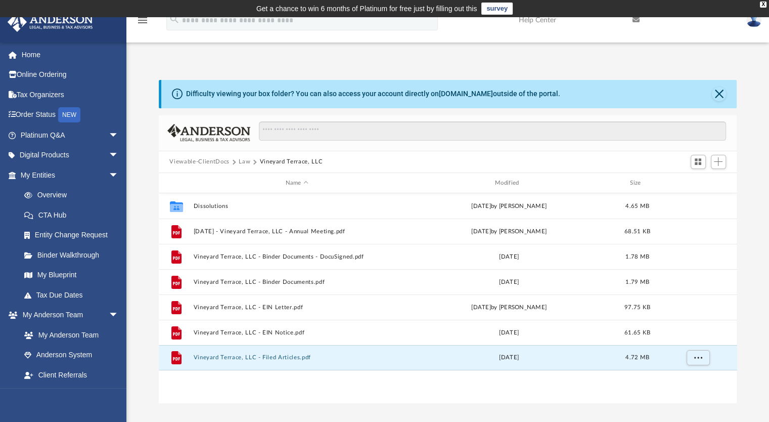
click at [249, 160] on button "Law" at bounding box center [245, 161] width 12 height 9
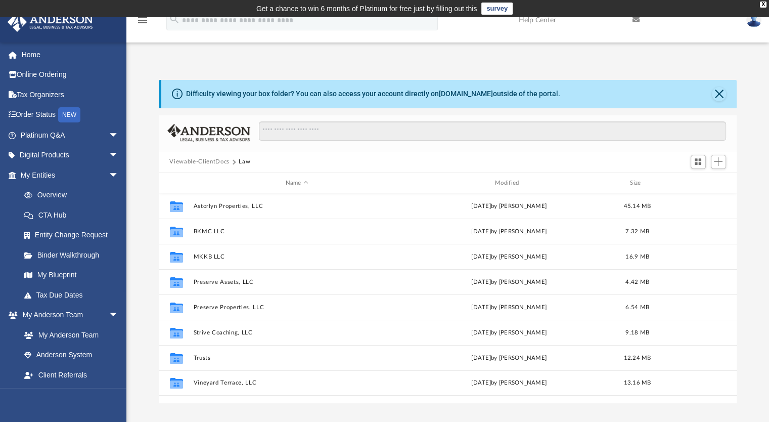
click at [223, 163] on button "Viewable-ClientDocs" at bounding box center [199, 161] width 60 height 9
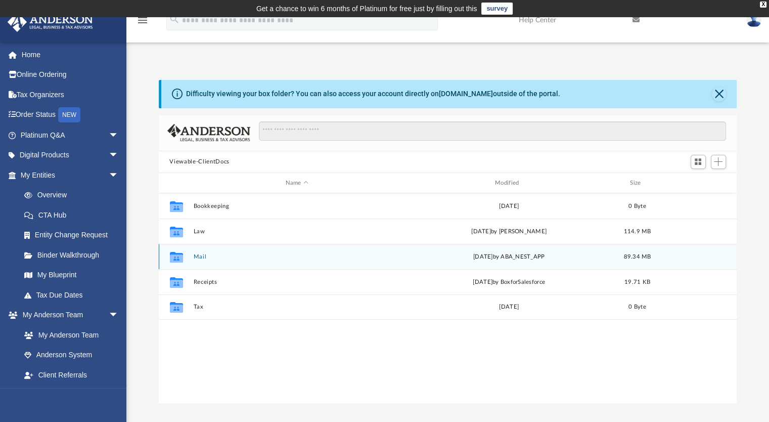
click at [202, 259] on button "Mail" at bounding box center [296, 256] width 207 height 7
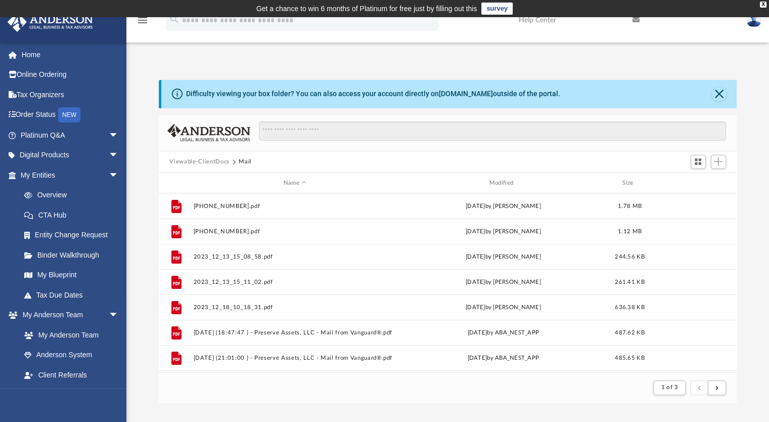
click at [226, 163] on button "Viewable-ClientDocs" at bounding box center [199, 161] width 60 height 9
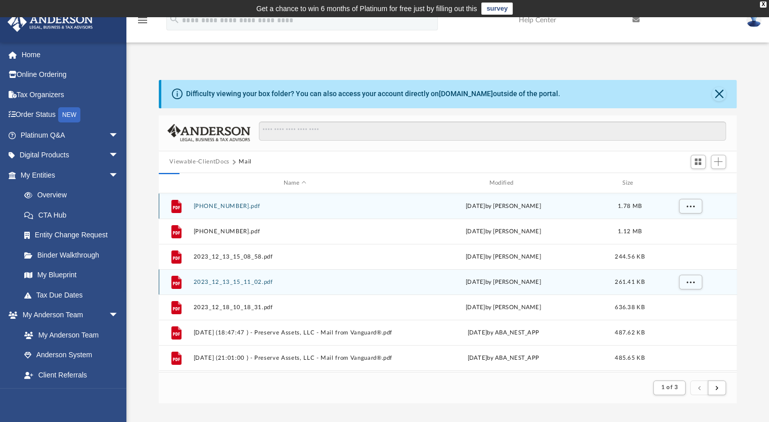
scroll to position [222, 570]
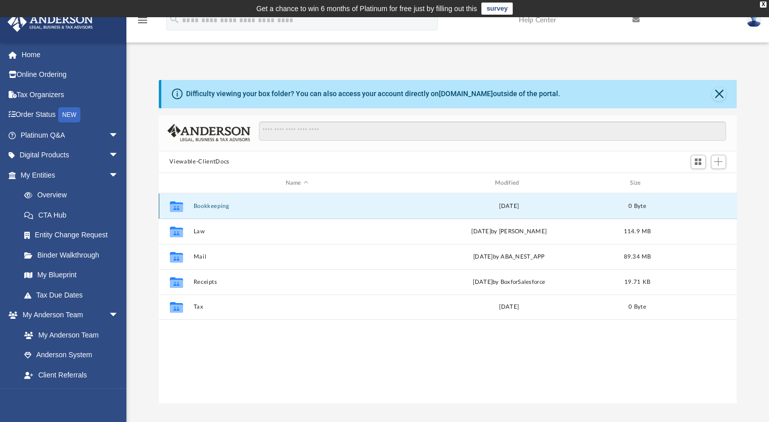
click at [220, 205] on button "Bookkeeping" at bounding box center [296, 206] width 207 height 7
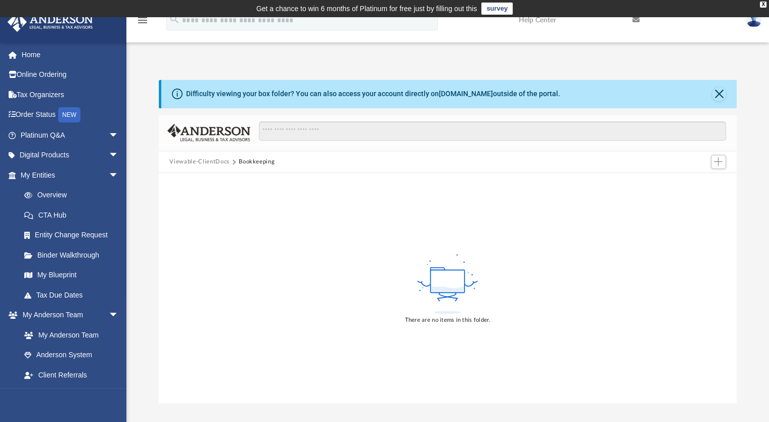
click at [215, 159] on button "Viewable-ClientDocs" at bounding box center [199, 161] width 60 height 9
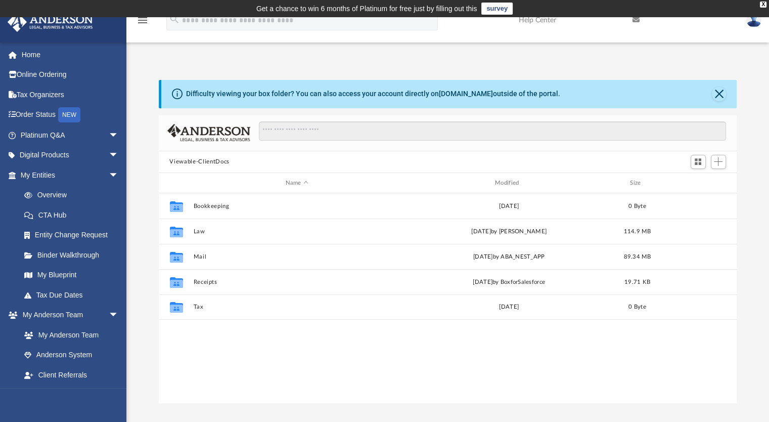
click at [261, 338] on div "Collaborated Folder Bookkeeping [DATE] 0 Byte Collaborated Folder Law [DATE] by…" at bounding box center [448, 297] width 578 height 209
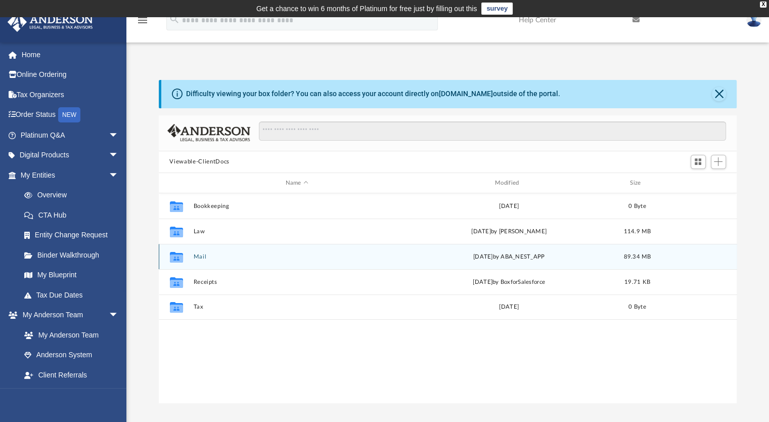
click at [192, 258] on div "Collaborated Folder Mail [DATE] by ABA_NEST_APP 89.34 MB" at bounding box center [448, 256] width 578 height 25
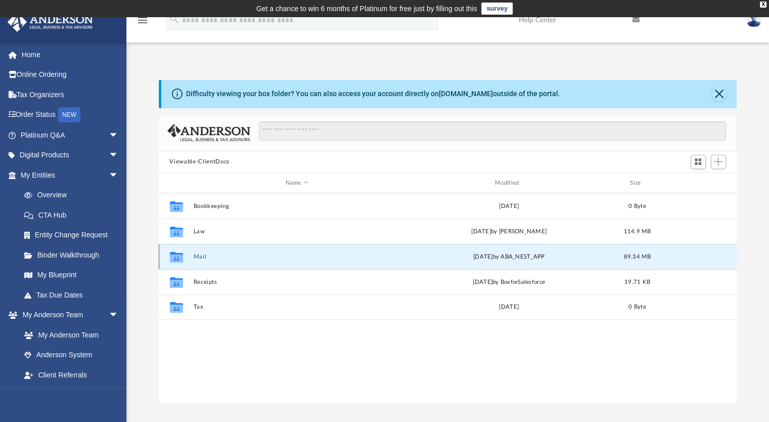
click at [198, 257] on button "Mail" at bounding box center [296, 256] width 207 height 7
click at [202, 253] on button "Mail" at bounding box center [296, 256] width 207 height 7
click at [217, 355] on div "Collaborated Folder Bookkeeping [DATE] 0 Byte Collaborated Folder Law [DATE] by…" at bounding box center [448, 297] width 578 height 209
click at [216, 258] on button "Mail" at bounding box center [296, 256] width 207 height 7
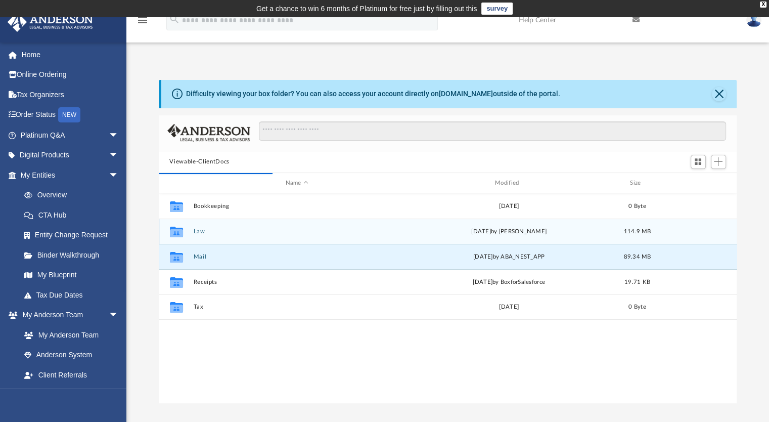
click at [287, 235] on div "Collaborated Folder Law Wed Jul 16 2025 by Nikki Llagas 114.9 MB" at bounding box center [448, 230] width 578 height 25
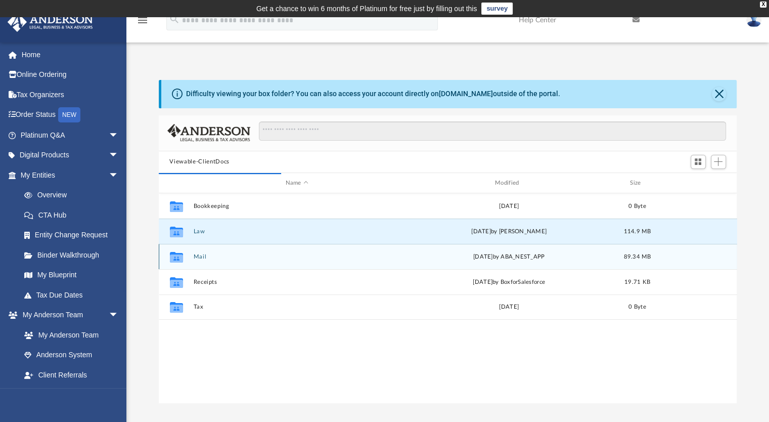
click at [174, 256] on icon "grid" at bounding box center [175, 258] width 13 height 8
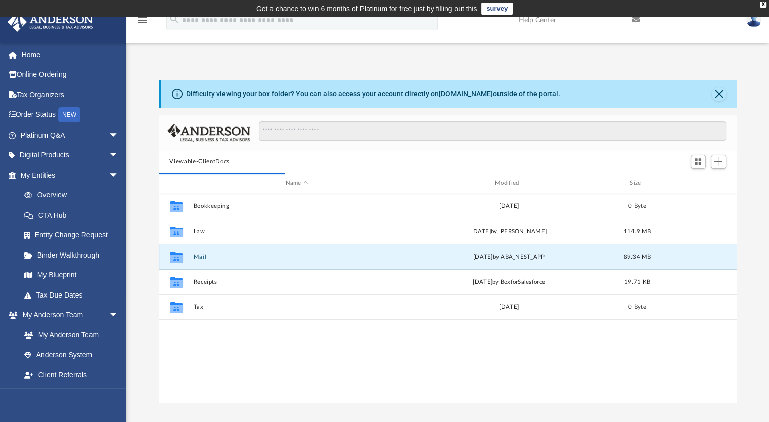
click at [200, 258] on button "Mail" at bounding box center [296, 256] width 207 height 7
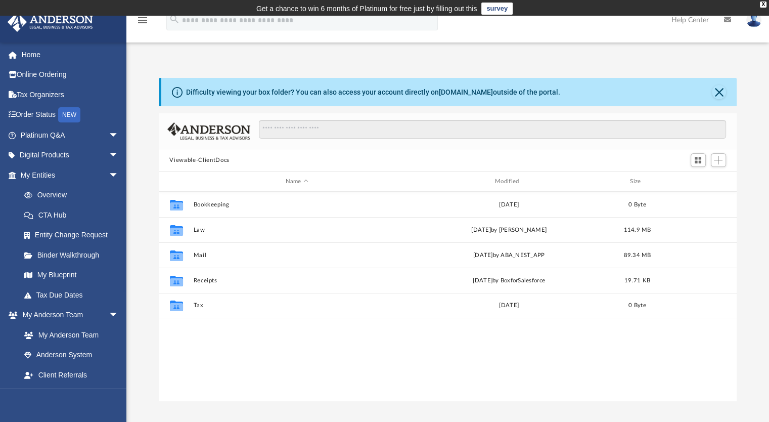
scroll to position [222, 570]
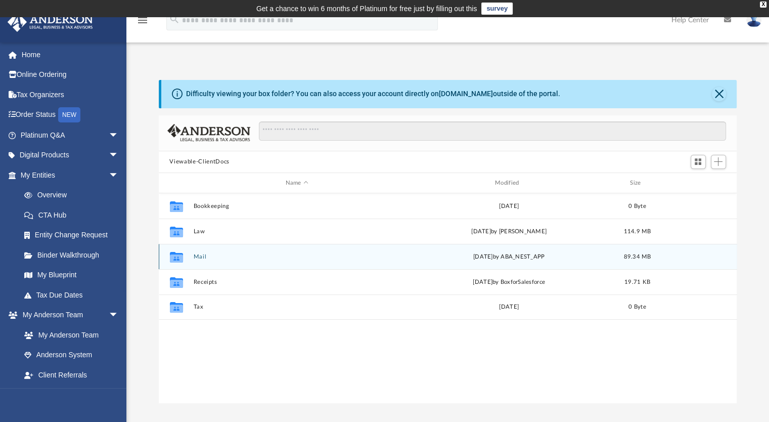
click at [196, 257] on button "Mail" at bounding box center [296, 256] width 207 height 7
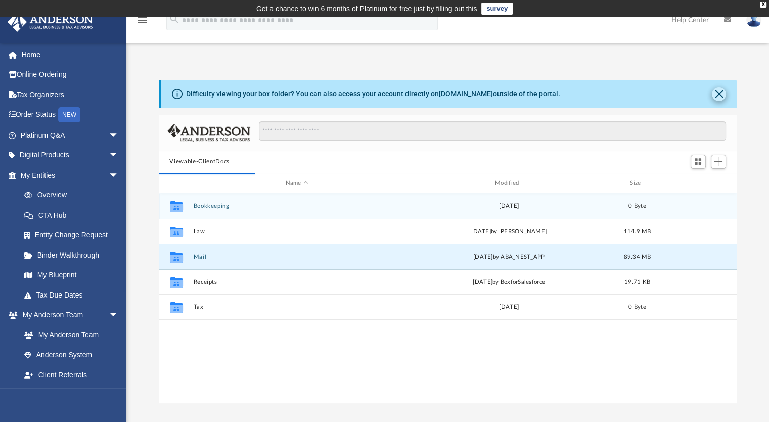
scroll to position [191, 570]
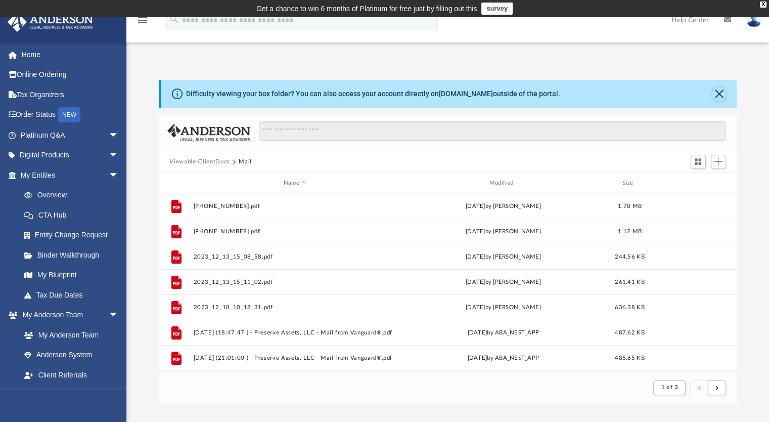
click at [720, 96] on button "Close" at bounding box center [719, 94] width 14 height 14
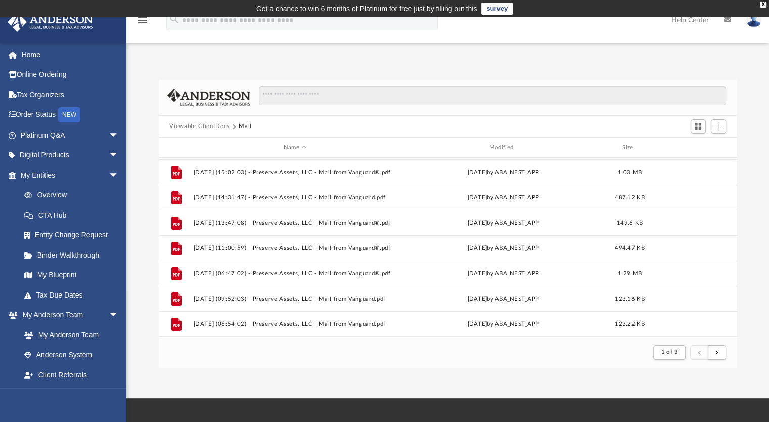
scroll to position [0, 0]
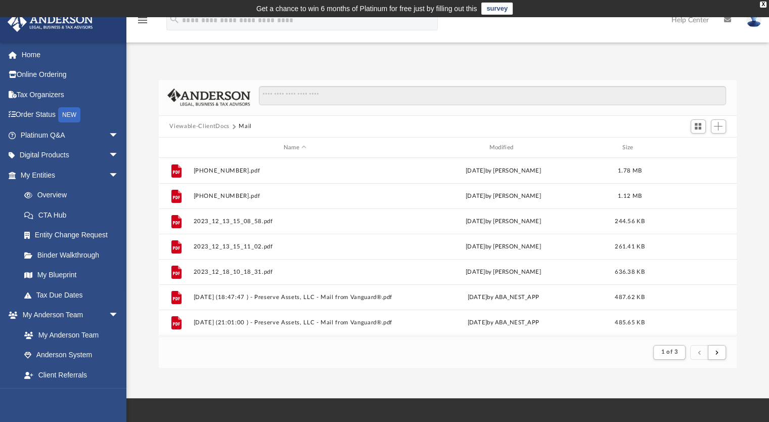
click at [226, 126] on button "Viewable-ClientDocs" at bounding box center [199, 126] width 60 height 9
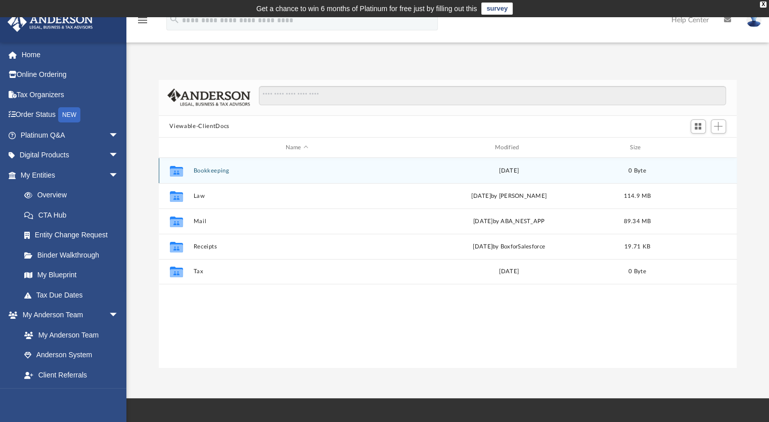
scroll to position [222, 570]
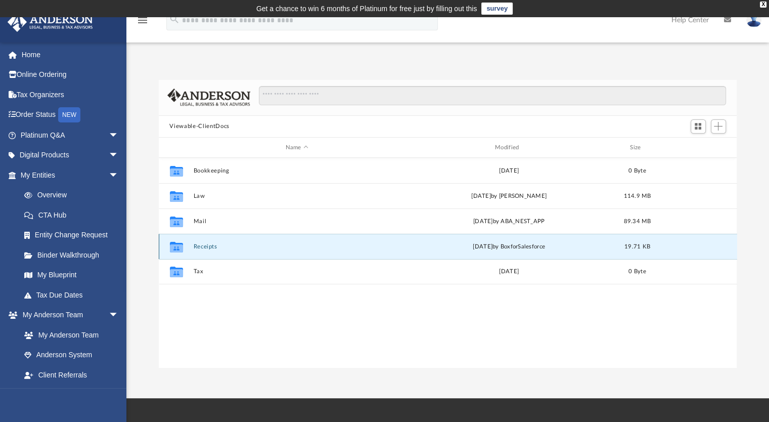
click at [201, 245] on button "Receipts" at bounding box center [296, 246] width 207 height 7
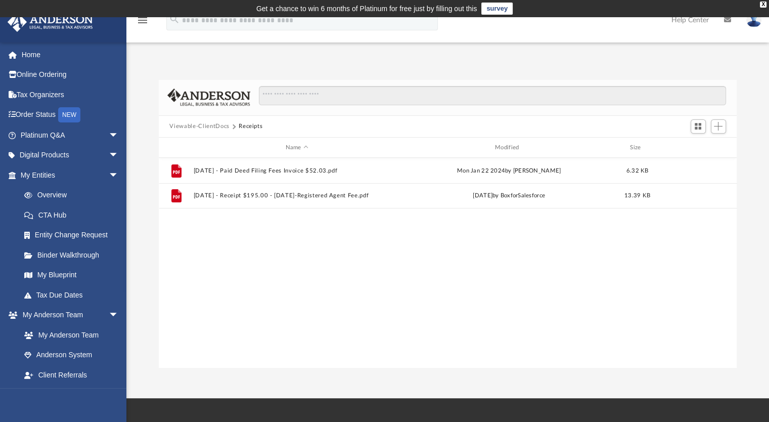
click at [407, 272] on div "File [DATE] - Paid Deed Filing Fees Invoice $52.03.pdf [DATE] by [PERSON_NAME] …" at bounding box center [448, 262] width 578 height 209
click at [224, 126] on button "Viewable-ClientDocs" at bounding box center [199, 126] width 60 height 9
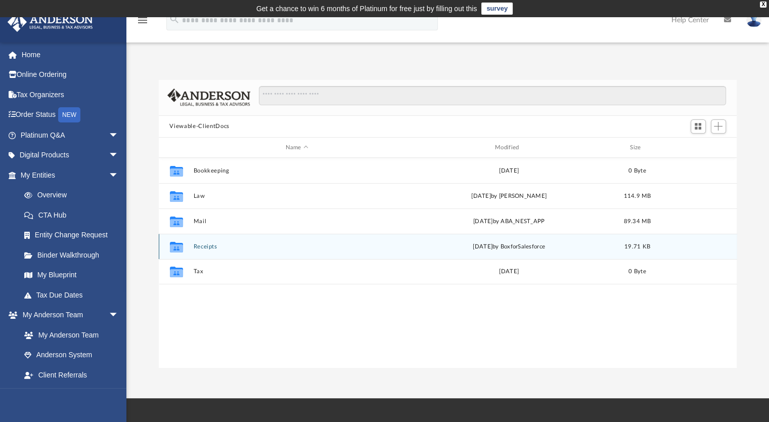
click at [206, 247] on button "Receipts" at bounding box center [296, 246] width 207 height 7
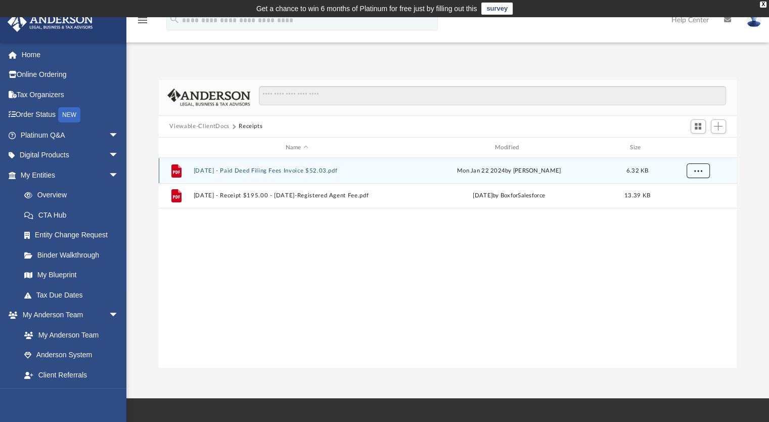
click at [697, 173] on button "More options" at bounding box center [697, 170] width 23 height 15
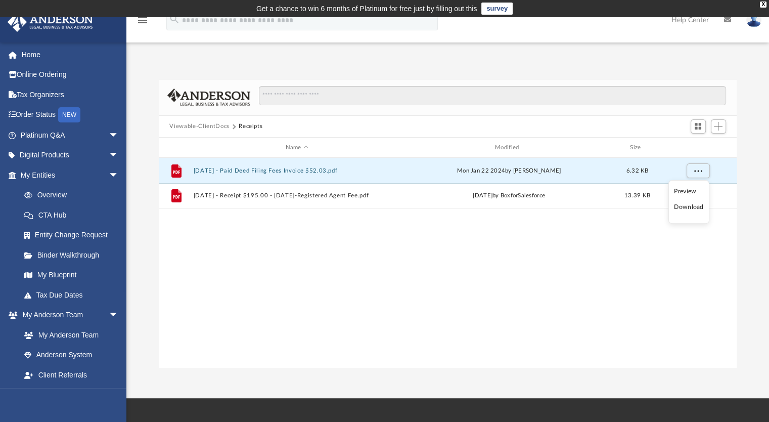
drag, startPoint x: 280, startPoint y: 304, endPoint x: 311, endPoint y: 278, distance: 41.3
click at [280, 304] on div "File [DATE] - Paid Deed Filing Fees Invoice $52.03.pdf [DATE] by [PERSON_NAME] …" at bounding box center [448, 262] width 578 height 209
click at [349, 247] on div "File [DATE] - Paid Deed Filing Fees Invoice $52.03.pdf [DATE] by [PERSON_NAME] …" at bounding box center [448, 262] width 578 height 209
click at [701, 173] on button "More options" at bounding box center [697, 170] width 23 height 15
click at [688, 207] on li "Download" at bounding box center [688, 207] width 29 height 11
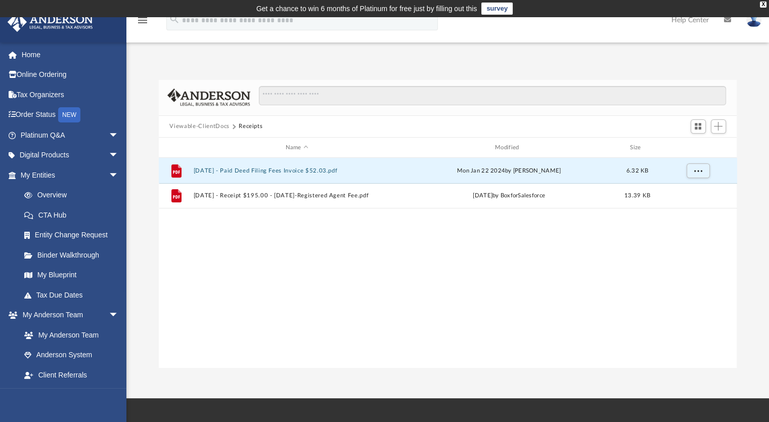
click at [305, 295] on div "File [DATE] - Paid Deed Filing Fees Invoice $52.03.pdf [DATE] by [PERSON_NAME] …" at bounding box center [448, 262] width 578 height 209
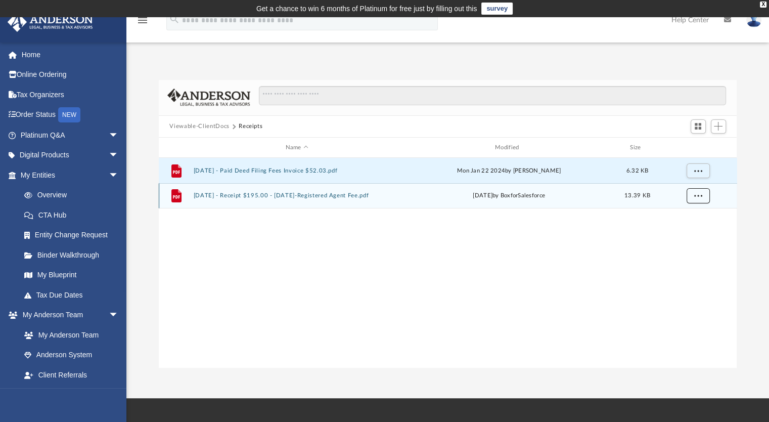
click at [694, 193] on button "More options" at bounding box center [697, 196] width 23 height 15
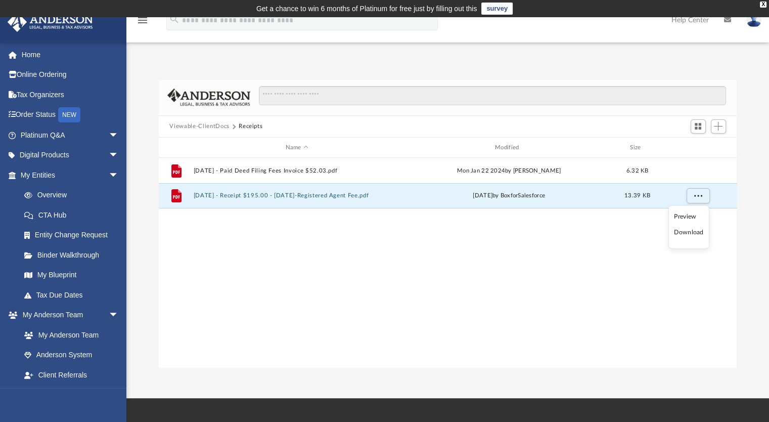
click at [683, 233] on li "Download" at bounding box center [688, 232] width 29 height 11
click at [344, 239] on div "File [DATE] - Paid Deed Filing Fees Invoice $52.03.pdf [DATE] by [PERSON_NAME] …" at bounding box center [448, 262] width 578 height 209
drag, startPoint x: 337, startPoint y: 240, endPoint x: 248, endPoint y: 170, distance: 113.1
click at [328, 236] on div "File [DATE] - Paid Deed Filing Fees Invoice $52.03.pdf [DATE] by [PERSON_NAME] …" at bounding box center [448, 262] width 578 height 209
click at [224, 127] on button "Viewable-ClientDocs" at bounding box center [199, 126] width 60 height 9
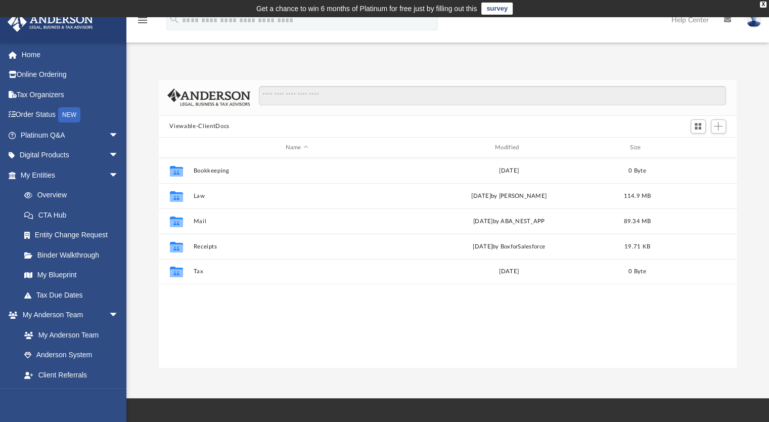
drag, startPoint x: 309, startPoint y: 324, endPoint x: 364, endPoint y: 286, distance: 66.8
click at [308, 324] on div "Collaborated Folder Bookkeeping [DATE] 0 Byte Collaborated Folder Law [DATE] by…" at bounding box center [448, 262] width 578 height 209
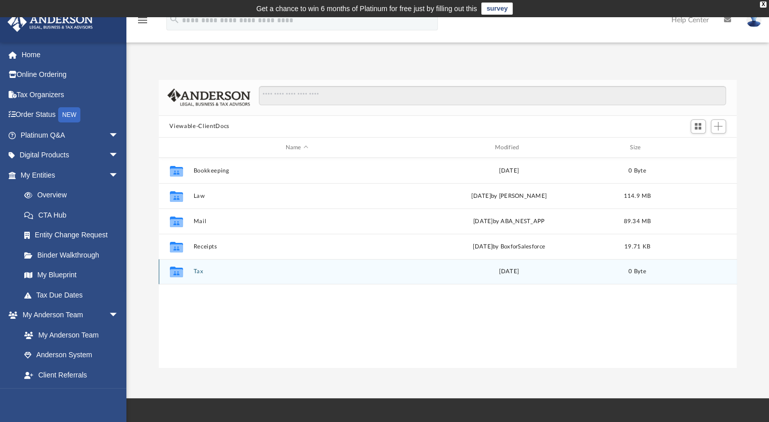
click at [197, 272] on button "Tax" at bounding box center [296, 271] width 207 height 7
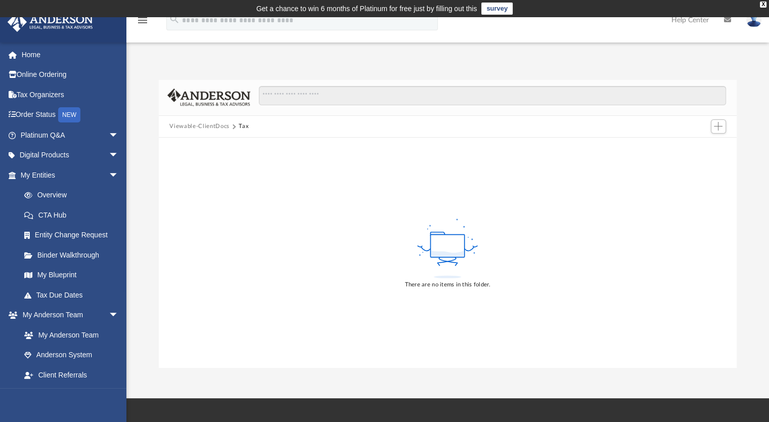
click at [218, 127] on button "Viewable-ClientDocs" at bounding box center [199, 126] width 60 height 9
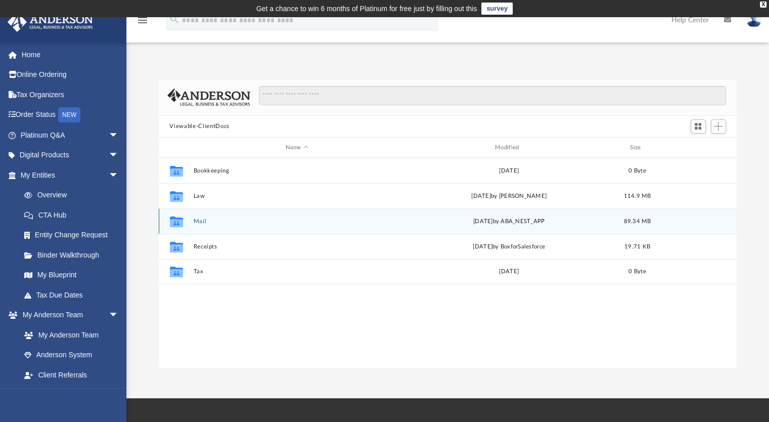
click at [203, 220] on button "Mail" at bounding box center [296, 221] width 207 height 7
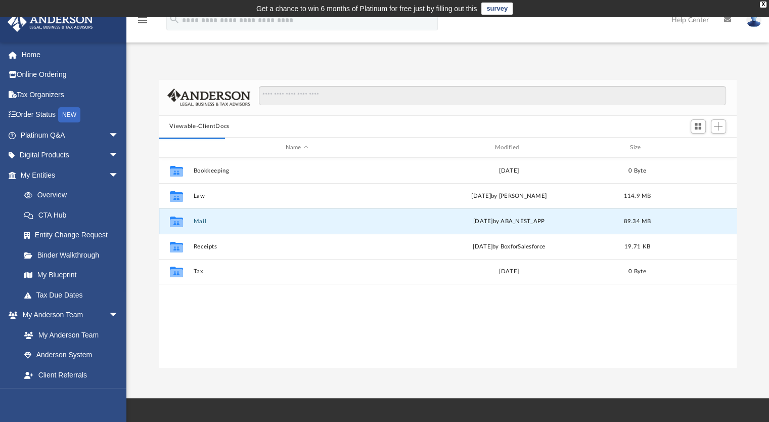
click at [201, 220] on button "Mail" at bounding box center [296, 221] width 207 height 7
click at [271, 384] on div "App [EMAIL_ADDRESS][DOMAIN_NAME] Sign Out [EMAIL_ADDRESS][DOMAIN_NAME] Home Onl…" at bounding box center [384, 207] width 769 height 381
click at [208, 222] on button "Mail" at bounding box center [296, 221] width 207 height 7
click at [200, 219] on button "Mail" at bounding box center [296, 221] width 207 height 7
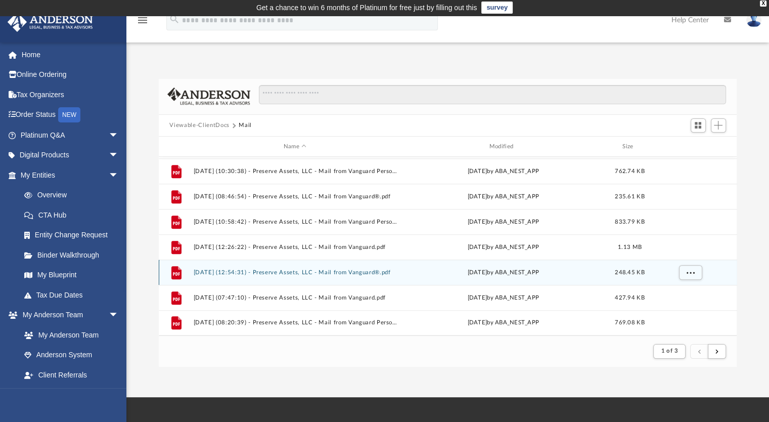
scroll to position [0, 0]
